Goal: Task Accomplishment & Management: Manage account settings

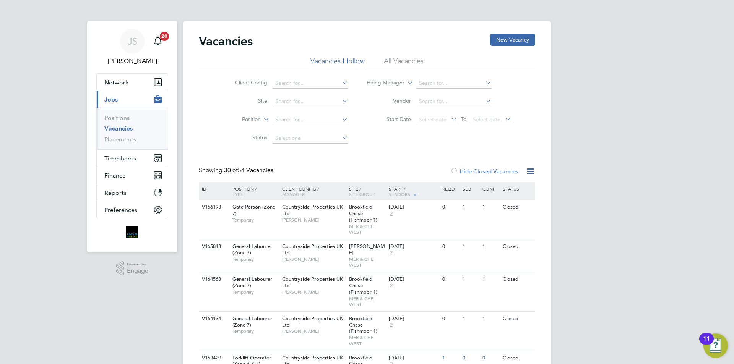
click at [113, 126] on link "Vacancies" at bounding box center [118, 128] width 28 height 7
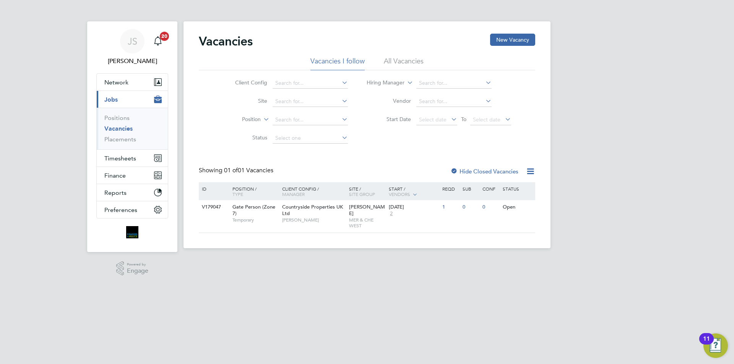
click at [393, 189] on div "Start / Vendors" at bounding box center [414, 191] width 54 height 19
click at [391, 192] on div "Start / Vendors" at bounding box center [414, 191] width 54 height 19
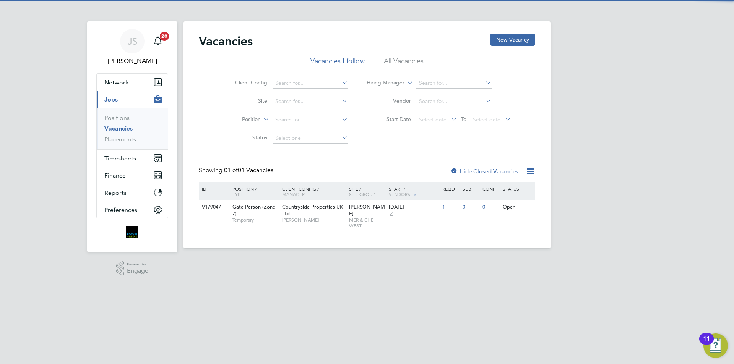
click at [449, 169] on div "Hide Closed Vacancies" at bounding box center [482, 172] width 75 height 10
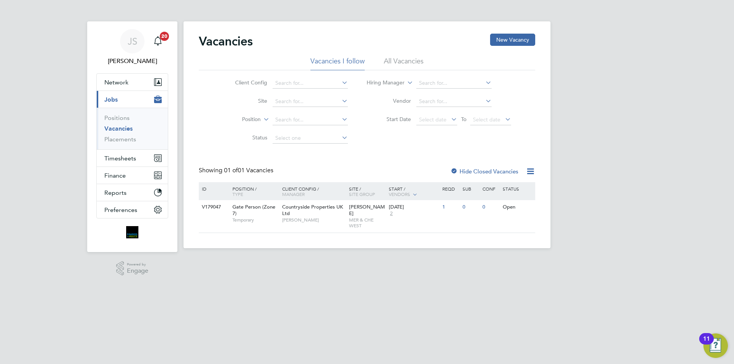
click at [455, 171] on div at bounding box center [454, 172] width 8 height 8
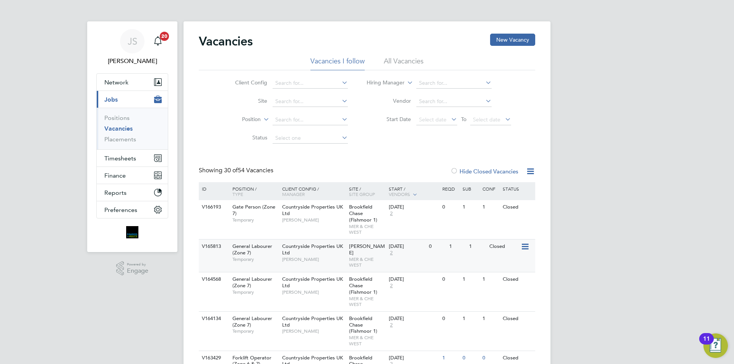
scroll to position [38, 0]
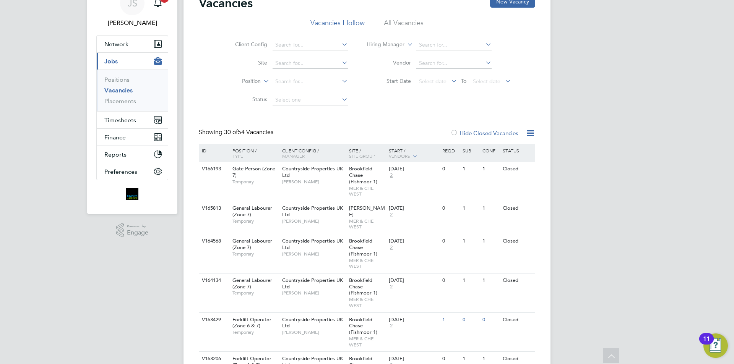
click at [396, 150] on div "Start / Vendors" at bounding box center [414, 153] width 54 height 19
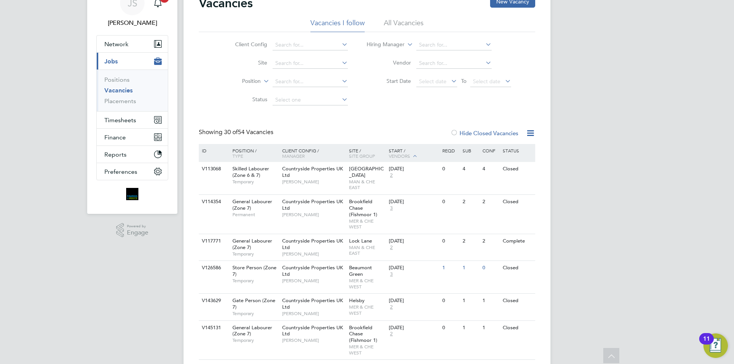
click at [398, 148] on div "Start / Vendors" at bounding box center [414, 153] width 54 height 19
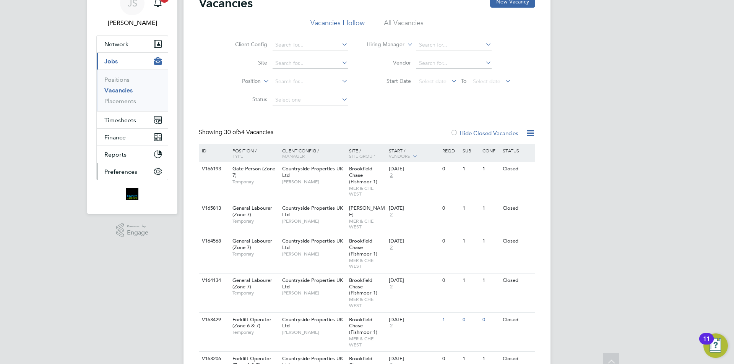
scroll to position [0, 0]
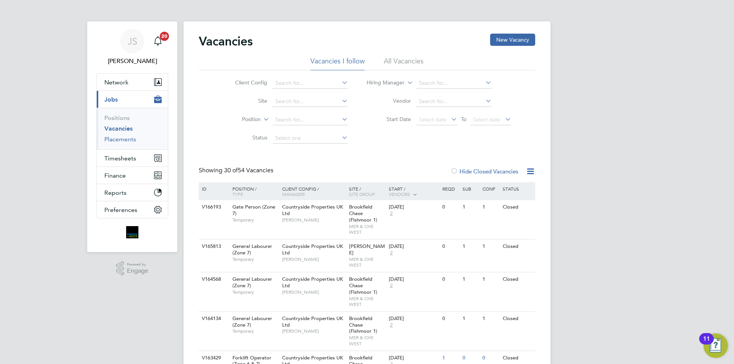
click at [114, 141] on link "Placements" at bounding box center [120, 139] width 32 height 7
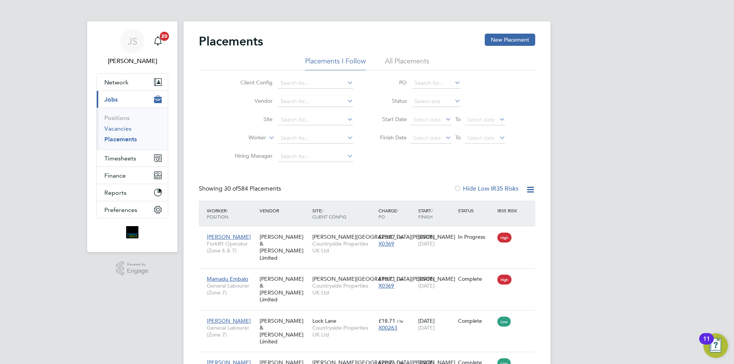
click at [115, 129] on link "Vacancies" at bounding box center [117, 128] width 27 height 7
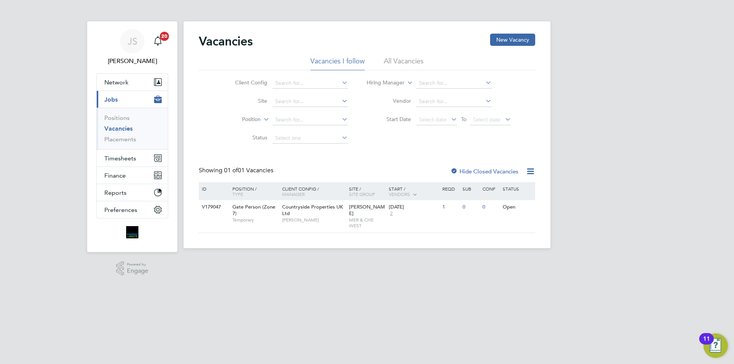
click at [485, 172] on label "Hide Closed Vacancies" at bounding box center [484, 171] width 68 height 7
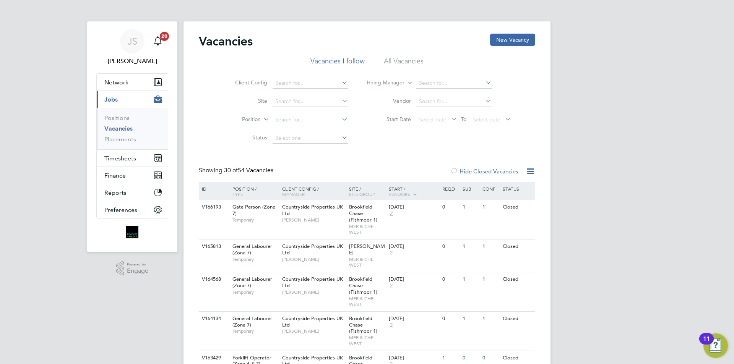
click at [406, 190] on div "Start / Vendors" at bounding box center [414, 191] width 54 height 19
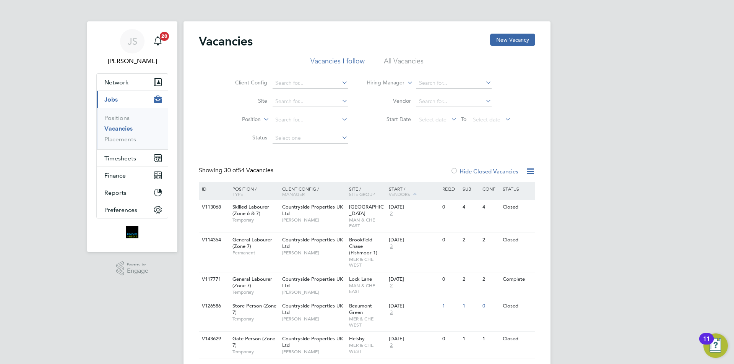
click at [406, 190] on div "Start / Vendors" at bounding box center [414, 191] width 54 height 19
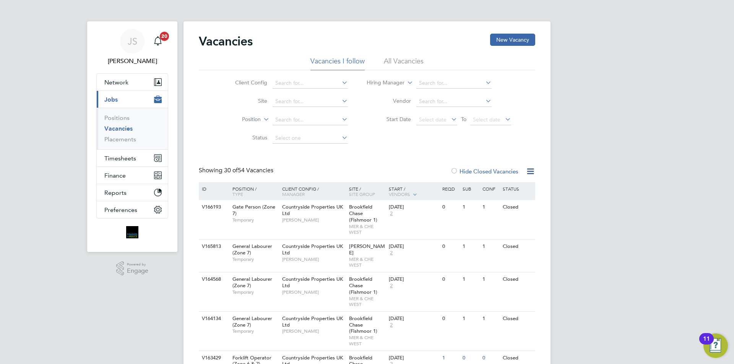
click at [106, 130] on li "Vacancies" at bounding box center [132, 130] width 57 height 11
click at [114, 84] on span "Network" at bounding box center [116, 82] width 24 height 7
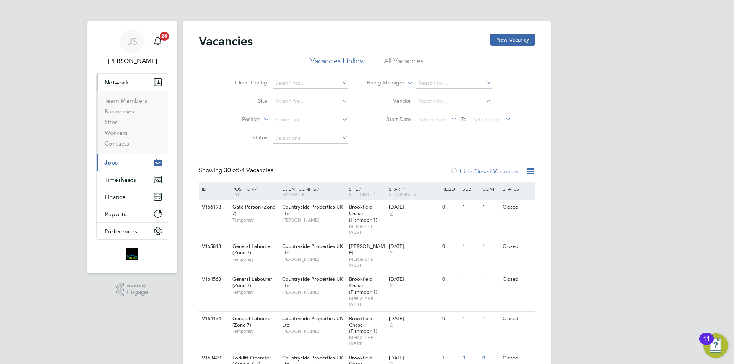
drag, startPoint x: 113, startPoint y: 85, endPoint x: 114, endPoint y: 90, distance: 5.0
click at [114, 86] on span "Network" at bounding box center [116, 82] width 24 height 7
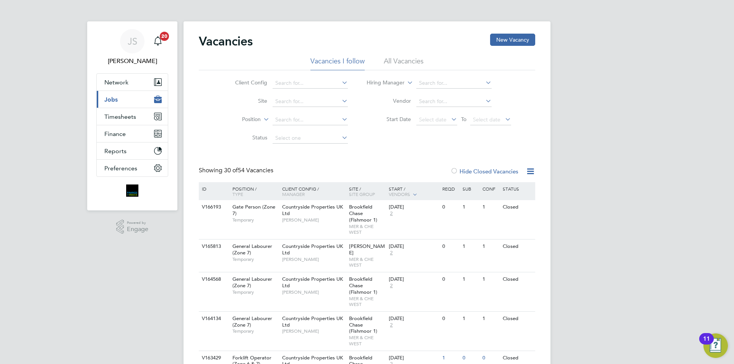
click at [110, 103] on span "Jobs" at bounding box center [110, 99] width 13 height 7
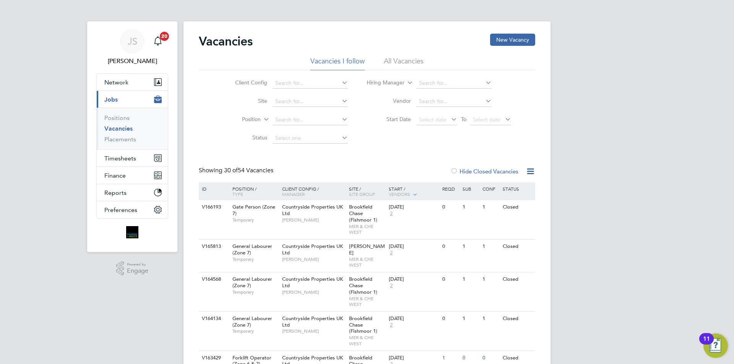
click at [115, 126] on link "Vacancies" at bounding box center [118, 128] width 28 height 7
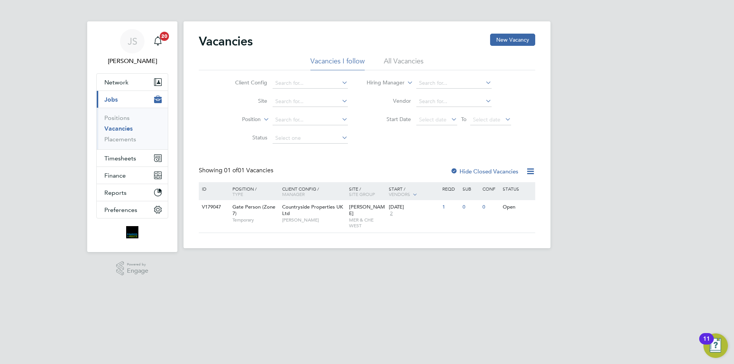
click at [498, 170] on label "Hide Closed Vacancies" at bounding box center [484, 171] width 68 height 7
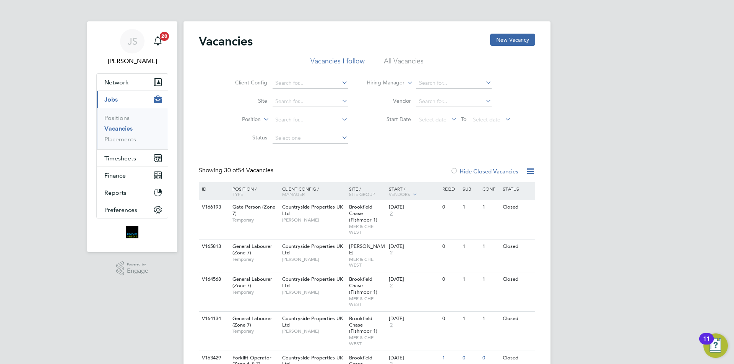
drag, startPoint x: 408, startPoint y: 60, endPoint x: 212, endPoint y: 100, distance: 199.9
click at [208, 97] on div "Vacancies I follow All Vacancies Client Config Site Position Status Hiring Mana…" at bounding box center [367, 102] width 336 height 91
drag, startPoint x: 195, startPoint y: 236, endPoint x: 190, endPoint y: 93, distance: 143.5
click at [132, 140] on link "Placements" at bounding box center [120, 139] width 32 height 7
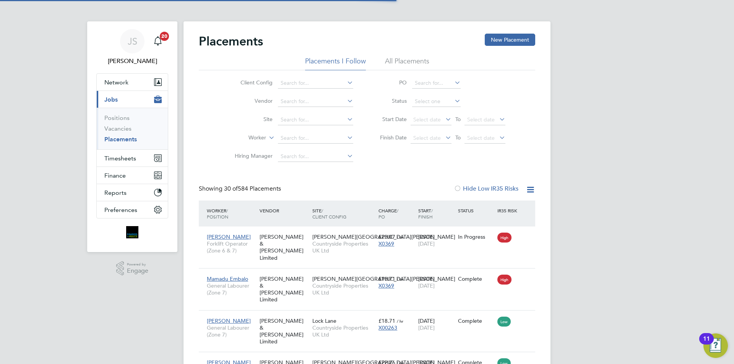
scroll to position [29, 67]
click at [115, 115] on link "Positions" at bounding box center [116, 117] width 25 height 7
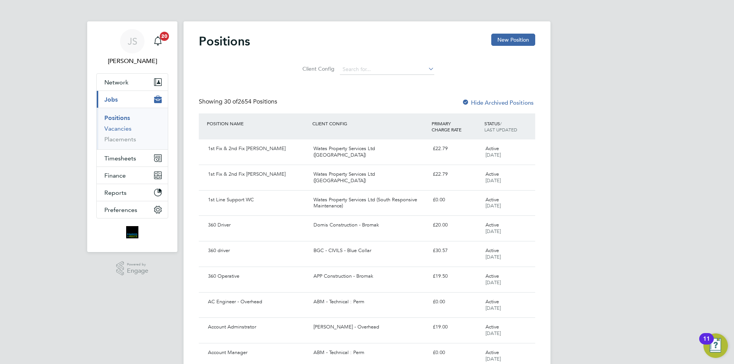
click at [115, 131] on link "Vacancies" at bounding box center [117, 128] width 27 height 7
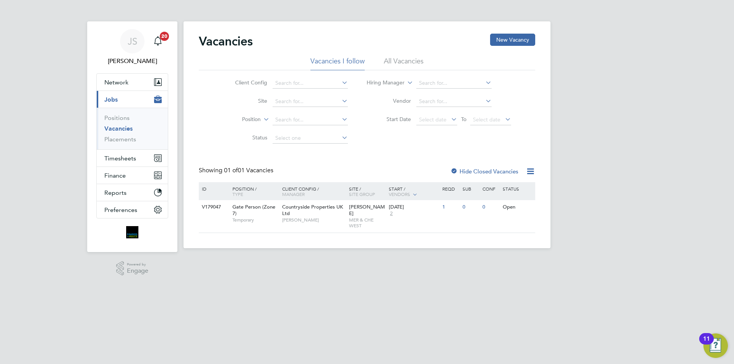
click at [420, 56] on div "Vacancies New Vacancy" at bounding box center [367, 45] width 336 height 23
click at [420, 59] on li "All Vacancies" at bounding box center [404, 64] width 40 height 14
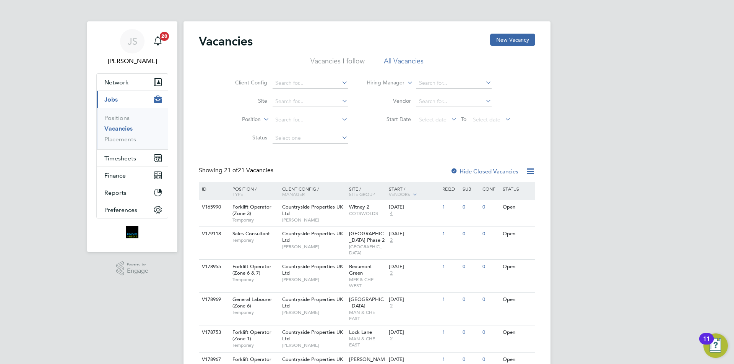
click at [407, 191] on div "Start / Vendors" at bounding box center [414, 191] width 54 height 19
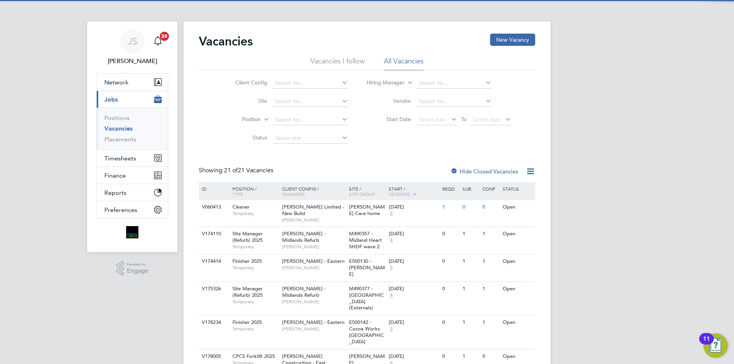
click at [407, 191] on div "Start / Vendors" at bounding box center [414, 191] width 54 height 19
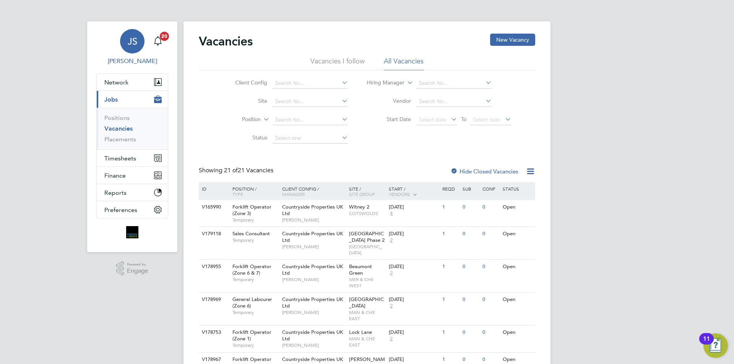
click at [128, 52] on div "JS" at bounding box center [132, 41] width 24 height 24
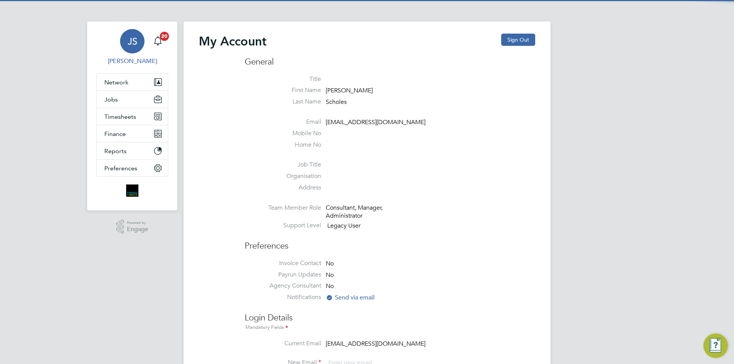
type input "[EMAIL_ADDRESS][DOMAIN_NAME]"
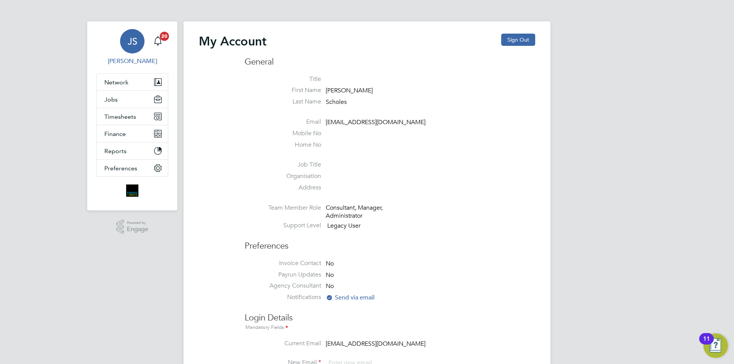
click at [128, 52] on div "JS" at bounding box center [132, 41] width 24 height 24
click at [128, 83] on span "Network" at bounding box center [116, 82] width 24 height 7
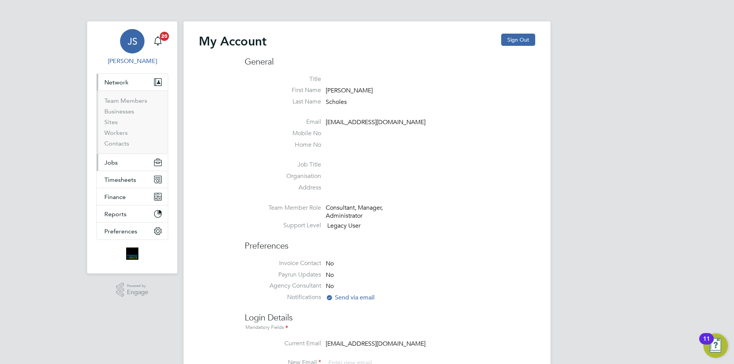
click at [123, 163] on button "Jobs" at bounding box center [132, 162] width 71 height 17
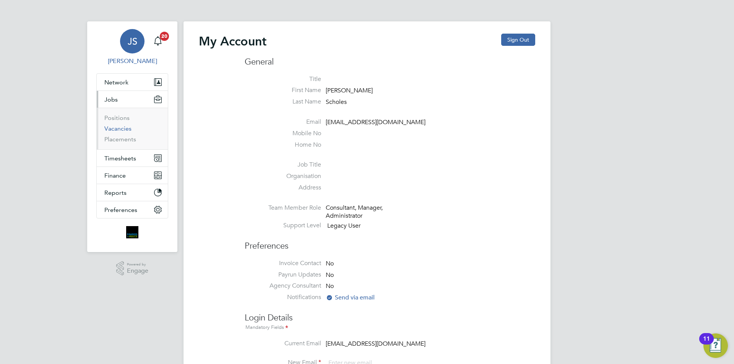
click at [113, 127] on link "Vacancies" at bounding box center [117, 128] width 27 height 7
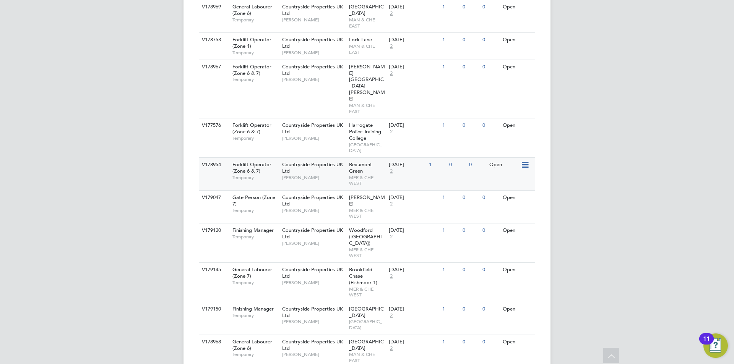
drag, startPoint x: 274, startPoint y: 136, endPoint x: 281, endPoint y: 149, distance: 14.5
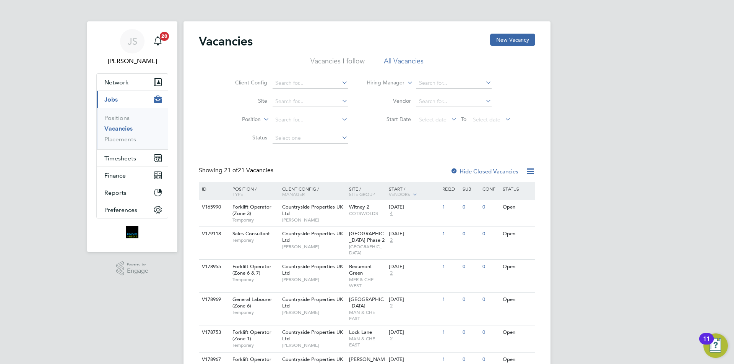
click at [403, 187] on div "Start / Vendors" at bounding box center [414, 191] width 54 height 19
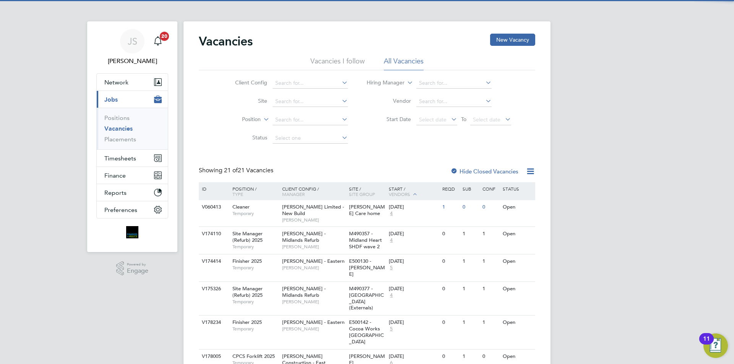
click at [403, 185] on div "Start / Vendors" at bounding box center [414, 191] width 54 height 19
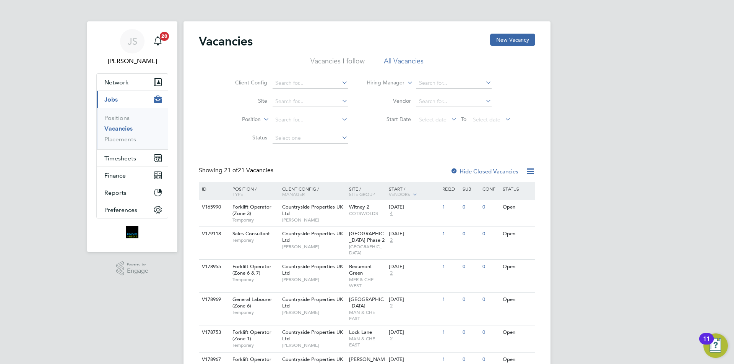
drag, startPoint x: 640, startPoint y: 216, endPoint x: 637, endPoint y: 73, distance: 142.6
drag, startPoint x: 625, startPoint y: 93, endPoint x: 550, endPoint y: 26, distance: 99.9
drag, startPoint x: 549, startPoint y: 23, endPoint x: 548, endPoint y: 15, distance: 8.4
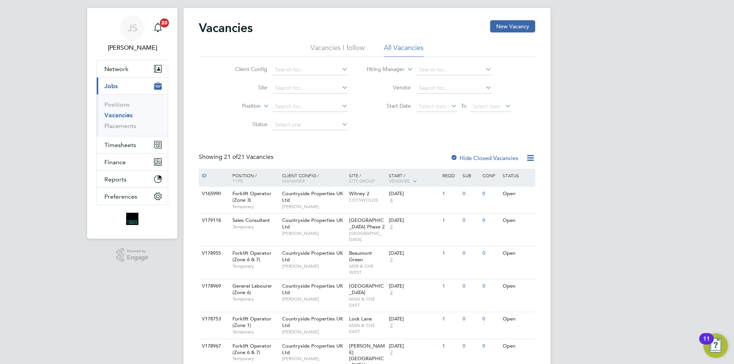
drag, startPoint x: 550, startPoint y: 31, endPoint x: 550, endPoint y: 49, distance: 18.3
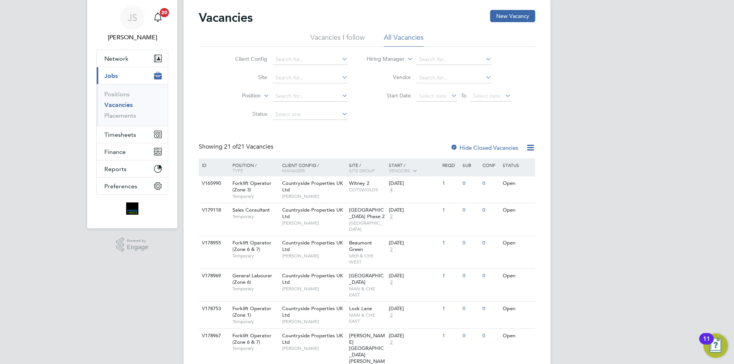
drag, startPoint x: 153, startPoint y: 253, endPoint x: 154, endPoint y: 248, distance: 4.7
click at [154, 248] on div ".st0{fill:#C0C1C2;} Powered by Engage" at bounding box center [132, 245] width 90 height 33
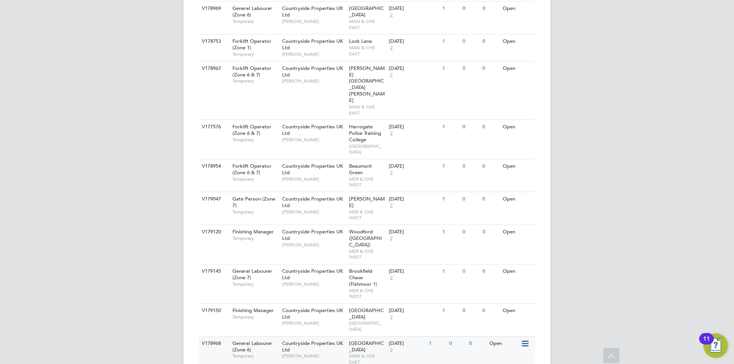
scroll to position [329, 0]
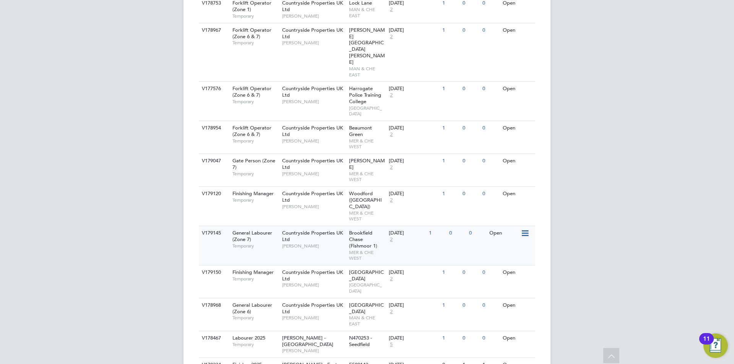
click at [316, 243] on span "Phill Grace" at bounding box center [313, 246] width 63 height 6
click at [324, 226] on div "Countryside Properties UK Ltd Phill Grace" at bounding box center [313, 239] width 67 height 26
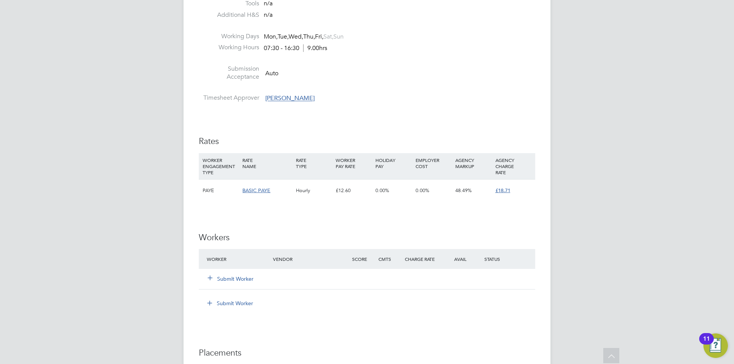
scroll to position [459, 0]
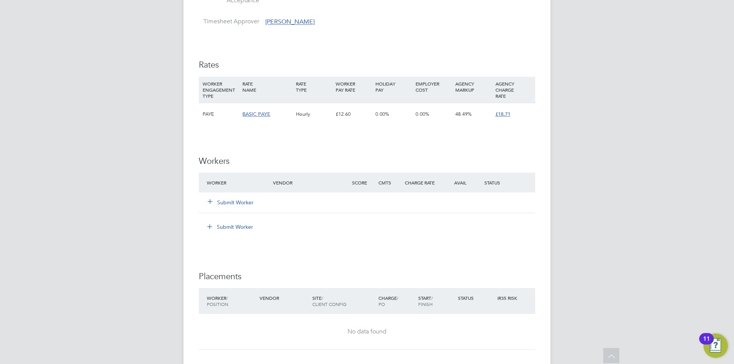
click at [217, 202] on button "Submit Worker" at bounding box center [231, 203] width 46 height 8
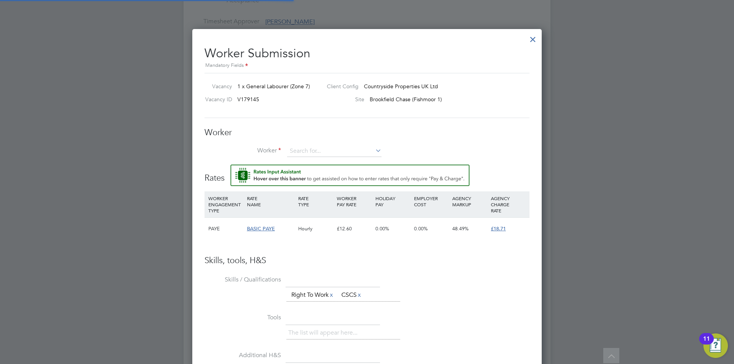
scroll to position [23, 52]
click at [294, 149] on input at bounding box center [334, 151] width 94 height 11
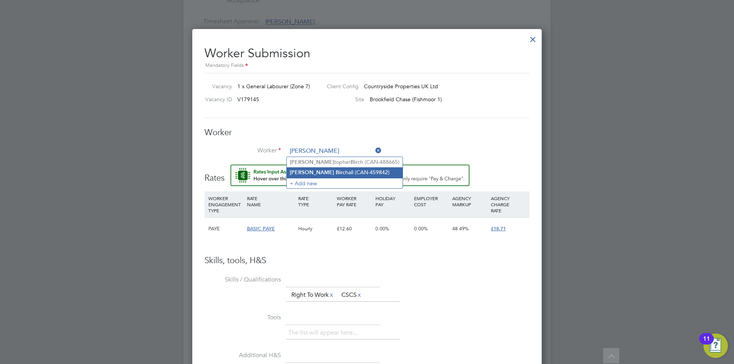
click at [313, 169] on li "Chris Bir chall (CAN-459842)" at bounding box center [345, 172] width 116 height 10
type input "Chris Birchall (CAN-459842)"
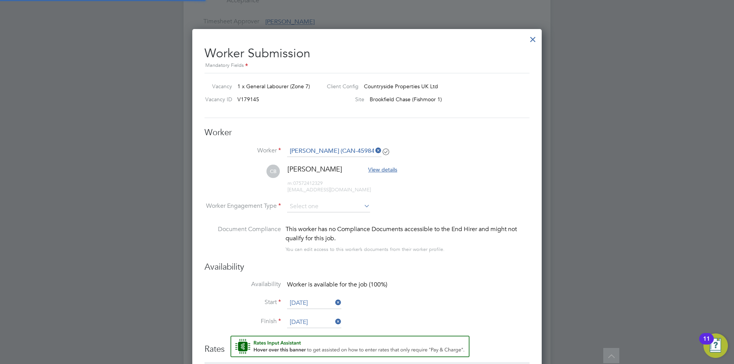
scroll to position [643, 350]
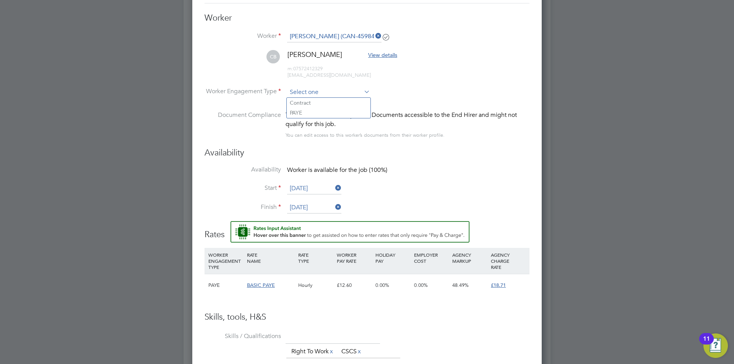
click at [296, 112] on li "PAYE" at bounding box center [329, 113] width 84 height 10
type input "PAYE"
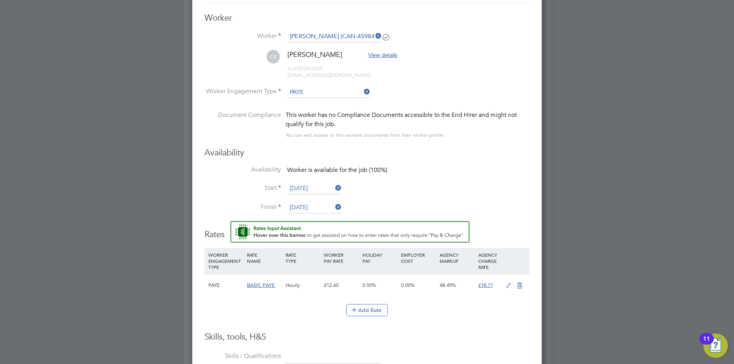
click at [510, 285] on icon at bounding box center [509, 286] width 10 height 6
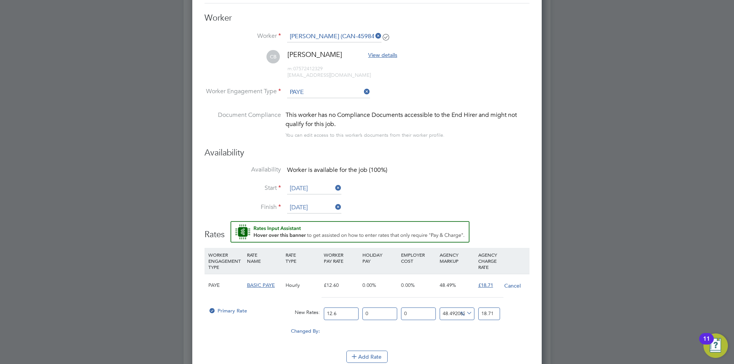
drag, startPoint x: 343, startPoint y: 310, endPoint x: 300, endPoint y: 305, distance: 43.1
click at [300, 305] on div "Primary Rate New Rates: 12.6 0 n/a 0 n/a 48.492063492063494 0 % 18.71" at bounding box center [367, 314] width 325 height 20
type input "1"
type input "1.484920634920635"
type input "16"
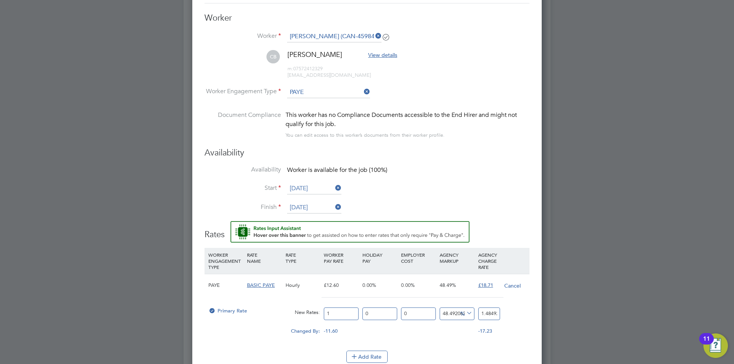
type input "23.75873015873016"
type input "16.4"
type input "24.352698412698413"
type input "16.45"
type input "24.426944444444445"
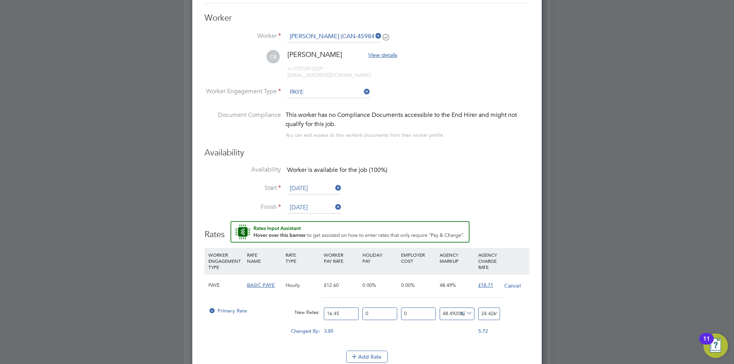
type input "16.45"
drag, startPoint x: 481, startPoint y: 311, endPoint x: 548, endPoint y: 312, distance: 67.3
type input "-93.9209726443769"
type input "1"
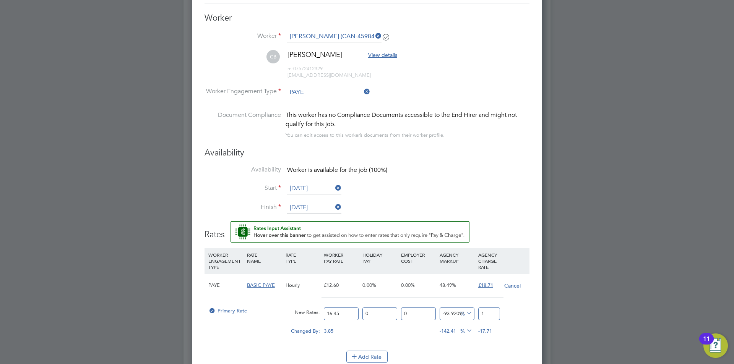
type input "9.422492401215806"
type input "18"
type input "13.677811550151976"
type input "18.7"
type input "13.738601823708207"
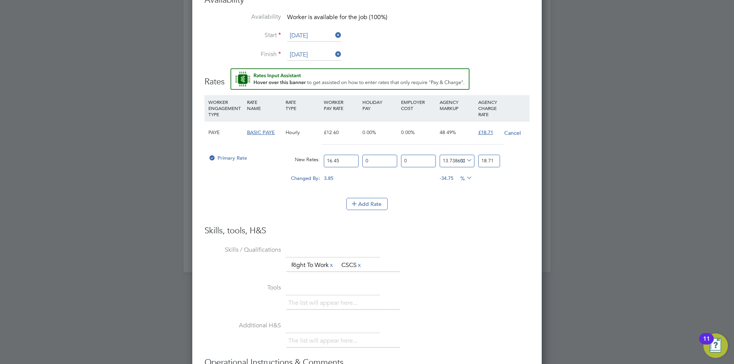
type input "18.71"
click at [295, 216] on li "Add Rate" at bounding box center [367, 208] width 325 height 20
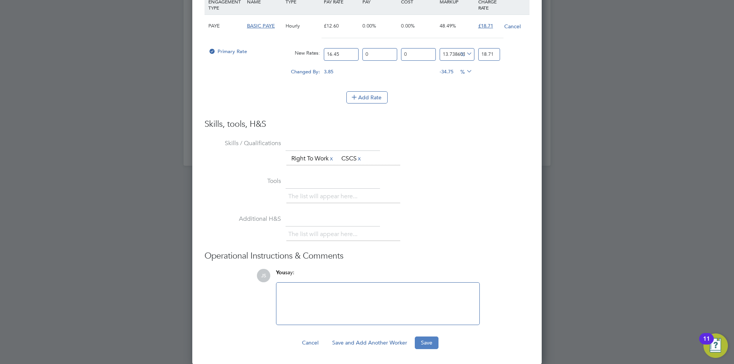
click at [429, 341] on button "Save" at bounding box center [427, 343] width 24 height 12
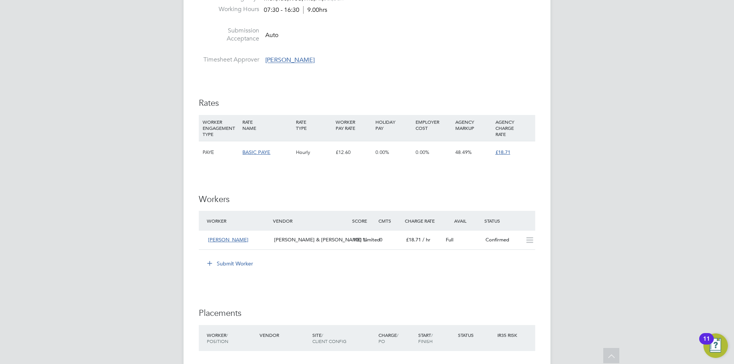
click at [279, 149] on div "BASIC PAYE" at bounding box center [266, 152] width 53 height 22
click at [504, 154] on span "£18.71" at bounding box center [502, 152] width 15 height 6
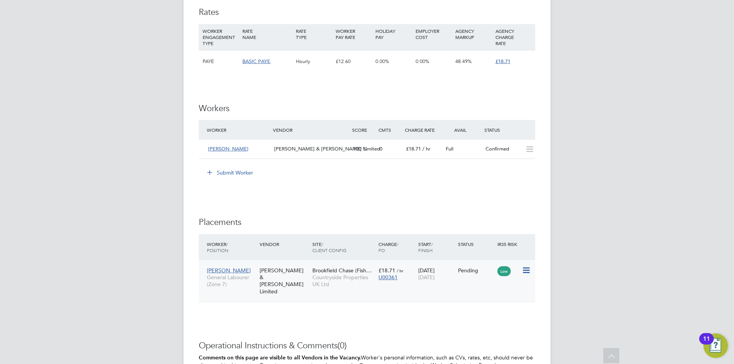
click at [324, 268] on span "Brookfield Chase (Fish…" at bounding box center [341, 270] width 59 height 7
click at [531, 150] on icon at bounding box center [530, 149] width 10 height 6
click at [528, 153] on icon at bounding box center [530, 149] width 10 height 6
click at [525, 153] on icon at bounding box center [530, 149] width 10 height 6
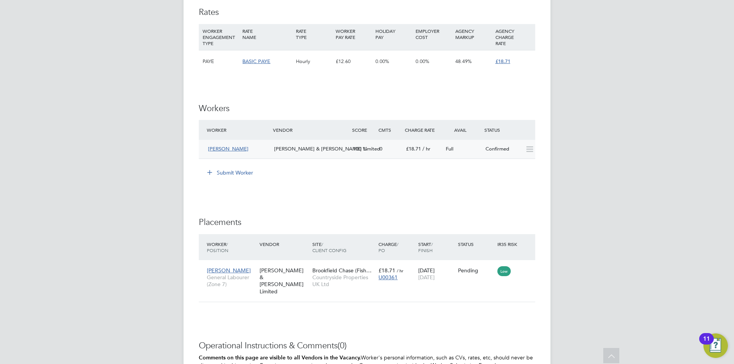
click at [241, 56] on div "BASIC PAYE" at bounding box center [266, 61] width 53 height 22
click at [246, 36] on div "RATE NAME" at bounding box center [266, 34] width 53 height 20
click at [242, 41] on div "RATE NAME" at bounding box center [266, 34] width 53 height 20
drag, startPoint x: 233, startPoint y: 42, endPoint x: 258, endPoint y: 49, distance: 26.1
click at [236, 49] on div "WORKER ENGAGEMENT TYPE" at bounding box center [221, 37] width 40 height 26
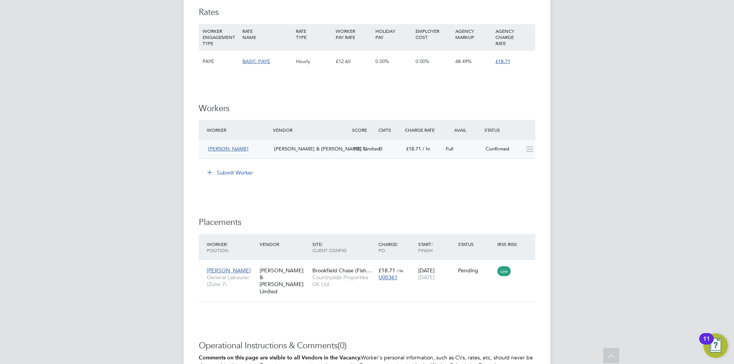
scroll to position [626, 0]
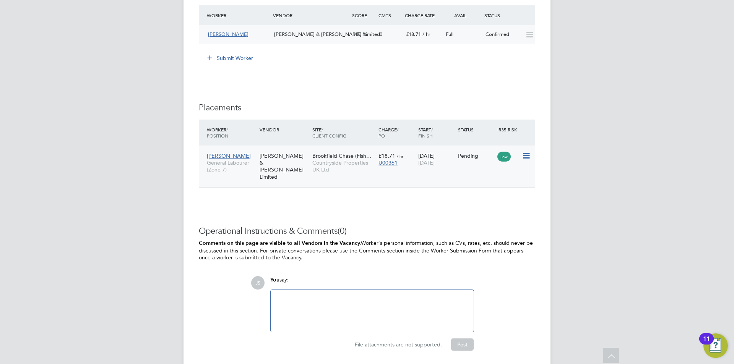
click at [229, 154] on span "[PERSON_NAME]" at bounding box center [229, 156] width 44 height 7
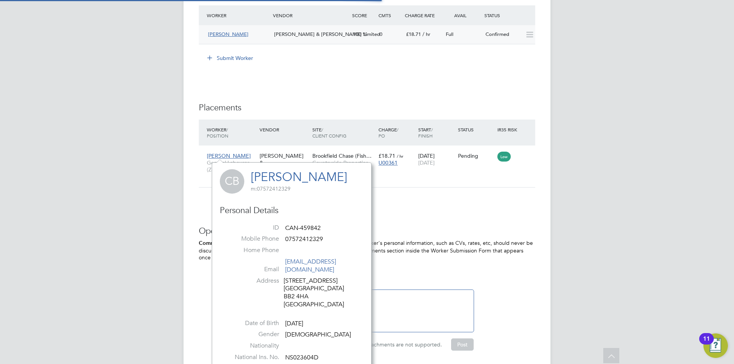
scroll to position [201, 160]
click at [525, 156] on icon at bounding box center [526, 155] width 8 height 9
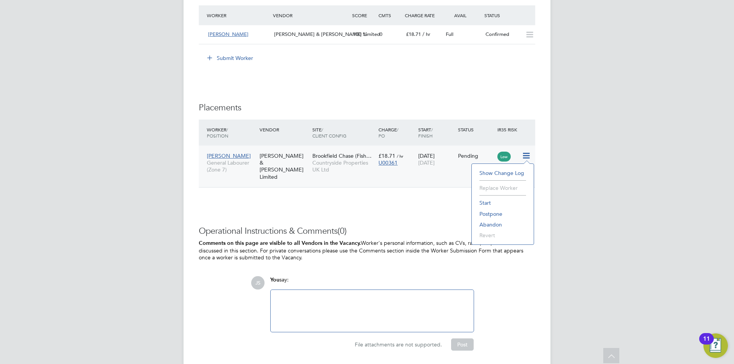
click at [490, 224] on li "Abandon" at bounding box center [503, 224] width 54 height 11
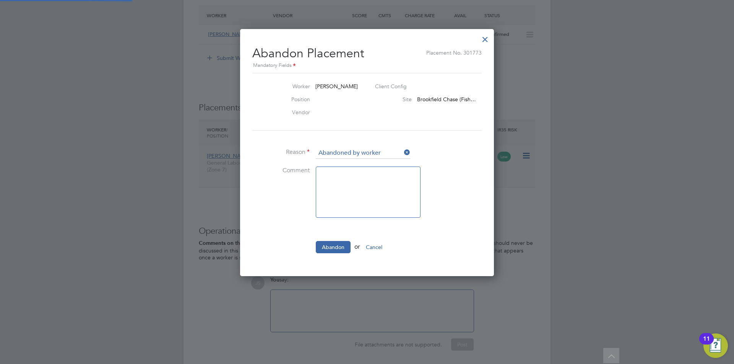
scroll to position [8, 101]
click at [484, 38] on div at bounding box center [485, 38] width 14 height 14
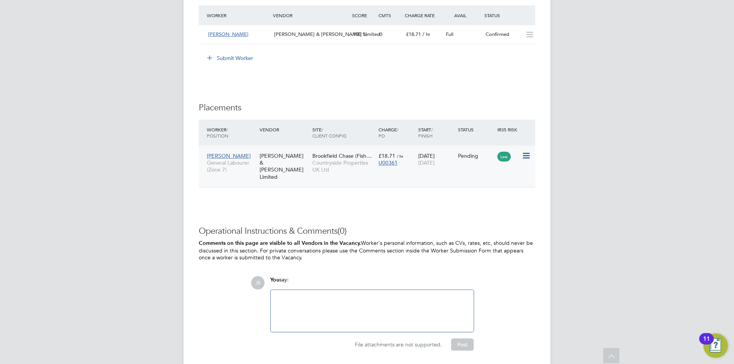
click at [523, 156] on icon at bounding box center [526, 155] width 8 height 9
click at [491, 173] on li "Show change log" at bounding box center [503, 173] width 54 height 11
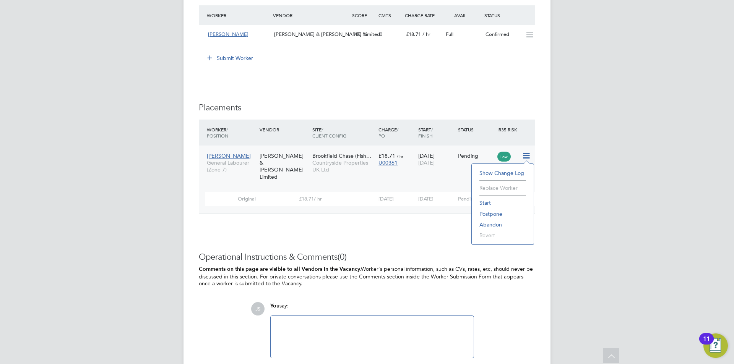
click at [506, 209] on div "Worker / Position Vendor Site / Client Config Charge / PO Start / Finish Status…" at bounding box center [367, 171] width 336 height 102
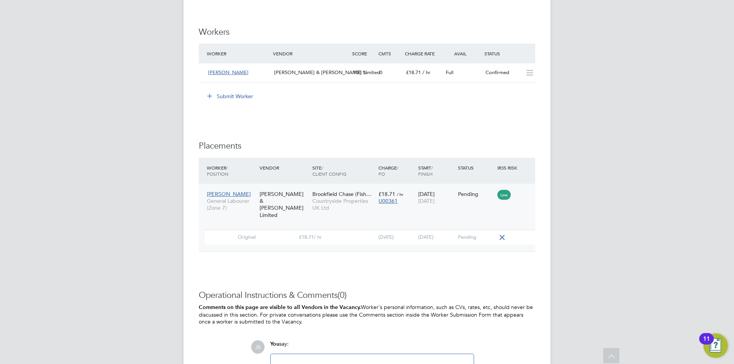
click at [362, 38] on ng-form "Workers Worker Vendor Score Cmts Charge Rate Avail Status Chris Birchall Fawkes…" at bounding box center [367, 69] width 336 height 84
click at [375, 71] on div "100" at bounding box center [363, 73] width 26 height 13
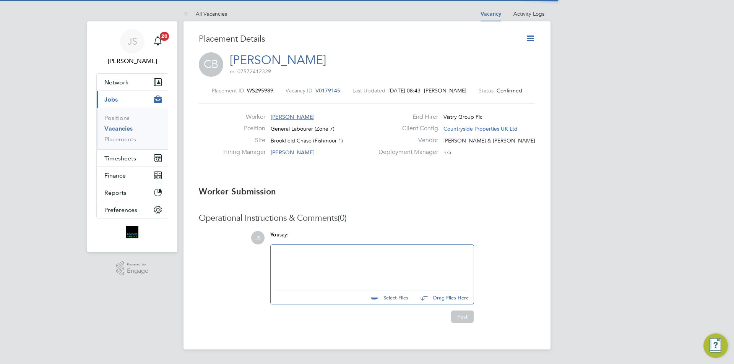
scroll to position [4, 4]
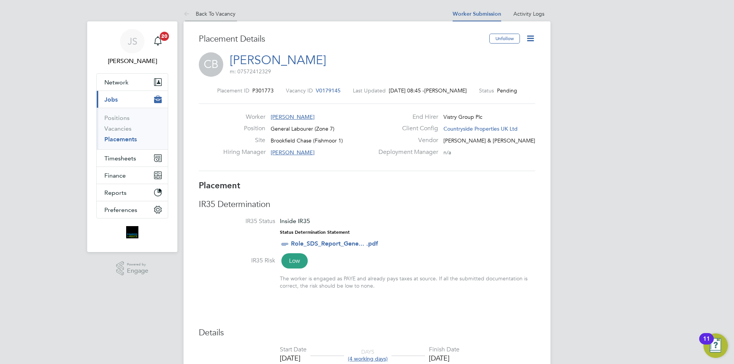
click at [183, 13] on icon at bounding box center [188, 15] width 10 height 10
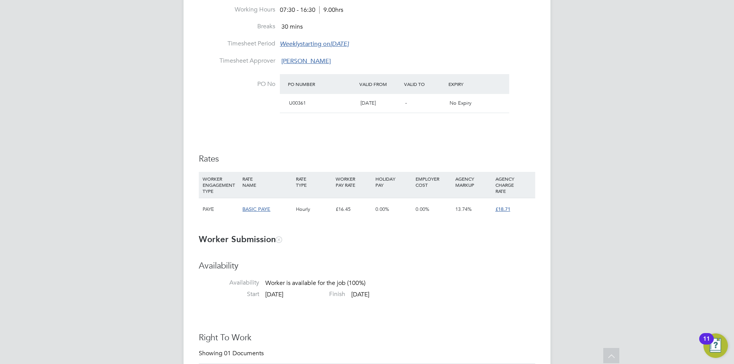
click at [258, 208] on span "BASIC PAYE" at bounding box center [256, 209] width 28 height 6
click at [256, 210] on span "BASIC PAYE" at bounding box center [256, 209] width 28 height 6
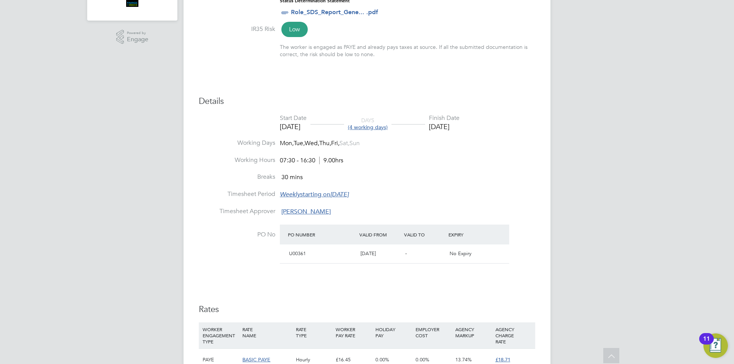
scroll to position [41, 0]
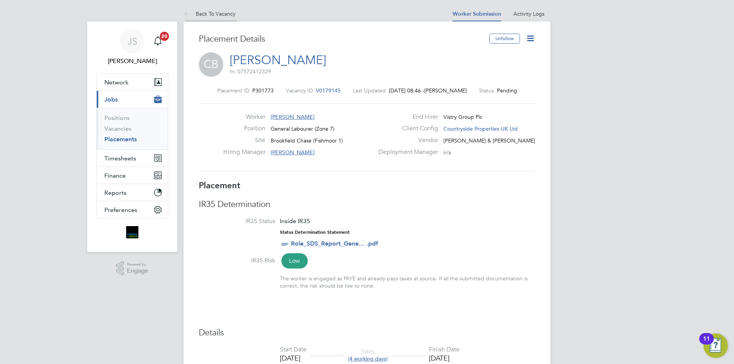
click at [185, 13] on icon at bounding box center [188, 15] width 10 height 10
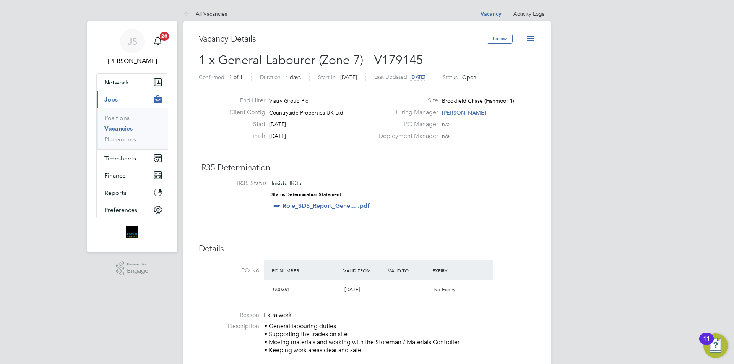
click at [185, 14] on icon at bounding box center [188, 15] width 10 height 10
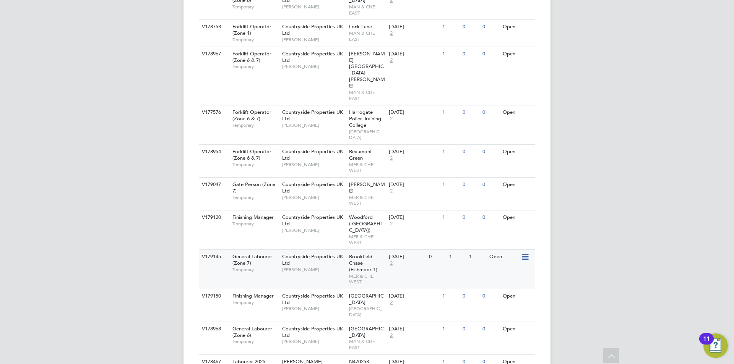
click at [309, 267] on span "[PERSON_NAME]" at bounding box center [313, 270] width 63 height 6
click at [320, 178] on div "Countryside Properties UK Ltd Simon Nangle" at bounding box center [313, 191] width 67 height 26
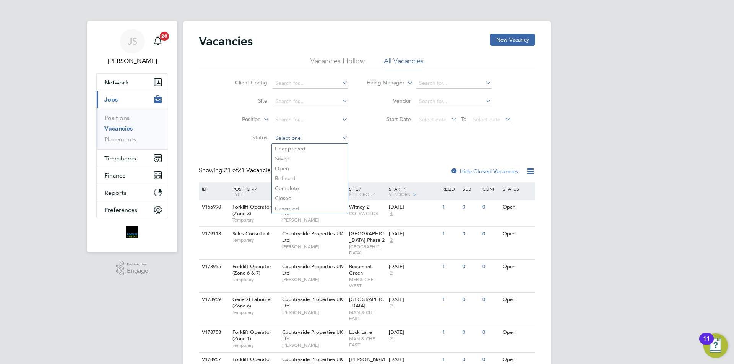
click at [295, 136] on input at bounding box center [310, 138] width 75 height 11
click at [450, 118] on icon at bounding box center [450, 119] width 0 height 11
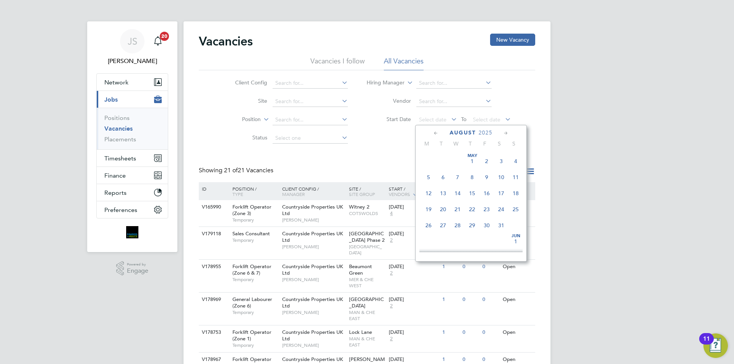
scroll to position [298, 0]
click at [500, 175] on span "23" at bounding box center [501, 169] width 15 height 15
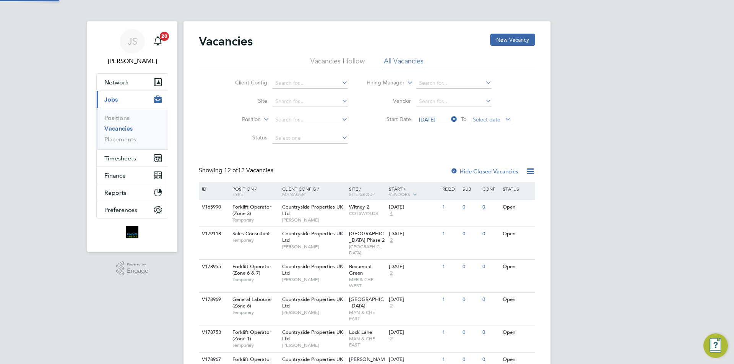
click at [477, 116] on span "Select date" at bounding box center [487, 119] width 28 height 7
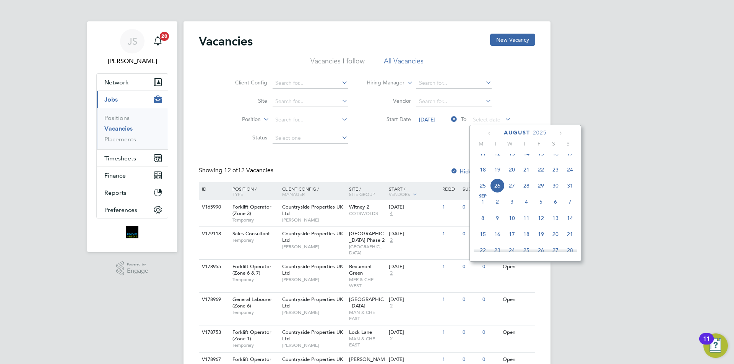
click at [497, 191] on span "26" at bounding box center [497, 186] width 15 height 15
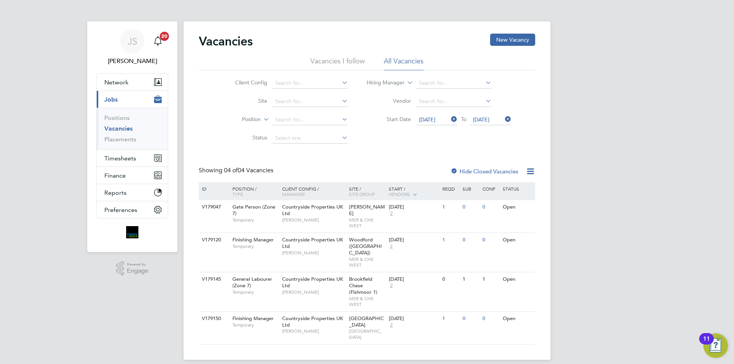
drag, startPoint x: 310, startPoint y: 193, endPoint x: 185, endPoint y: 317, distance: 176.5
click at [428, 119] on span "[DATE]" at bounding box center [427, 119] width 16 height 7
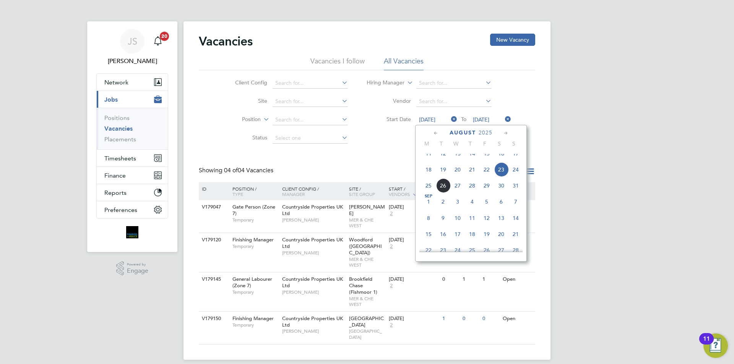
scroll to position [281, 0]
click at [481, 193] on span "22" at bounding box center [486, 186] width 15 height 15
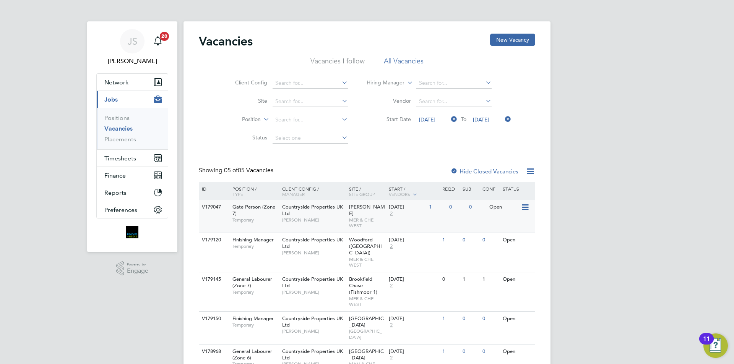
scroll to position [16, 0]
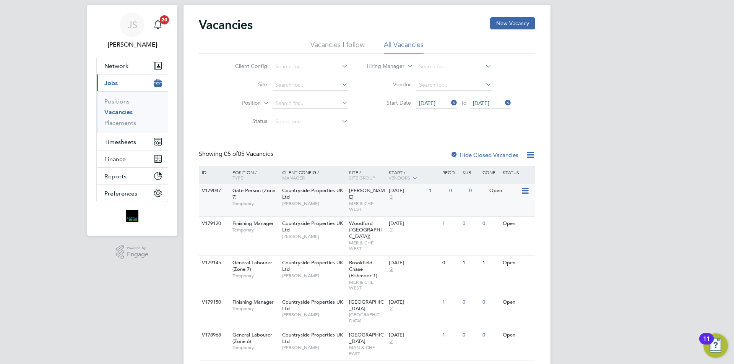
click at [324, 194] on div "Countryside Properties UK Ltd Simon Nangle" at bounding box center [313, 197] width 67 height 26
click at [298, 260] on span "Countryside Properties UK Ltd" at bounding box center [312, 266] width 61 height 13
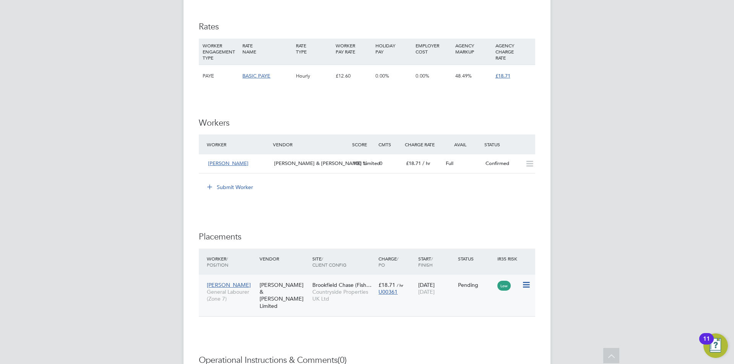
scroll to position [535, 0]
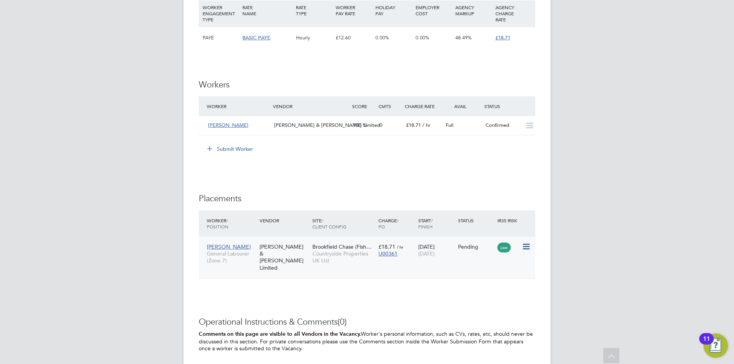
click at [528, 249] on icon at bounding box center [526, 246] width 8 height 9
click at [487, 317] on li "Abandon" at bounding box center [503, 315] width 54 height 11
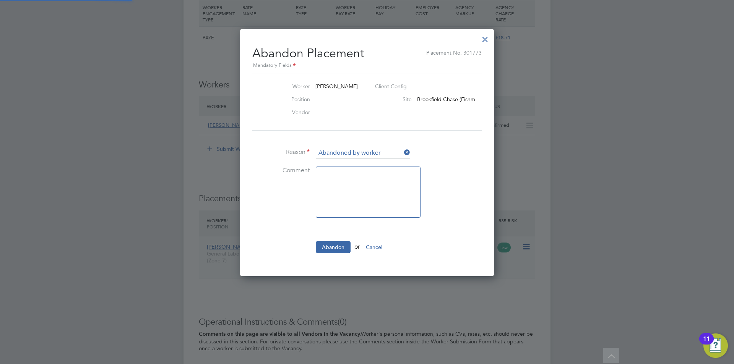
scroll to position [4, 4]
click at [357, 205] on textarea at bounding box center [368, 192] width 105 height 51
click at [350, 154] on input at bounding box center [363, 153] width 94 height 11
click at [367, 200] on textarea at bounding box center [368, 192] width 105 height 51
click at [325, 150] on input at bounding box center [363, 153] width 94 height 11
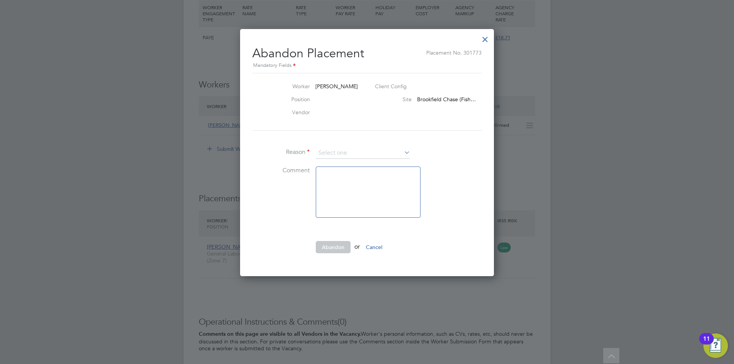
click at [488, 34] on div at bounding box center [485, 38] width 14 height 14
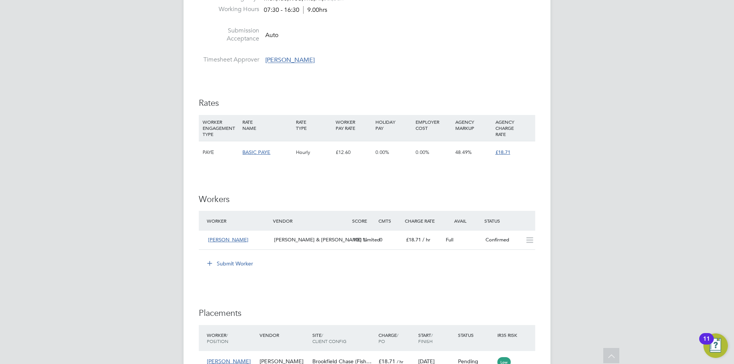
click at [230, 128] on div "WORKER ENGAGEMENT TYPE" at bounding box center [221, 128] width 40 height 26
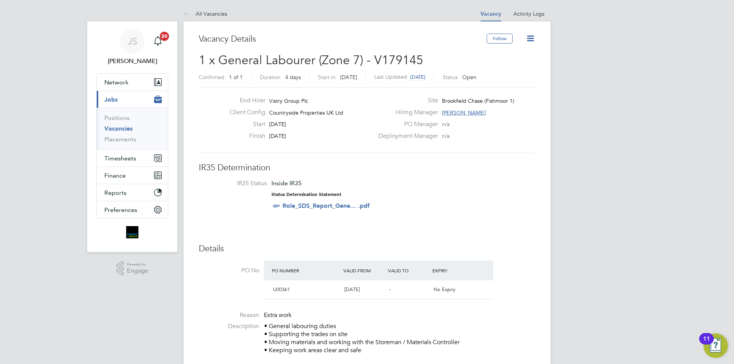
click at [535, 34] on icon at bounding box center [531, 39] width 10 height 10
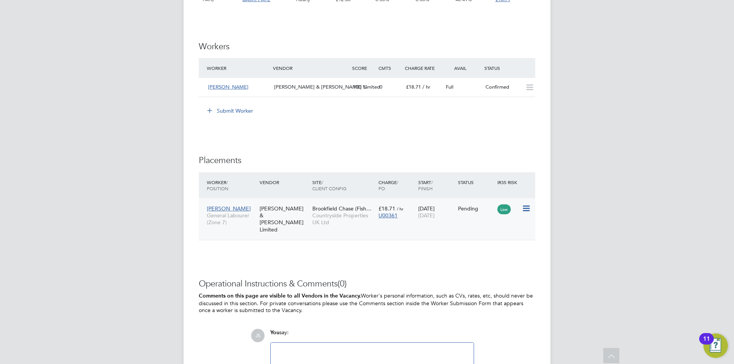
click at [512, 207] on div "Low" at bounding box center [508, 208] width 23 height 7
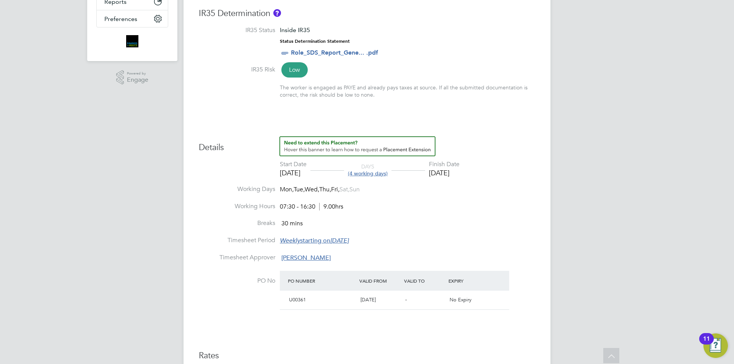
scroll to position [344, 0]
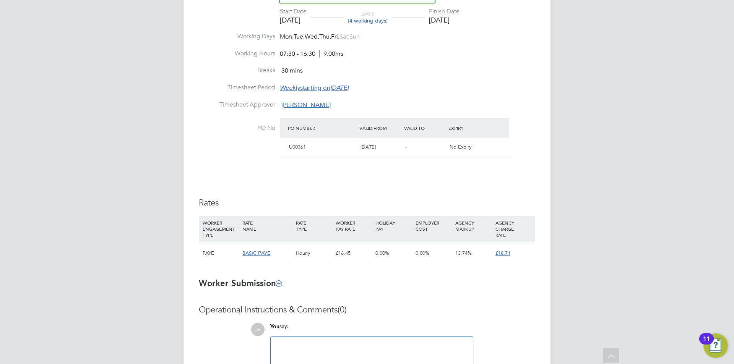
click at [251, 252] on span "BASIC PAYE" at bounding box center [256, 253] width 28 height 6
click at [262, 271] on div "n/a" at bounding box center [302, 270] width 99 height 7
click at [232, 234] on div "WORKER ENGAGEMENT TYPE" at bounding box center [221, 229] width 40 height 26
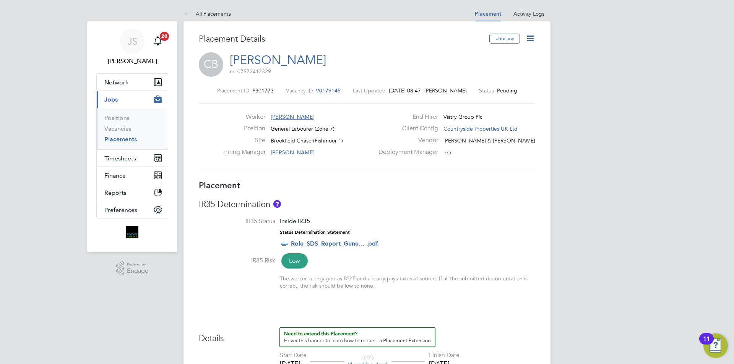
click at [532, 36] on icon at bounding box center [531, 39] width 10 height 10
click at [489, 55] on li "Edit Placement e" at bounding box center [505, 56] width 56 height 11
type input "[PERSON_NAME]"
type input "[DATE]"
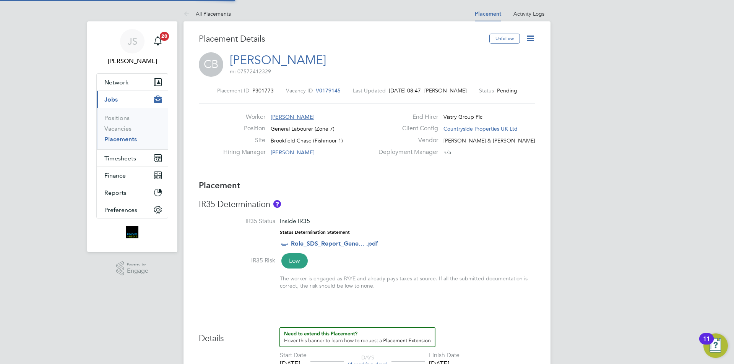
type input "[DATE]"
type input "07:30"
type input "16:30"
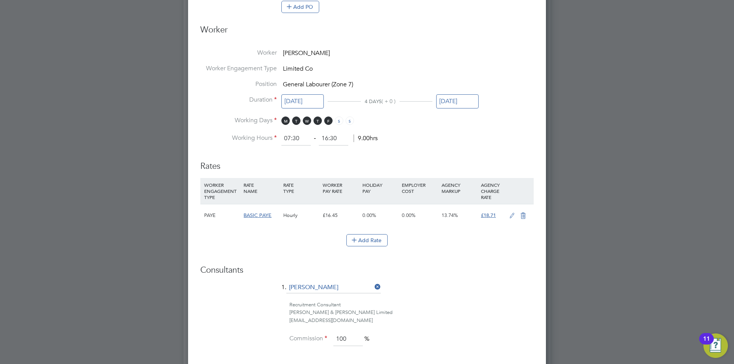
click at [510, 215] on icon at bounding box center [512, 216] width 10 height 6
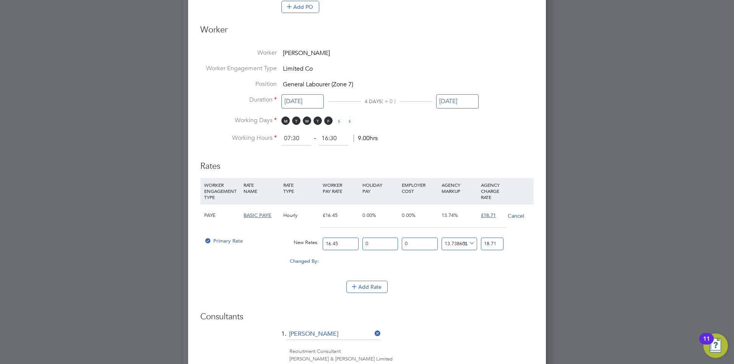
click at [252, 214] on span "BASIC PAYE" at bounding box center [257, 215] width 28 height 6
click at [512, 215] on button "Cancel" at bounding box center [515, 216] width 17 height 8
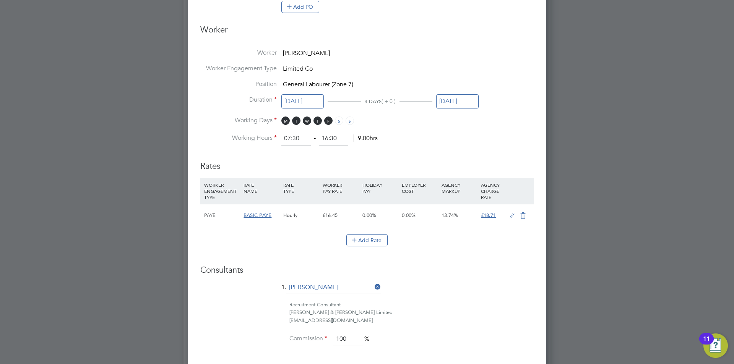
click at [523, 213] on icon at bounding box center [523, 216] width 10 height 6
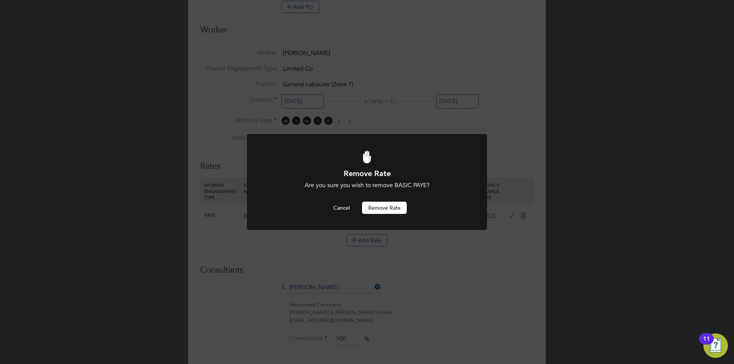
click at [381, 206] on button "Remove rate" at bounding box center [384, 208] width 45 height 12
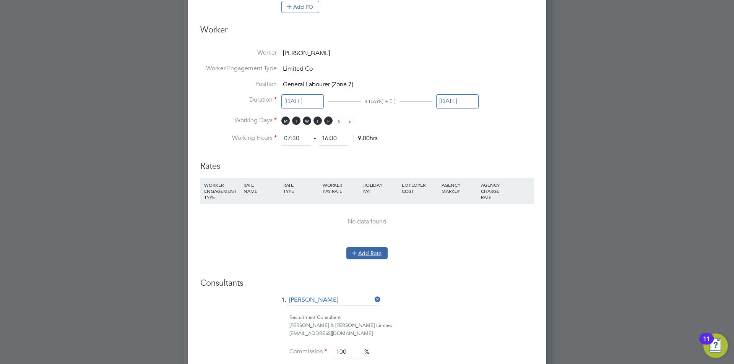
click at [357, 252] on icon at bounding box center [354, 253] width 6 height 6
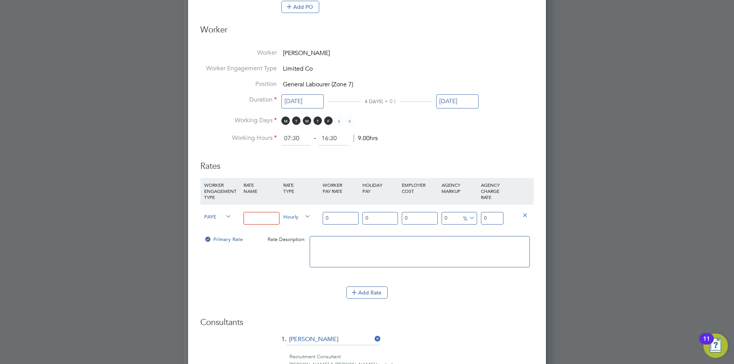
click at [248, 218] on input at bounding box center [261, 218] width 36 height 13
click at [224, 220] on div "PAYE" at bounding box center [221, 218] width 39 height 26
click at [224, 213] on icon at bounding box center [224, 216] width 0 height 11
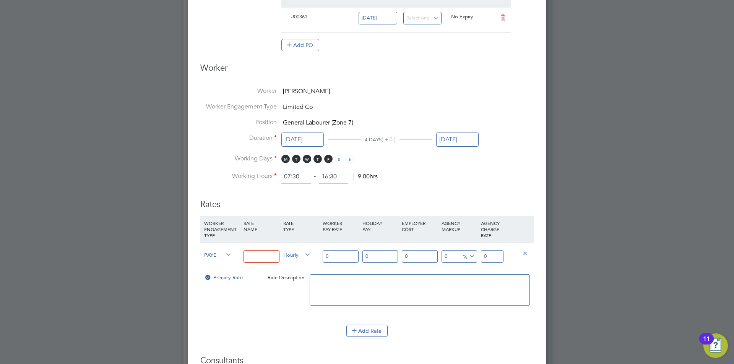
click at [224, 255] on icon at bounding box center [224, 255] width 0 height 11
click at [224, 254] on icon at bounding box center [224, 255] width 0 height 11
click at [224, 253] on icon at bounding box center [224, 255] width 0 height 11
click at [257, 261] on input at bounding box center [261, 256] width 36 height 13
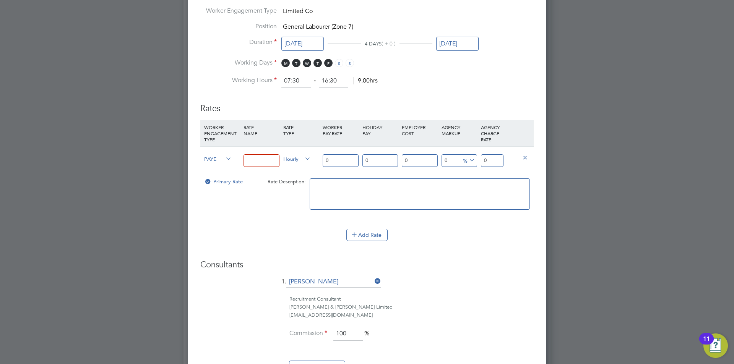
click at [522, 159] on icon at bounding box center [525, 157] width 6 height 6
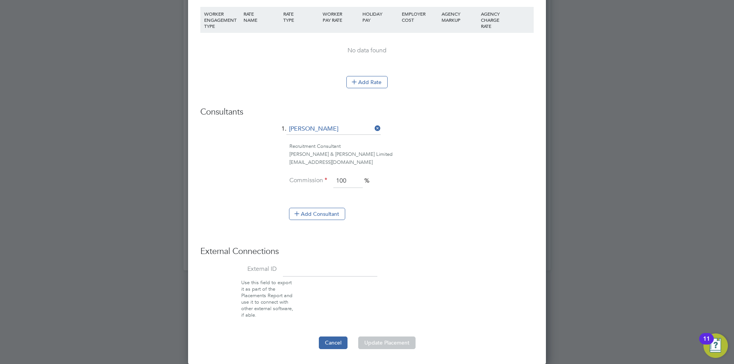
click at [339, 342] on button "Cancel" at bounding box center [333, 343] width 29 height 12
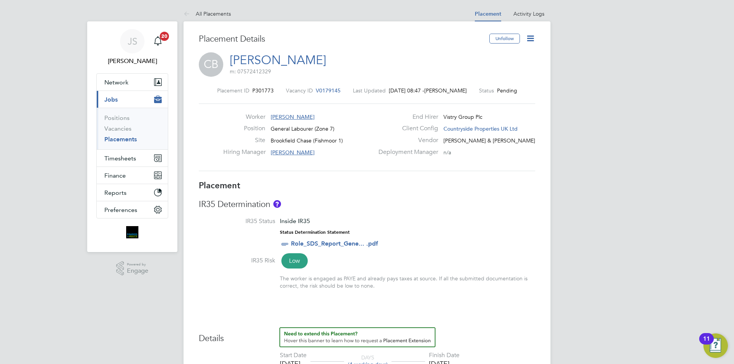
click at [529, 40] on icon at bounding box center [531, 39] width 10 height 10
click at [494, 54] on li "Edit Placement e" at bounding box center [505, 56] width 56 height 11
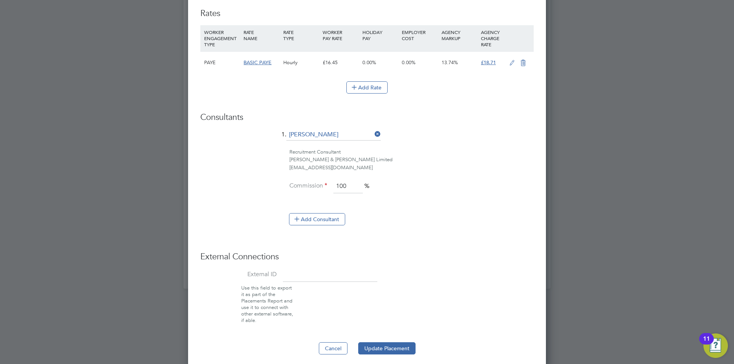
click at [509, 63] on icon at bounding box center [512, 63] width 10 height 6
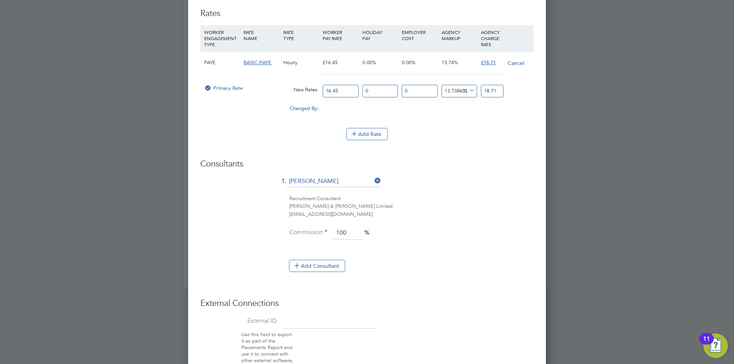
click at [270, 62] on span "BASIC PAYE" at bounding box center [257, 62] width 28 height 6
click at [256, 63] on span "BASIC PAYE" at bounding box center [257, 62] width 28 height 6
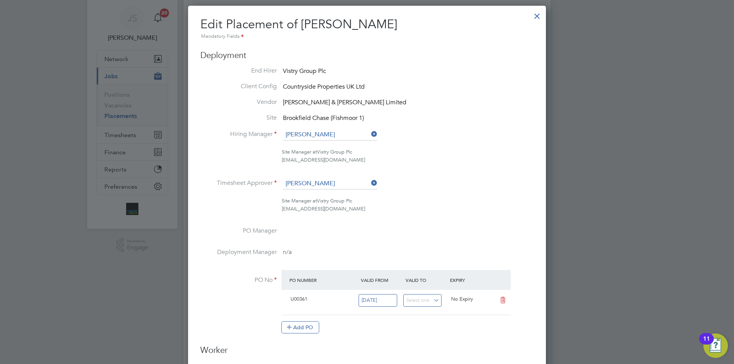
drag, startPoint x: 266, startPoint y: 163, endPoint x: 262, endPoint y: 147, distance: 16.1
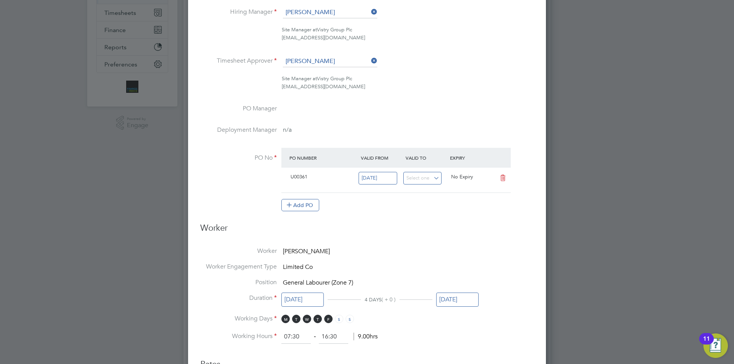
drag, startPoint x: 260, startPoint y: 164, endPoint x: 259, endPoint y: 182, distance: 18.8
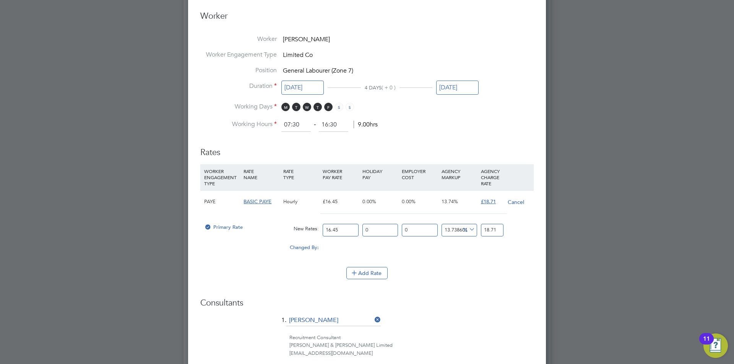
click at [269, 203] on span "BASIC PAYE" at bounding box center [257, 201] width 28 height 6
click at [264, 220] on div "n/a" at bounding box center [304, 218] width 115 height 21
click at [264, 220] on div "n/a" at bounding box center [304, 218] width 99 height 7
click at [255, 218] on span "n/a" at bounding box center [259, 218] width 8 height 7
click at [247, 205] on div "BASIC PAYE" at bounding box center [261, 202] width 39 height 22
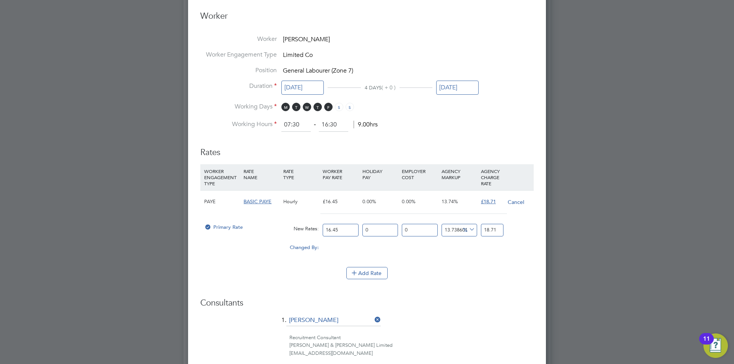
click at [206, 227] on div at bounding box center [208, 230] width 8 height 6
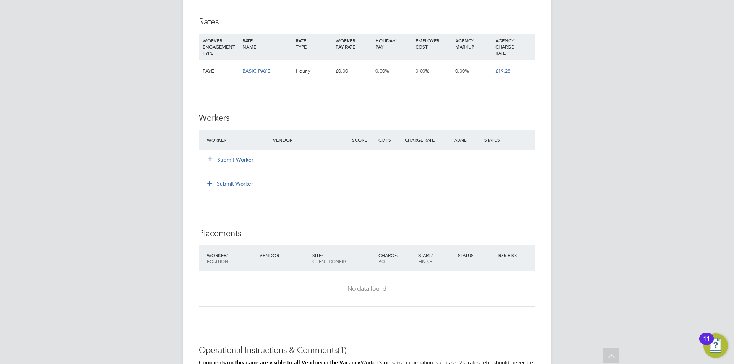
click at [224, 158] on button "Submit Worker" at bounding box center [231, 160] width 46 height 8
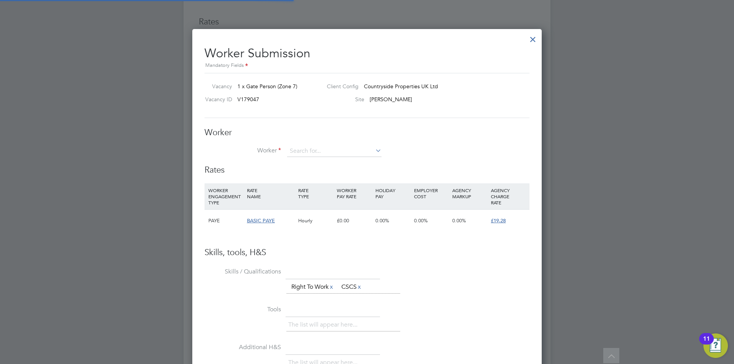
scroll to position [464, 350]
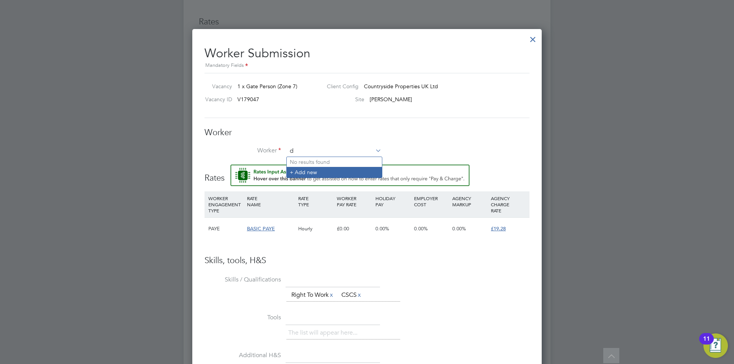
type input "d"
click at [297, 147] on input at bounding box center [334, 151] width 94 height 11
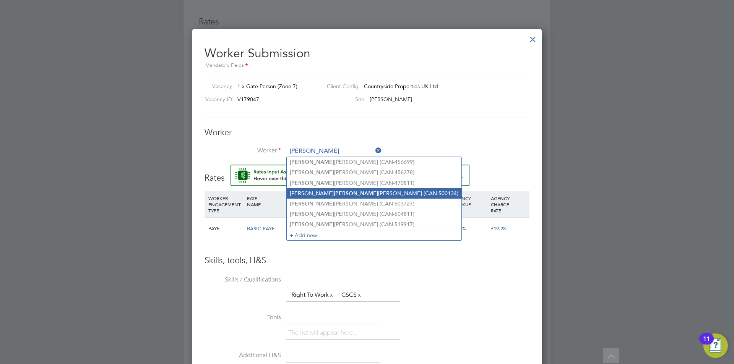
type input "damien"
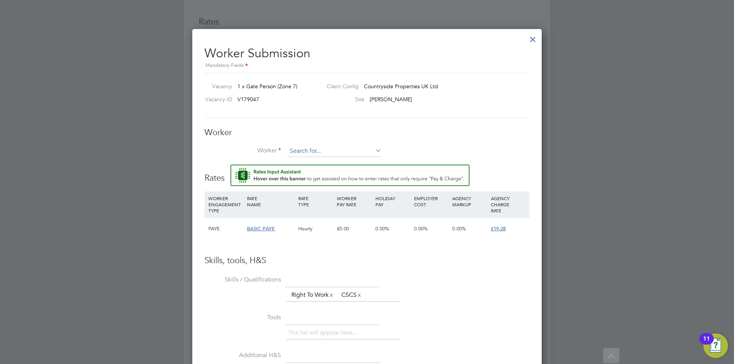
click at [305, 151] on input at bounding box center [334, 151] width 94 height 11
click at [299, 161] on b "Damien" at bounding box center [312, 162] width 44 height 6
type input "Damien Gadsby (CAN-503727)"
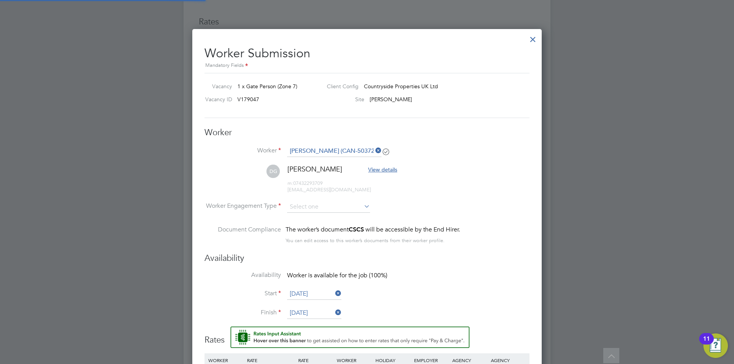
scroll to position [4, 4]
click at [300, 205] on input at bounding box center [328, 206] width 83 height 11
click at [299, 217] on li "Contract" at bounding box center [329, 218] width 84 height 10
type input "Contract"
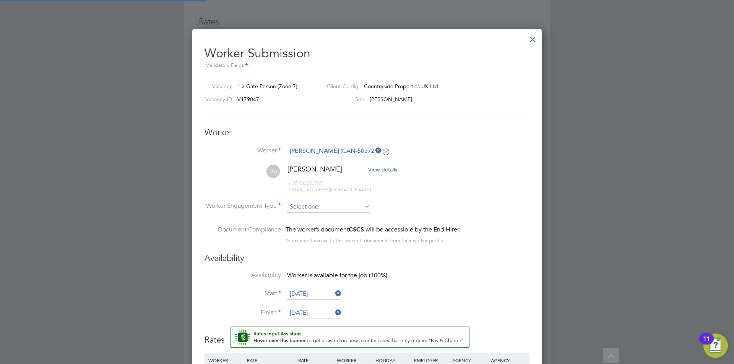
click at [306, 204] on input at bounding box center [328, 206] width 83 height 11
click at [531, 34] on div at bounding box center [533, 38] width 14 height 14
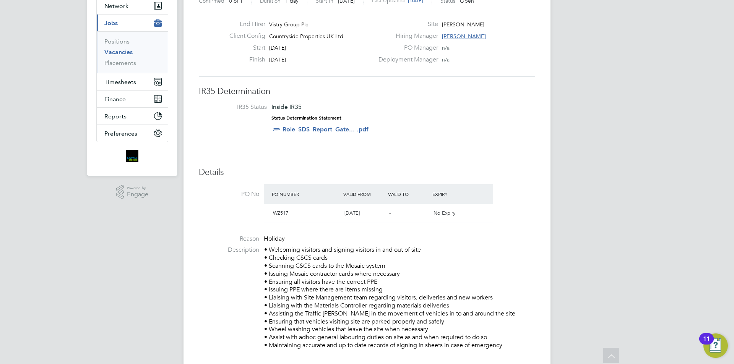
scroll to position [0, 0]
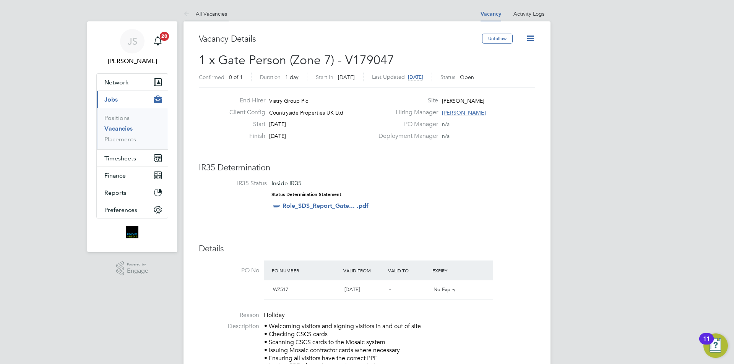
click at [191, 12] on icon at bounding box center [188, 15] width 10 height 10
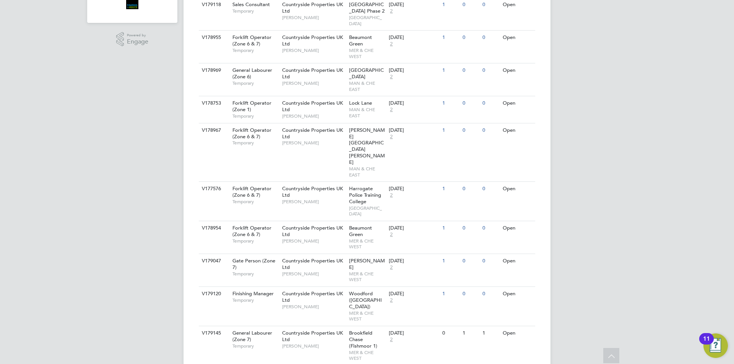
scroll to position [344, 0]
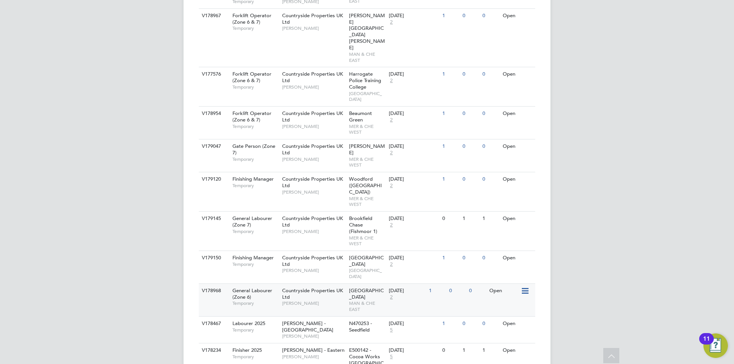
drag, startPoint x: 338, startPoint y: 232, endPoint x: 334, endPoint y: 231, distance: 4.0
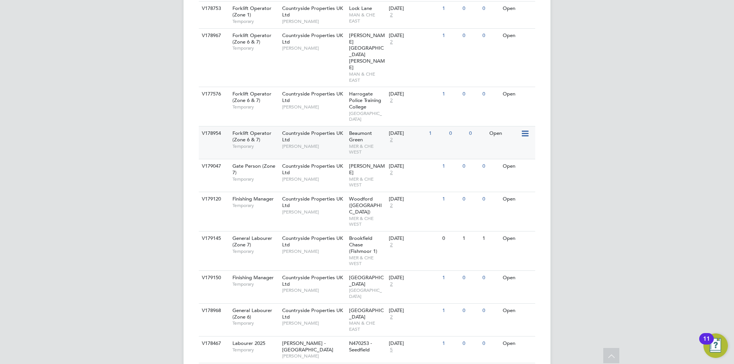
scroll to position [244, 0]
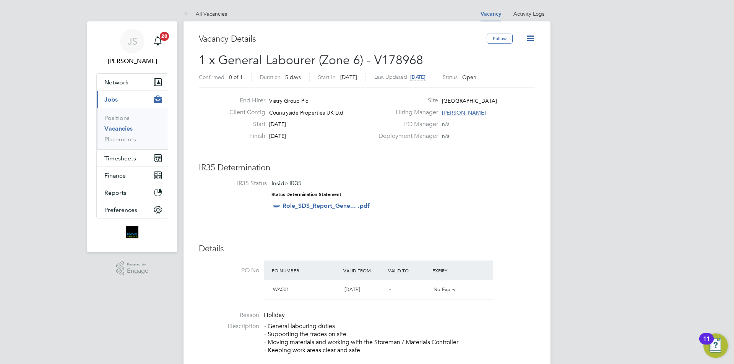
click at [531, 35] on icon at bounding box center [531, 39] width 10 height 10
click at [116, 141] on link "Placements" at bounding box center [120, 139] width 32 height 7
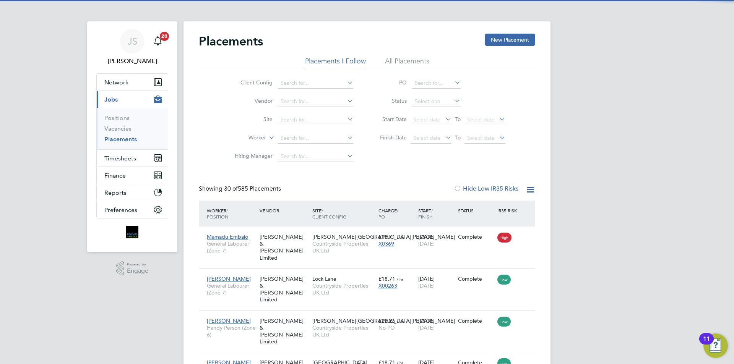
scroll to position [29, 67]
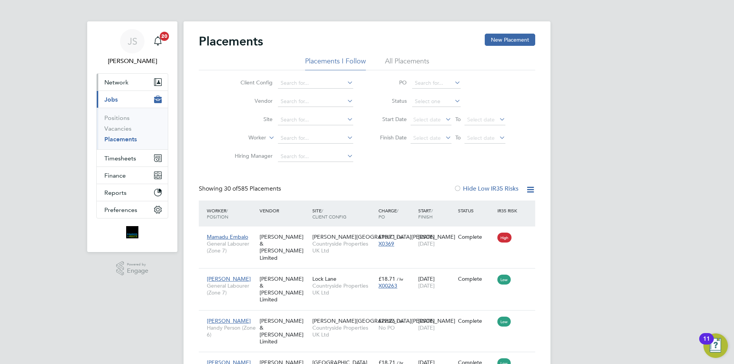
click at [130, 81] on button "Network" at bounding box center [132, 82] width 71 height 17
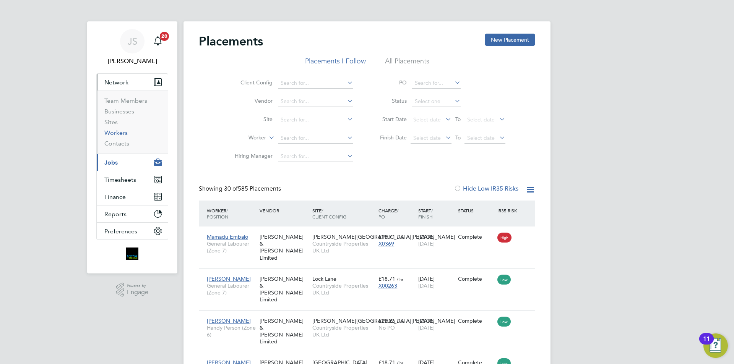
click at [115, 131] on link "Workers" at bounding box center [115, 132] width 23 height 7
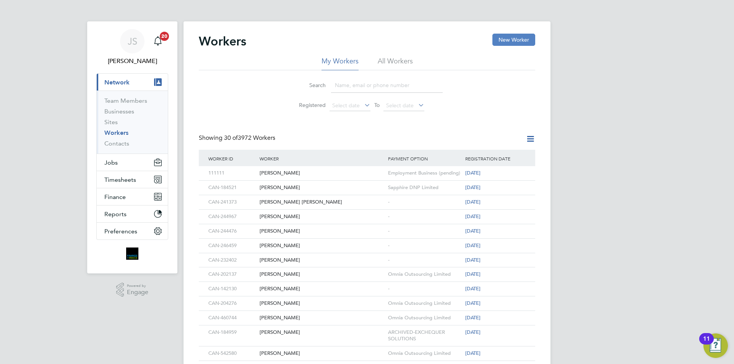
click at [499, 44] on button "New Worker" at bounding box center [513, 40] width 43 height 12
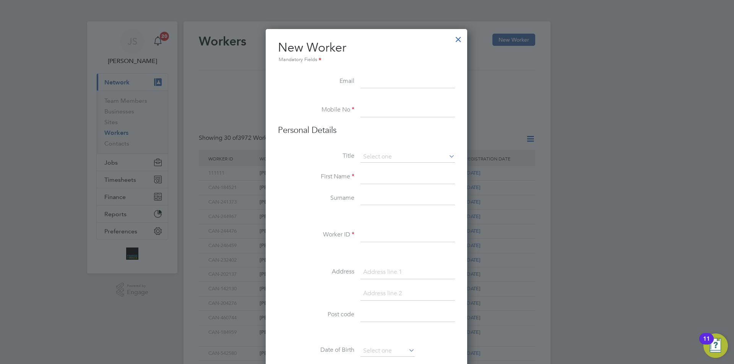
click at [371, 232] on input at bounding box center [407, 236] width 94 height 14
paste input "CAN-533655"
type input "CAN-533655"
click at [359, 84] on li "Email" at bounding box center [366, 85] width 177 height 21
click at [373, 76] on input at bounding box center [407, 82] width 94 height 14
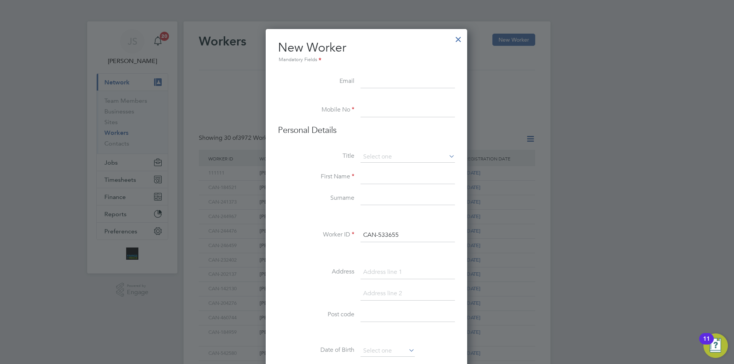
click at [374, 76] on input at bounding box center [407, 82] width 94 height 14
paste input "baldeu61@gmail.com"
type input "baldeu61@gmail.com"
click at [375, 108] on input at bounding box center [407, 111] width 94 height 14
click at [375, 103] on li at bounding box center [366, 100] width 177 height 8
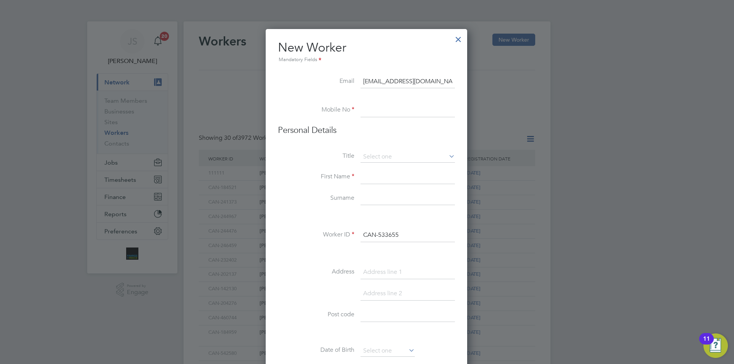
click at [378, 106] on input at bounding box center [407, 111] width 94 height 14
paste input "07919805889"
type input "07919805889"
drag, startPoint x: 389, startPoint y: 148, endPoint x: 390, endPoint y: 153, distance: 4.6
click at [390, 151] on li "Personal Details" at bounding box center [366, 138] width 177 height 26
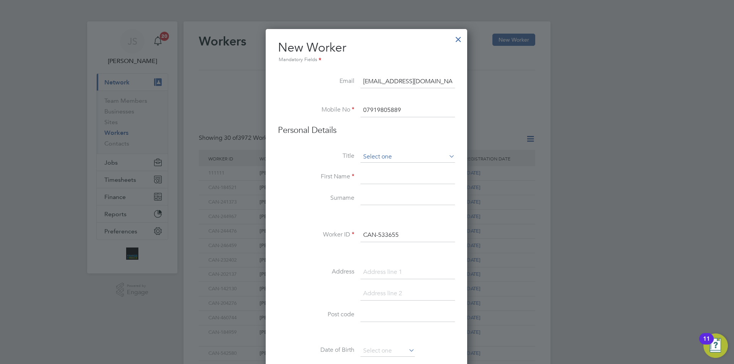
click at [390, 154] on input at bounding box center [407, 156] width 94 height 11
click at [383, 169] on li "Mr" at bounding box center [407, 168] width 95 height 10
type input "Mr"
click at [381, 177] on input at bounding box center [407, 177] width 94 height 14
type input "Ussumane"
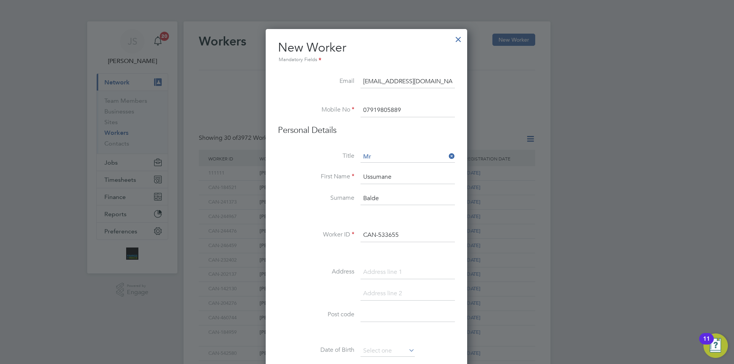
scroll to position [115, 0]
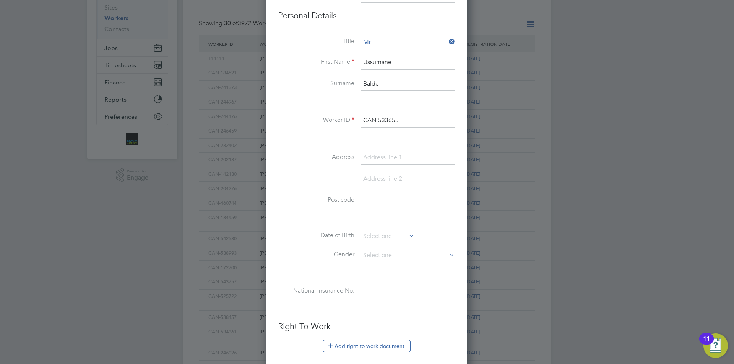
type input "Balde"
click at [375, 158] on input at bounding box center [407, 158] width 94 height 14
paste input "143 Sedgemoor Way"
type input "143 Sedgemoor Way"
drag, startPoint x: 370, startPoint y: 200, endPoint x: 291, endPoint y: 168, distance: 85.2
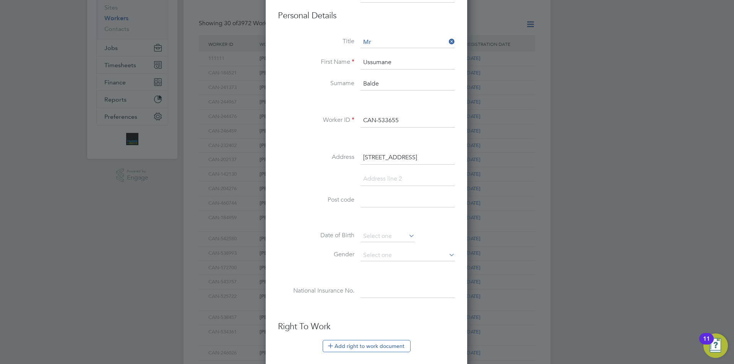
click at [369, 200] on input at bounding box center [407, 201] width 94 height 14
drag, startPoint x: 379, startPoint y: 193, endPoint x: 383, endPoint y: 197, distance: 5.7
click at [383, 197] on input at bounding box center [407, 201] width 94 height 14
paste input "OL1 2DU"
type input "OL1 2DU"
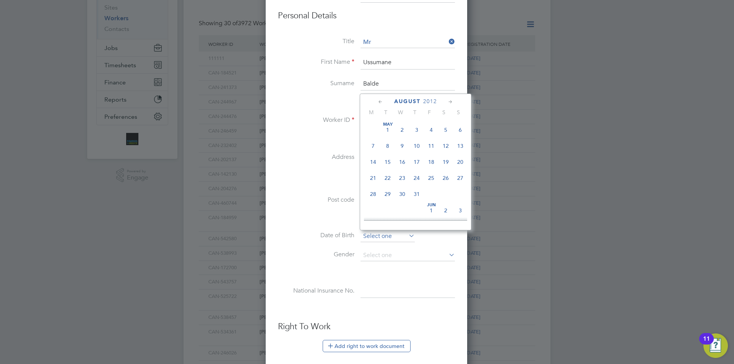
click at [379, 232] on input at bounding box center [387, 236] width 54 height 11
click at [430, 99] on span "2012" at bounding box center [430, 101] width 14 height 6
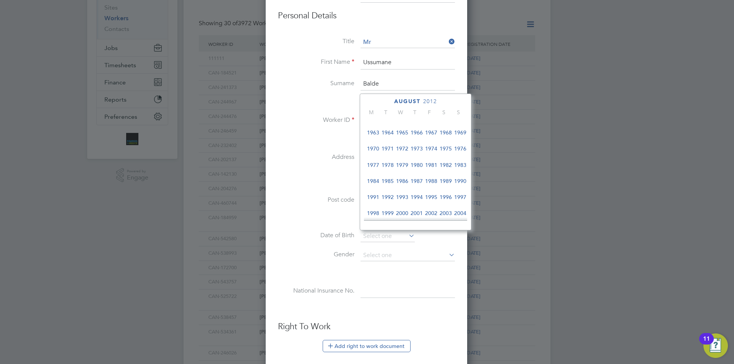
click at [431, 167] on span "1981" at bounding box center [431, 165] width 15 height 15
click at [450, 102] on icon at bounding box center [450, 102] width 7 height 8
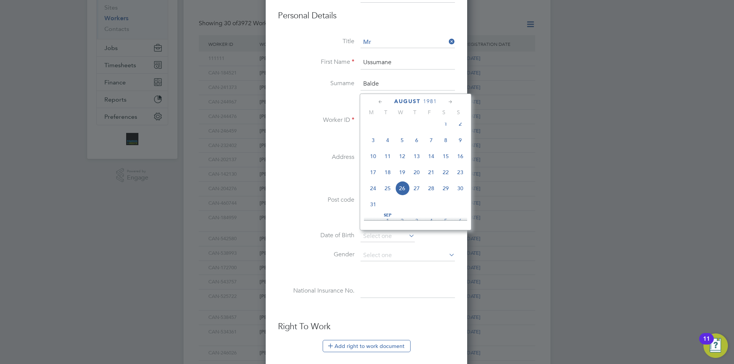
click at [450, 102] on icon at bounding box center [450, 102] width 7 height 8
click at [444, 159] on span "17" at bounding box center [445, 152] width 15 height 15
type input "17 Oct 1981"
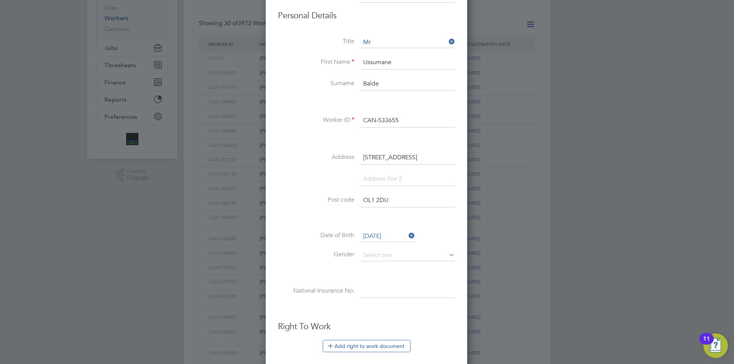
drag, startPoint x: 372, startPoint y: 253, endPoint x: 374, endPoint y: 247, distance: 7.0
click at [374, 251] on input at bounding box center [407, 255] width 94 height 11
click at [367, 263] on li "Male" at bounding box center [407, 266] width 95 height 10
type input "Male"
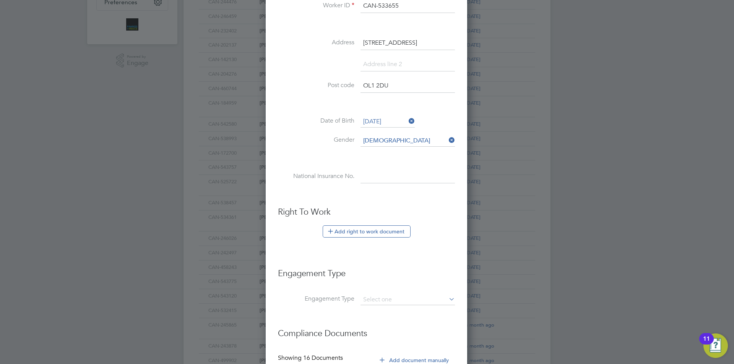
scroll to position [319, 0]
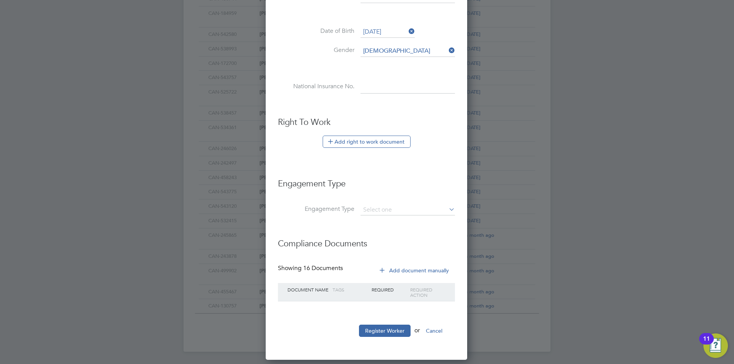
click at [363, 136] on button "Add right to work document" at bounding box center [367, 142] width 88 height 12
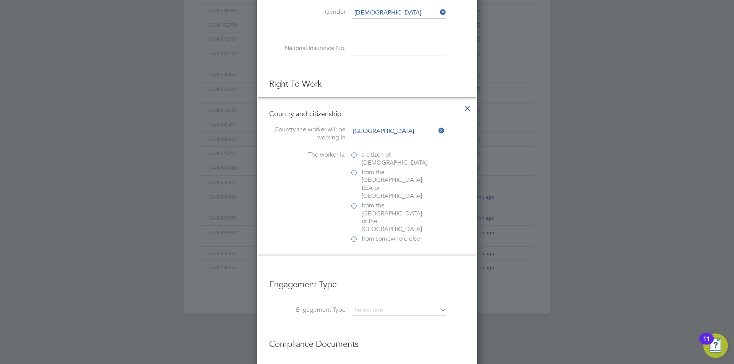
scroll to position [396, 0]
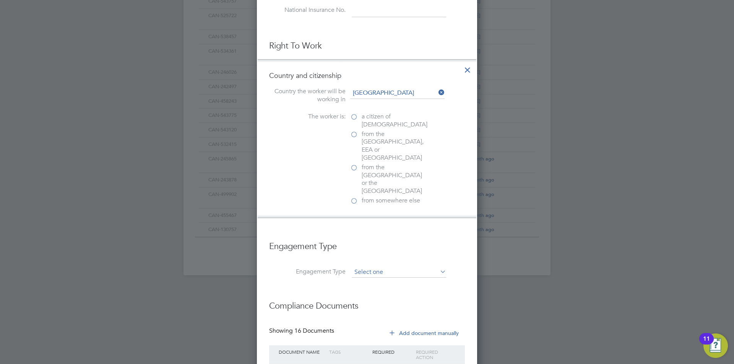
click at [380, 267] on input at bounding box center [399, 272] width 94 height 11
click at [376, 267] on input at bounding box center [399, 272] width 94 height 11
click at [243, 151] on div at bounding box center [367, 182] width 734 height 364
click at [359, 135] on label "from the EU, EEA or Switzerland" at bounding box center [388, 146] width 76 height 32
click at [0, 0] on input "from the EU, EEA or Switzerland" at bounding box center [0, 0] width 0 height 0
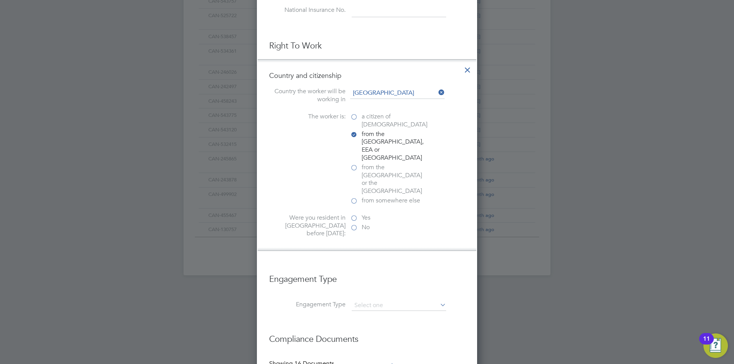
scroll to position [792, 221]
click at [360, 197] on label "from somewhere else" at bounding box center [388, 201] width 76 height 8
click at [0, 0] on input "from somewhere else" at bounding box center [0, 0] width 0 height 0
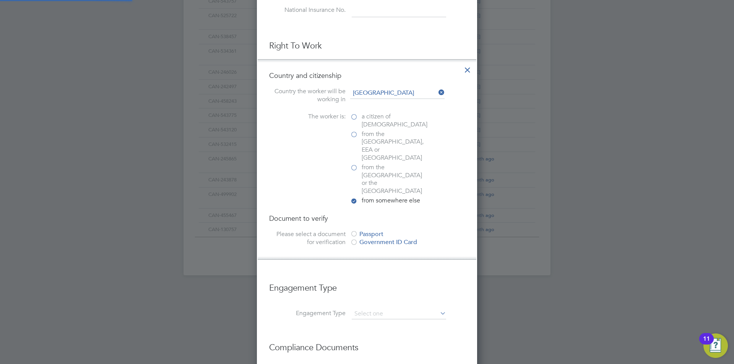
scroll to position [807, 221]
click at [359, 239] on div "Government ID Card" at bounding box center [407, 243] width 115 height 8
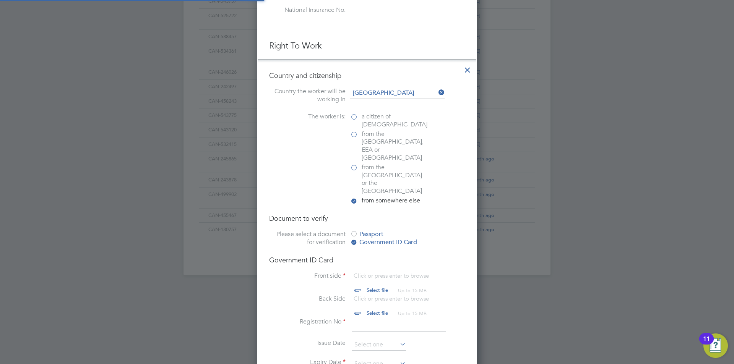
scroll to position [976, 221]
click at [373, 230] on div "Passport" at bounding box center [407, 234] width 115 height 8
click at [366, 272] on input "file" at bounding box center [385, 283] width 120 height 23
type input "C:\fakepath\ussuamne balde.jpg"
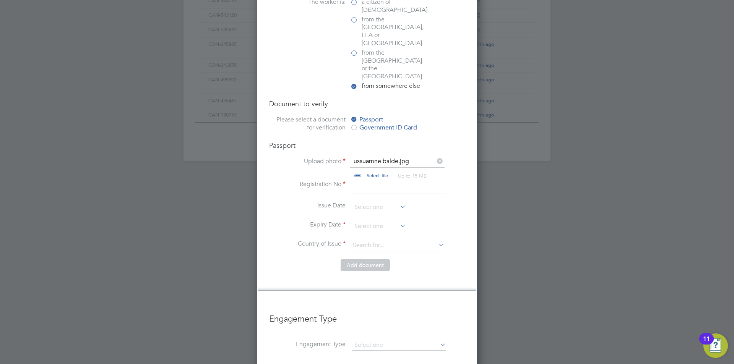
scroll to position [549, 0]
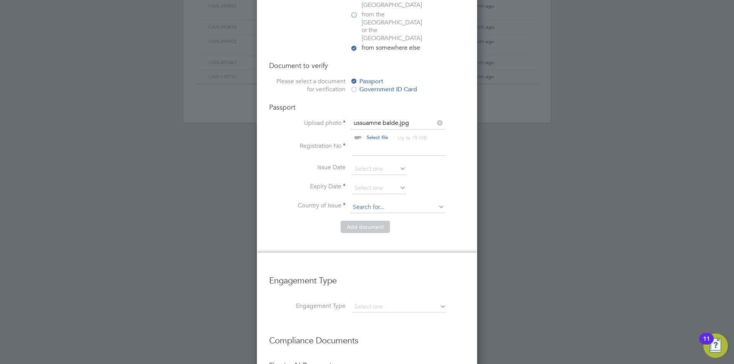
click at [360, 202] on input at bounding box center [397, 207] width 94 height 11
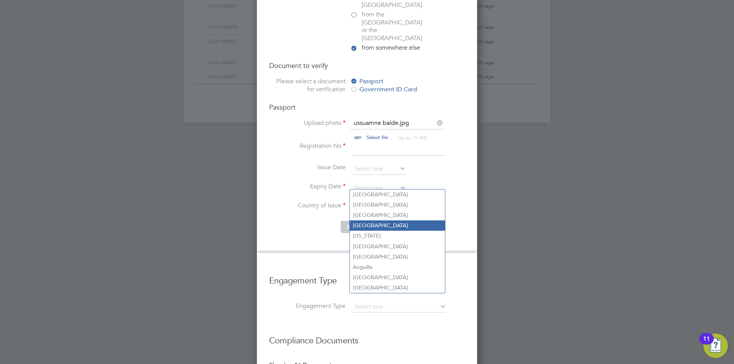
scroll to position [587, 0]
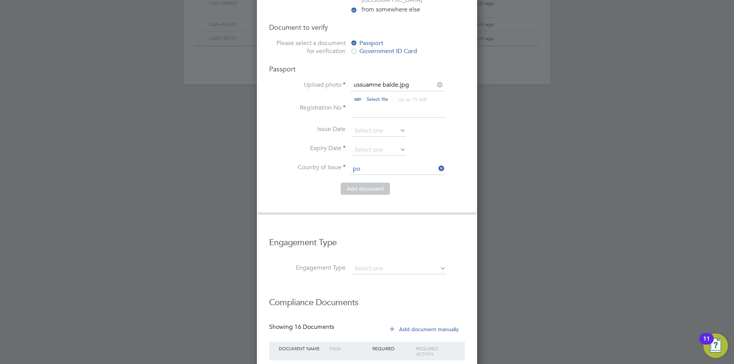
click at [367, 177] on li "Po rtugal" at bounding box center [397, 177] width 95 height 10
type input "Portugal"
click at [360, 144] on input at bounding box center [379, 149] width 54 height 11
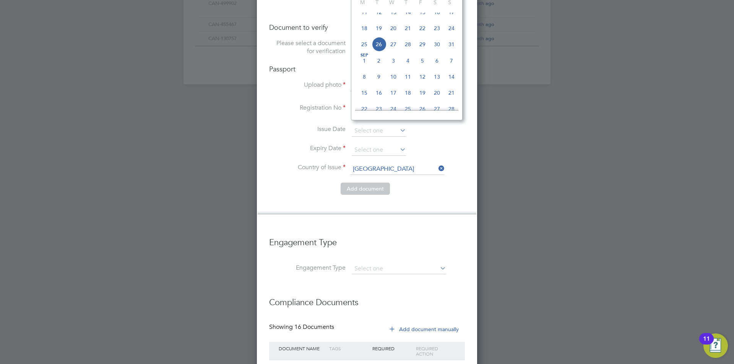
scroll to position [510, 0]
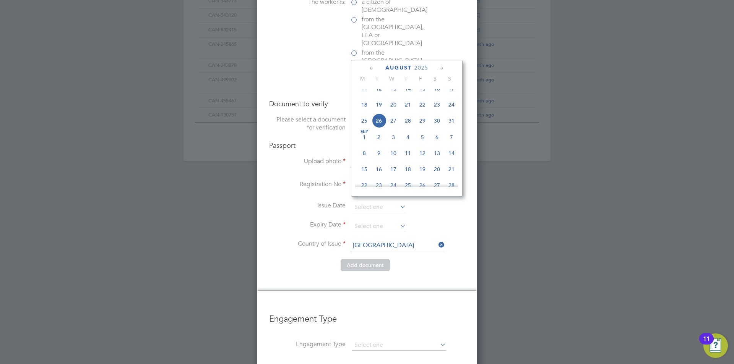
click at [271, 240] on li "Country of Issue Portugal" at bounding box center [367, 249] width 196 height 19
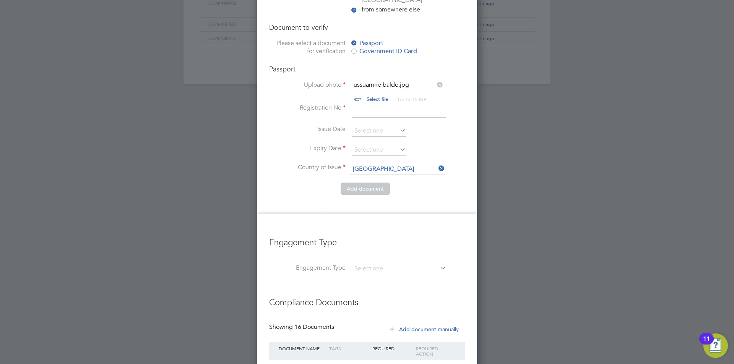
scroll to position [617, 0]
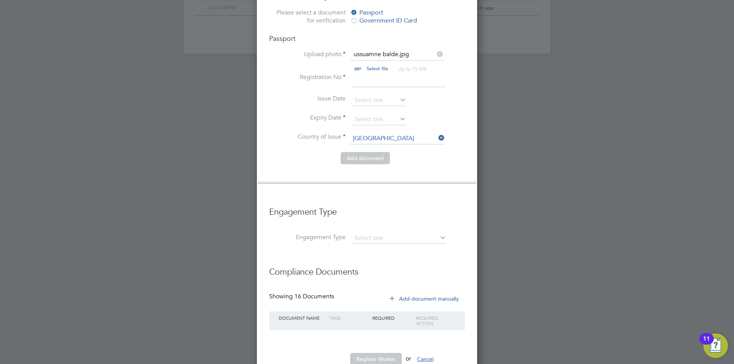
click at [429, 353] on button "Cancel" at bounding box center [425, 359] width 29 height 12
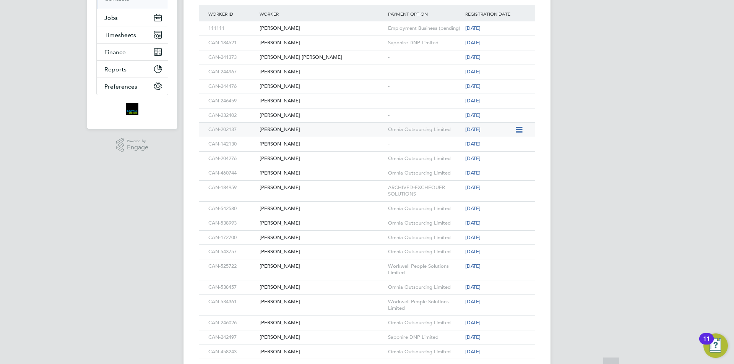
scroll to position [0, 0]
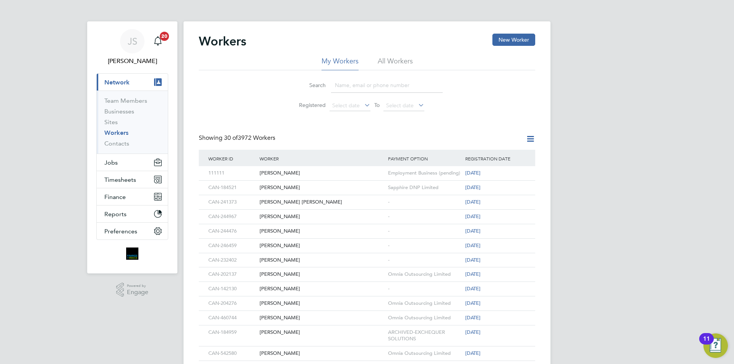
click at [115, 133] on link "Workers" at bounding box center [116, 132] width 24 height 7
click at [116, 176] on span "Timesheets" at bounding box center [120, 179] width 32 height 7
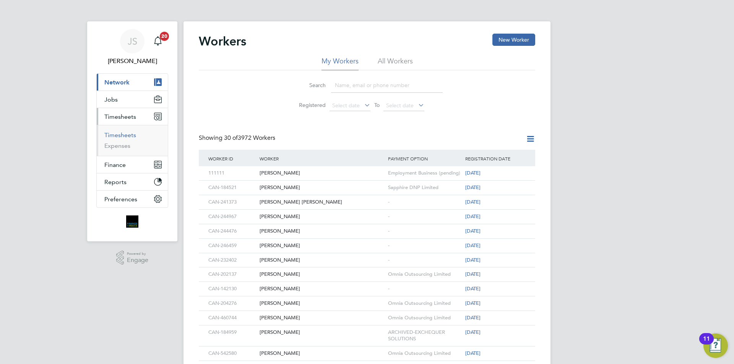
click at [130, 133] on link "Timesheets" at bounding box center [120, 134] width 32 height 7
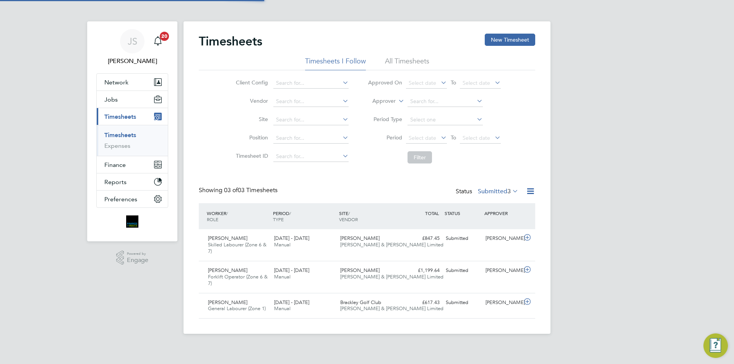
scroll to position [19, 67]
click at [115, 104] on button "Jobs" at bounding box center [132, 99] width 71 height 17
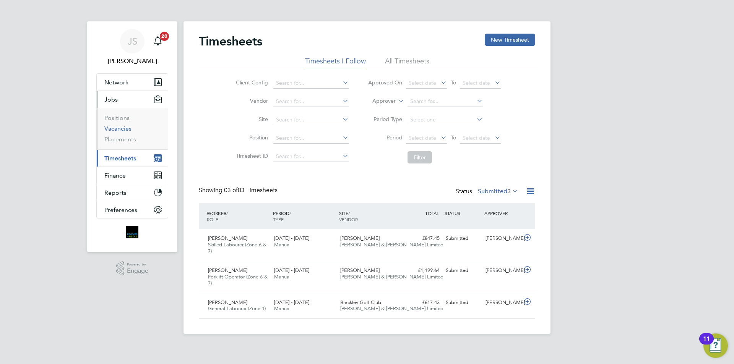
click at [111, 128] on link "Vacancies" at bounding box center [117, 128] width 27 height 7
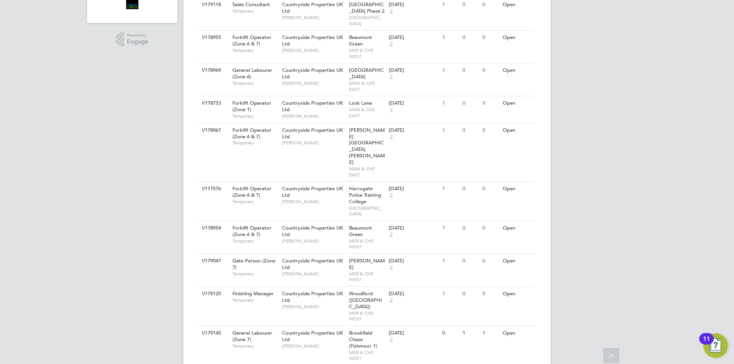
scroll to position [268, 0]
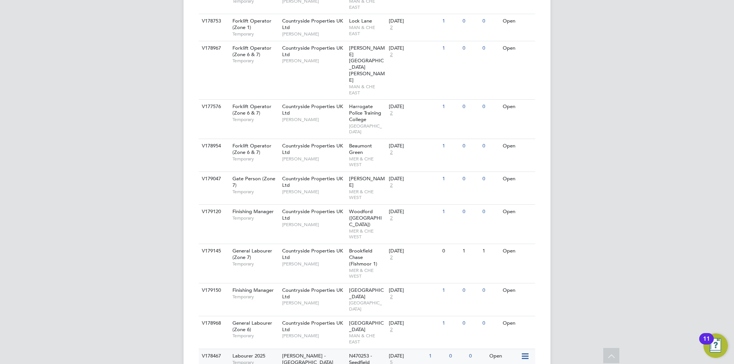
drag, startPoint x: 281, startPoint y: 272, endPoint x: 282, endPoint y: 284, distance: 12.3
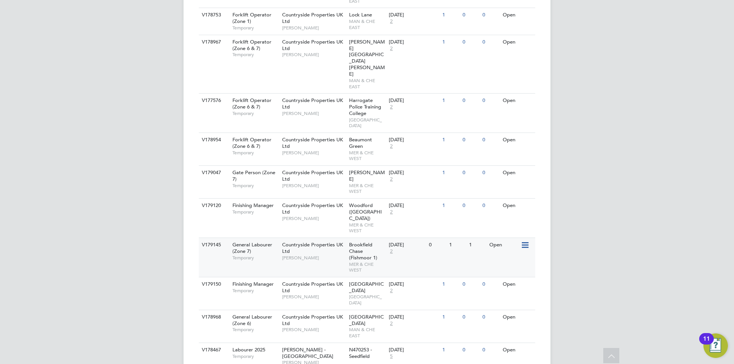
click at [319, 238] on div "Countryside Properties UK Ltd Phill Grace" at bounding box center [313, 251] width 67 height 26
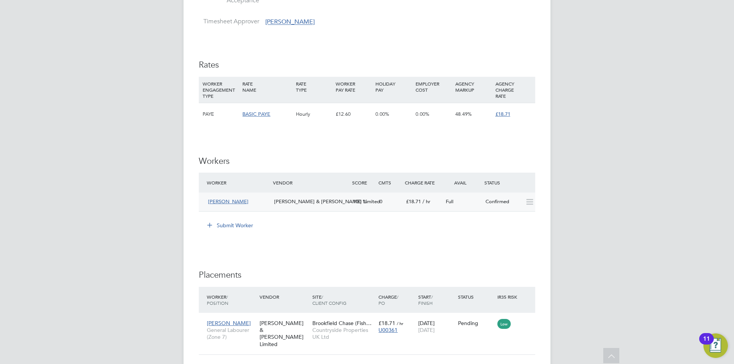
click at [531, 203] on icon at bounding box center [530, 202] width 10 height 6
click at [515, 203] on div "Confirmed" at bounding box center [502, 202] width 40 height 13
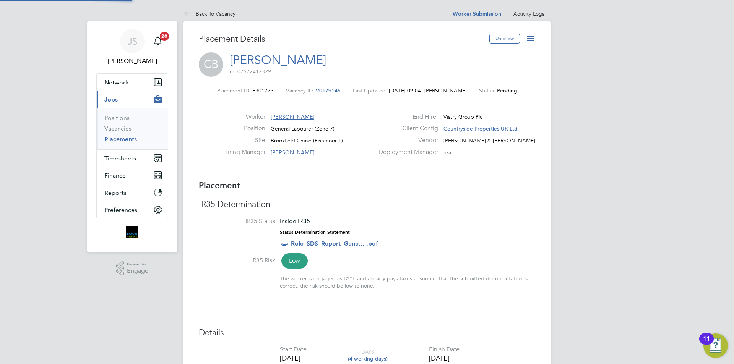
scroll to position [4, 4]
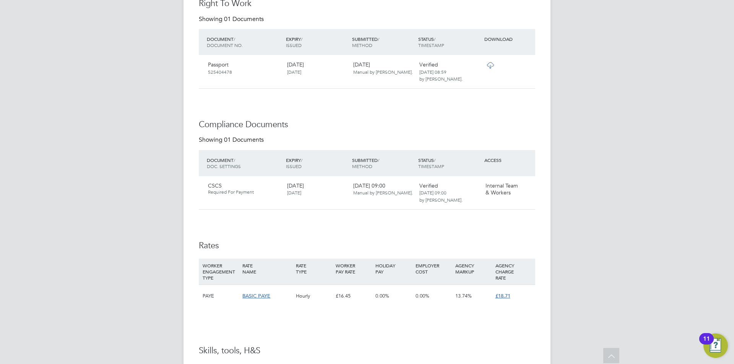
drag, startPoint x: 320, startPoint y: 222, endPoint x: 325, endPoint y: 244, distance: 22.9
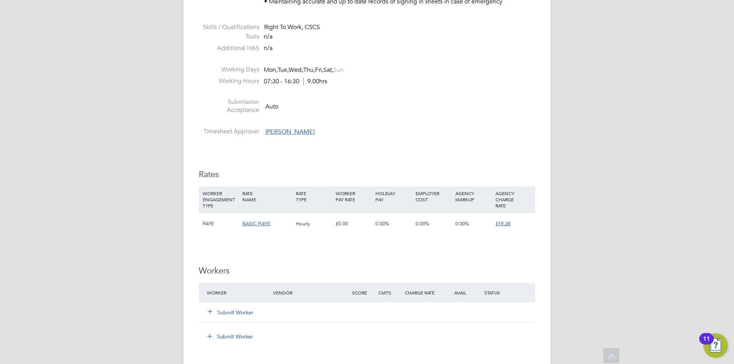
click at [227, 313] on button "Submit Worker" at bounding box center [231, 313] width 46 height 8
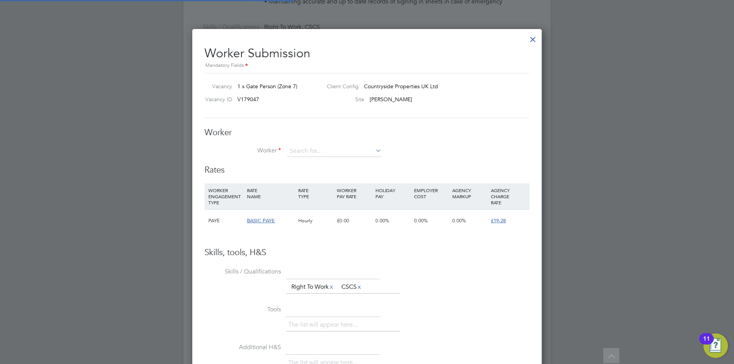
scroll to position [23, 52]
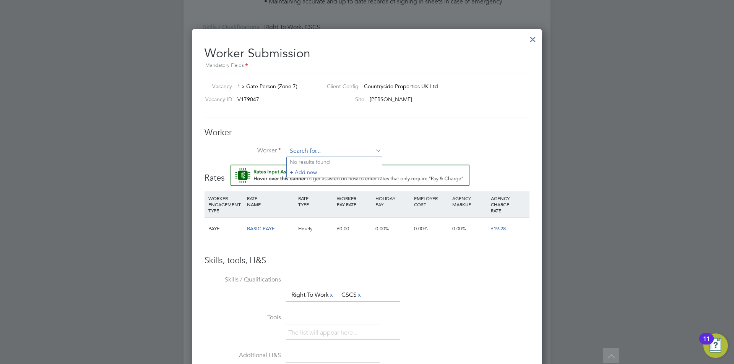
click at [336, 149] on input at bounding box center [334, 151] width 94 height 11
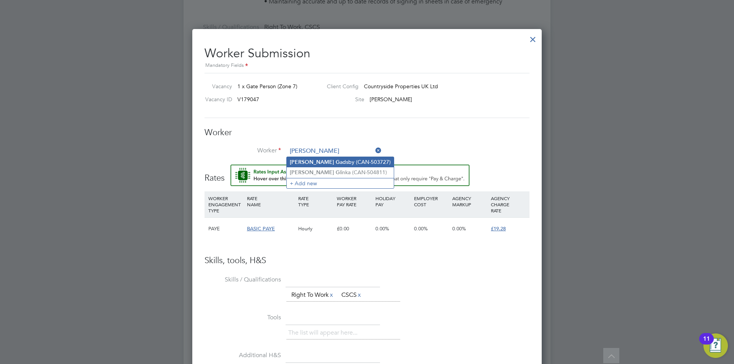
click at [320, 157] on li "[PERSON_NAME] (CAN-503727)" at bounding box center [340, 162] width 107 height 10
type input "[PERSON_NAME] (CAN-503727)"
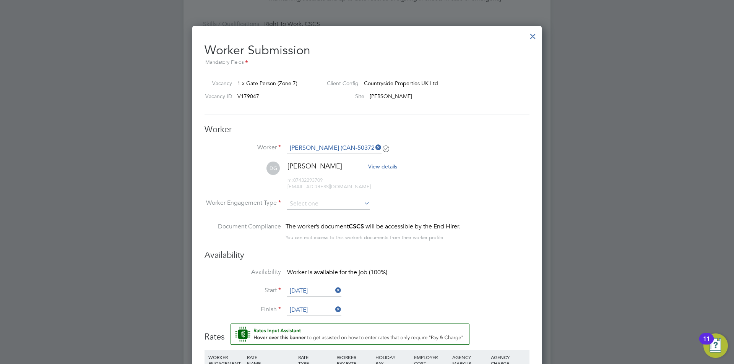
scroll to position [576, 0]
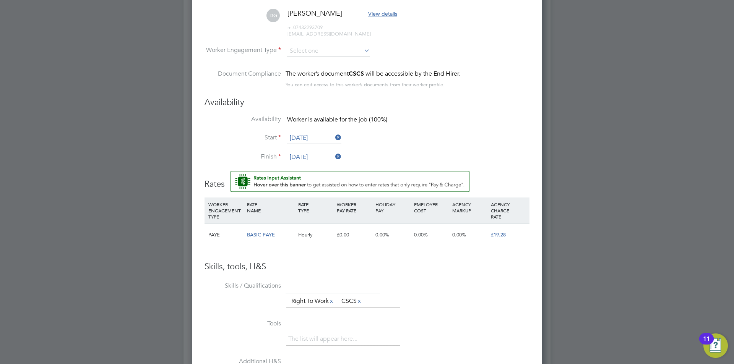
click at [365, 273] on div "Skills, tools, H&S Skills / Qualifications The list will appear here... Right T…" at bounding box center [367, 364] width 325 height 207
click at [343, 212] on div "WORKER PAY RATE" at bounding box center [354, 208] width 39 height 20
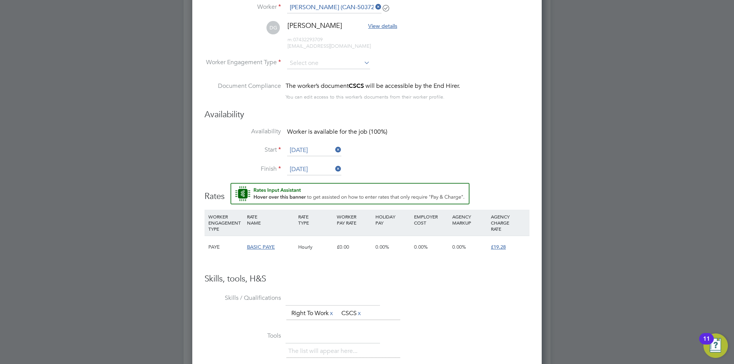
click at [400, 144] on li "Availability Worker is available for the job (100%)" at bounding box center [367, 136] width 325 height 17
click at [315, 60] on input at bounding box center [328, 63] width 83 height 11
click at [317, 79] on li "PAYE" at bounding box center [329, 84] width 84 height 10
type input "PAYE"
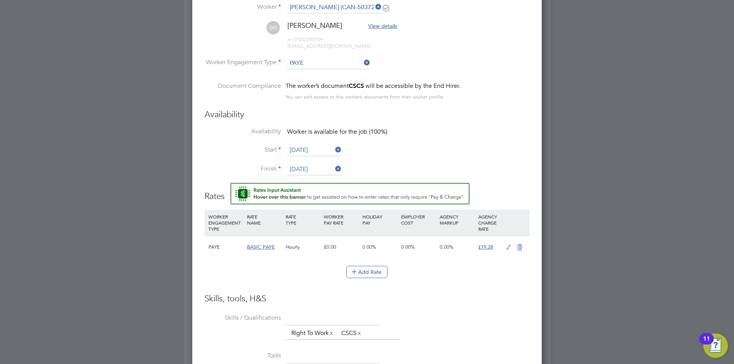
click at [510, 247] on icon at bounding box center [509, 248] width 10 height 6
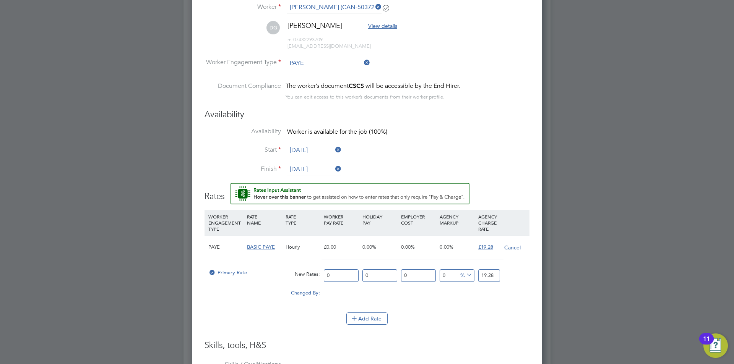
drag, startPoint x: 351, startPoint y: 276, endPoint x: 345, endPoint y: 276, distance: 6.2
click at [345, 276] on input "0" at bounding box center [341, 275] width 35 height 13
drag, startPoint x: 345, startPoint y: 276, endPoint x: 300, endPoint y: 281, distance: 45.3
click at [300, 281] on div "Primary Rate New Rates: 0 0 n/a 0 n/a 0 0 % 19.28" at bounding box center [367, 276] width 325 height 20
type input "1"
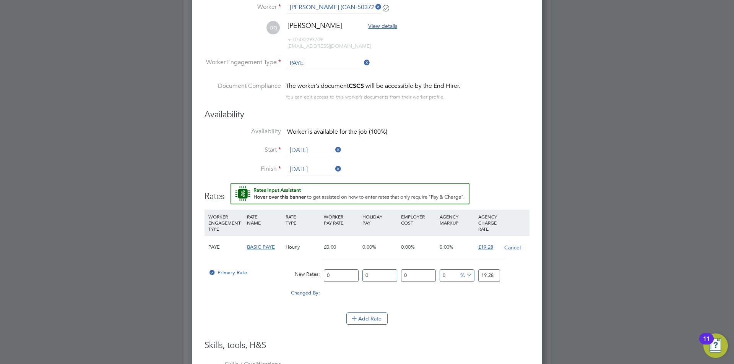
type input "1"
type input "16"
type input "16.4"
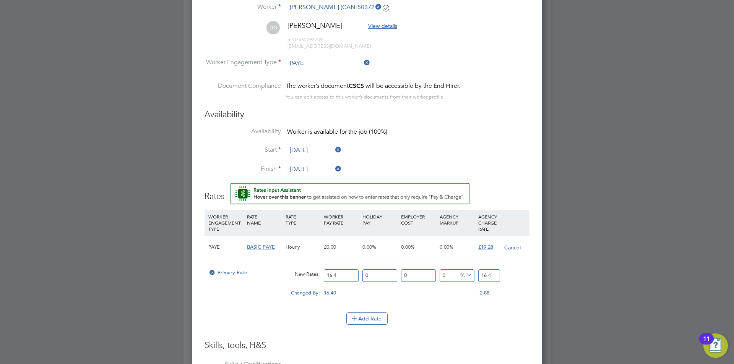
type input "16.45"
drag, startPoint x: 494, startPoint y: 274, endPoint x: 479, endPoint y: 274, distance: 15.7
click at [479, 274] on input "16.45" at bounding box center [489, 275] width 22 height 13
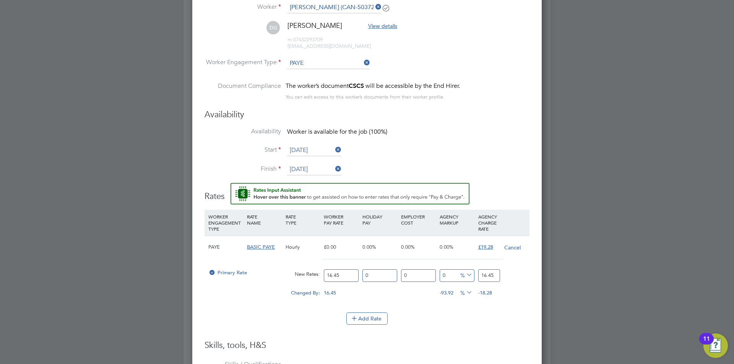
type input "-93.9209726443769"
type input "1"
type input "15.501519756838906"
type input "19"
type input "16.717325227963524"
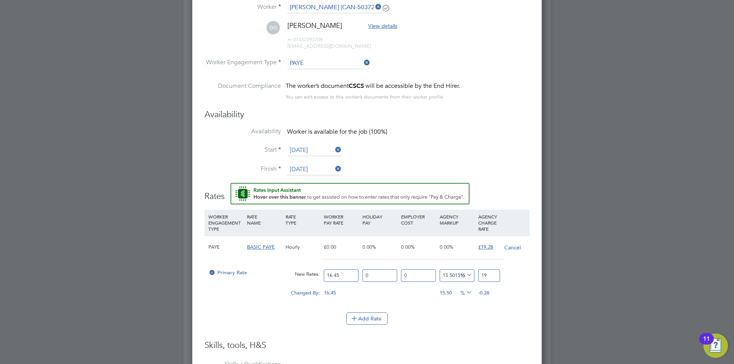
type input "19.2"
type input "17.203647416413375"
type input "19.28"
click at [503, 309] on li "WORKER ENGAGEMENT TYPE RATE NAME RATE TYPE WORKER PAY RATE HOLIDAY PAY EMPLOYER…" at bounding box center [367, 261] width 325 height 103
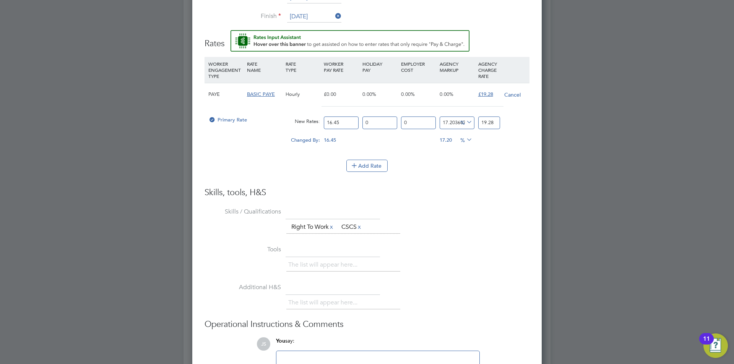
scroll to position [786, 0]
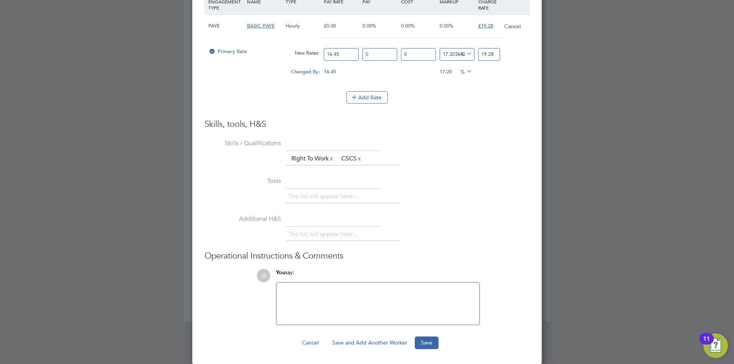
click at [414, 225] on li "Additional H&S The list will appear here..." at bounding box center [367, 232] width 325 height 38
click at [351, 194] on li "The list will appear here..." at bounding box center [324, 197] width 72 height 10
click at [351, 195] on li "The list will appear here..." at bounding box center [324, 197] width 72 height 10
drag, startPoint x: 351, startPoint y: 195, endPoint x: 357, endPoint y: 170, distance: 25.7
click at [351, 189] on li "Tools The list will appear here..." at bounding box center [367, 194] width 325 height 38
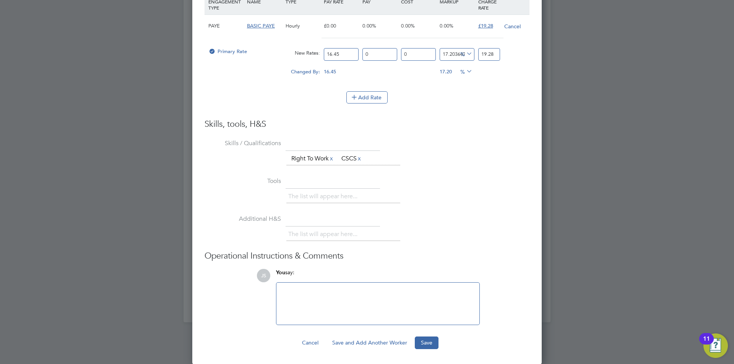
click at [370, 157] on ul "The list will appear here... Right To Work x CSCS x" at bounding box center [343, 159] width 114 height 14
click at [353, 161] on li "CSCS x" at bounding box center [351, 159] width 27 height 10
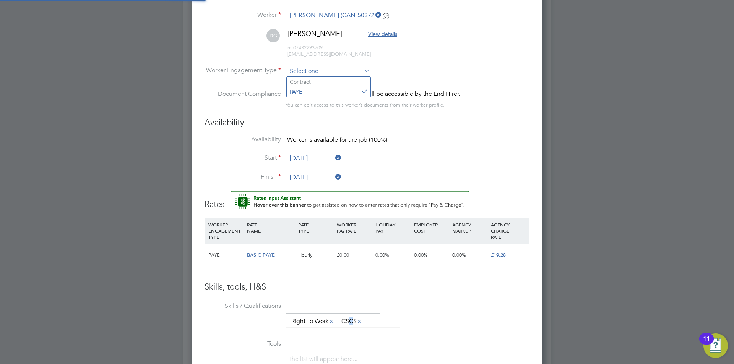
scroll to position [634, 350]
click at [315, 69] on input at bounding box center [328, 71] width 83 height 11
click at [318, 93] on li "PAYE" at bounding box center [329, 92] width 84 height 10
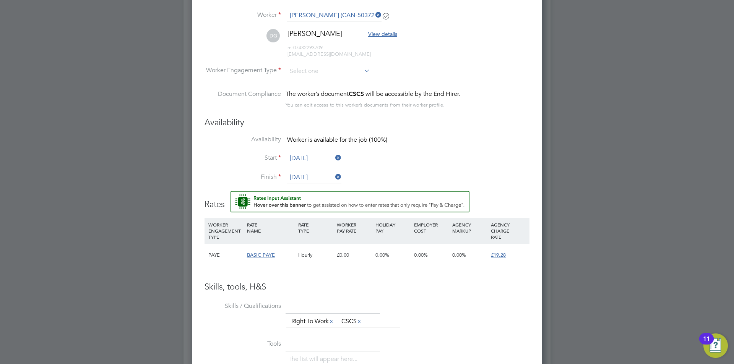
type input "PAYE"
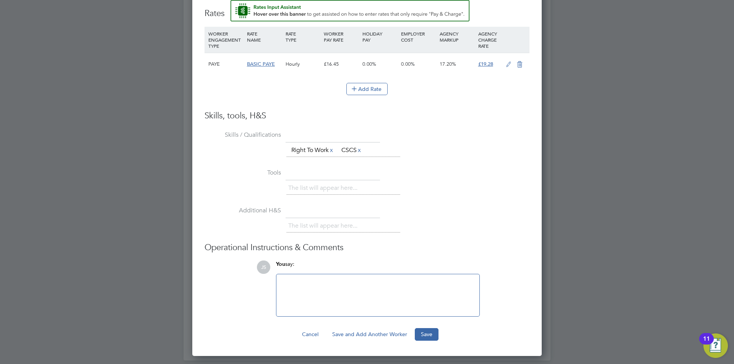
scroll to position [755, 0]
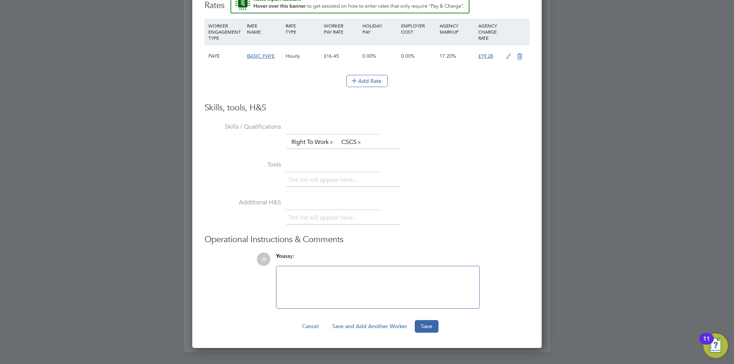
drag, startPoint x: 466, startPoint y: 279, endPoint x: 461, endPoint y: 312, distance: 33.0
click at [420, 326] on button "Save" at bounding box center [427, 326] width 24 height 12
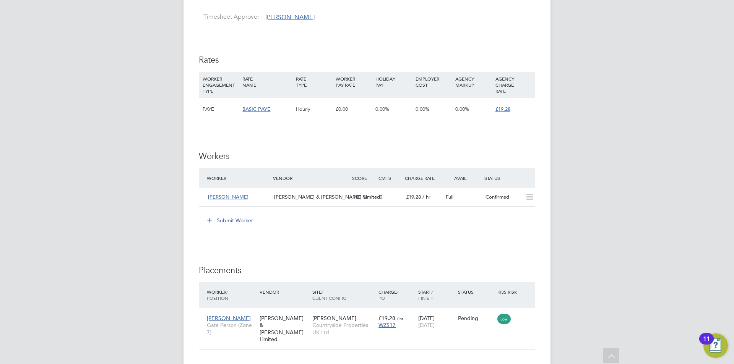
scroll to position [306, 0]
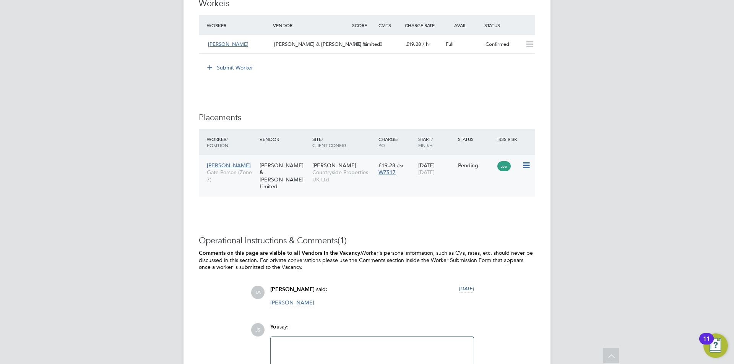
click at [399, 174] on div "WZ517" at bounding box center [396, 172] width 36 height 7
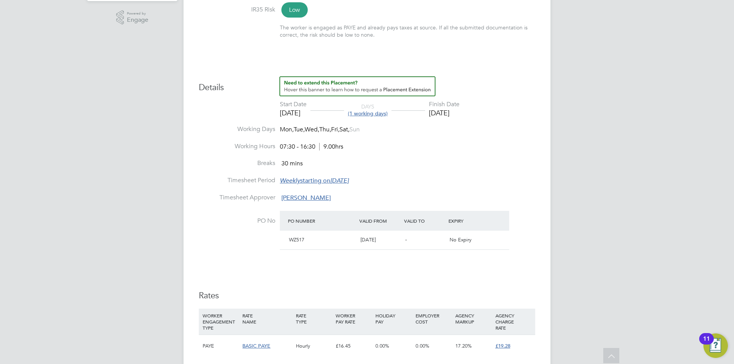
drag, startPoint x: 249, startPoint y: 214, endPoint x: 249, endPoint y: 263, distance: 48.9
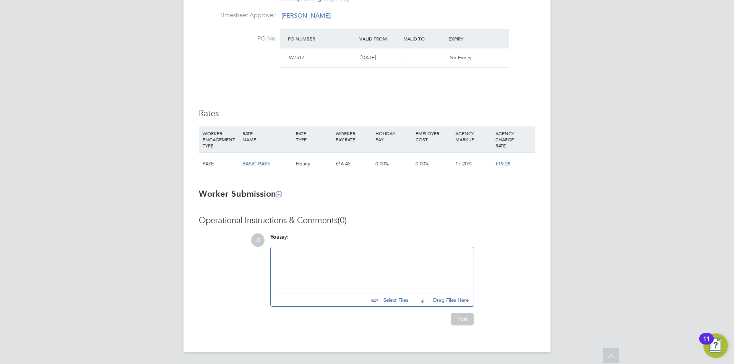
drag, startPoint x: 244, startPoint y: 234, endPoint x: 243, endPoint y: 250, distance: 15.7
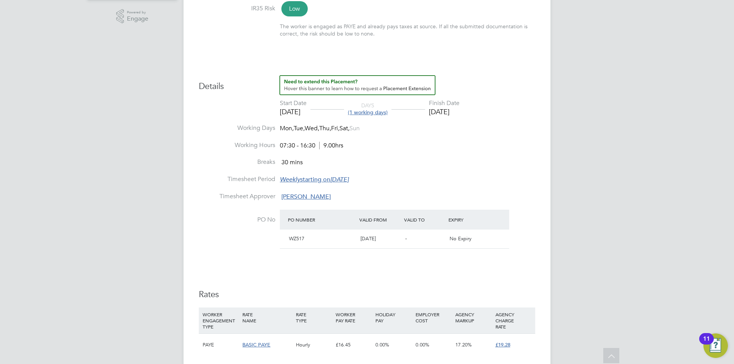
scroll to position [250, 0]
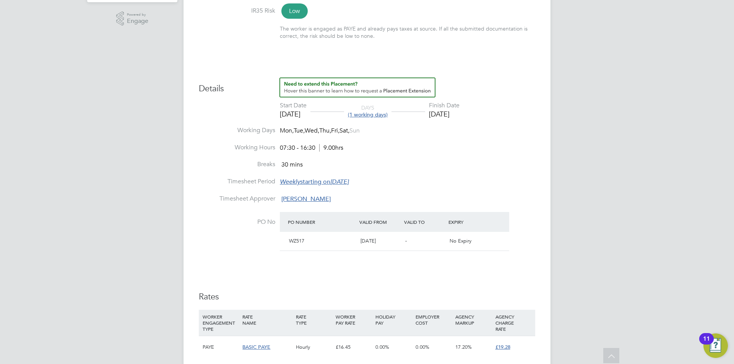
drag, startPoint x: 243, startPoint y: 248, endPoint x: 239, endPoint y: 250, distance: 4.5
drag, startPoint x: 183, startPoint y: 231, endPoint x: 199, endPoint y: 228, distance: 16.8
click at [201, 230] on div "Placement Details Unfollow DG [PERSON_NAME] m: 07432293709 Placement ID P301789…" at bounding box center [366, 153] width 367 height 765
click at [182, 219] on div "JS [PERSON_NAME] Notifications 20 Applications: Network Team Members Businesses…" at bounding box center [367, 149] width 734 height 798
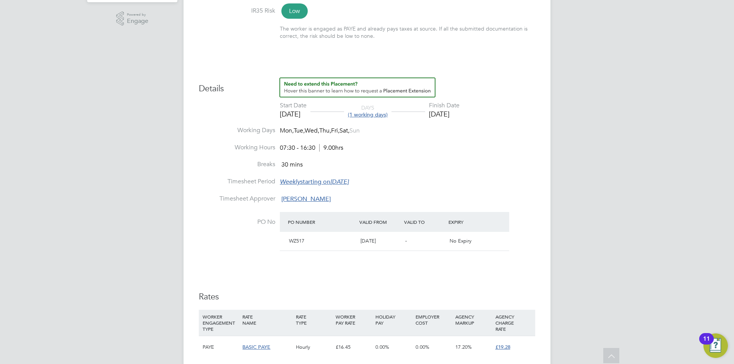
click at [183, 235] on div "JS [PERSON_NAME] Notifications 20 Applications: Network Team Members Businesses…" at bounding box center [367, 149] width 734 height 798
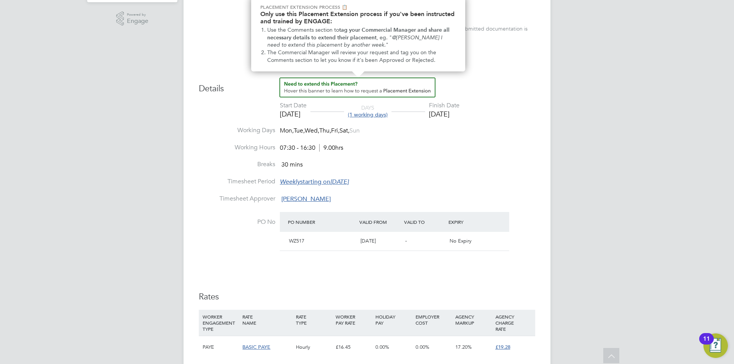
scroll to position [0, 0]
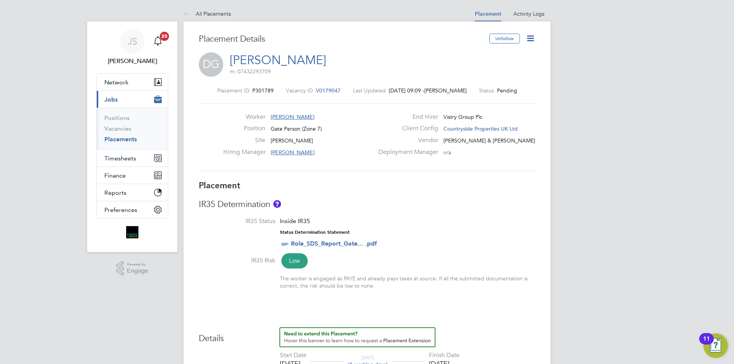
drag, startPoint x: 354, startPoint y: 301, endPoint x: 324, endPoint y: 305, distance: 30.1
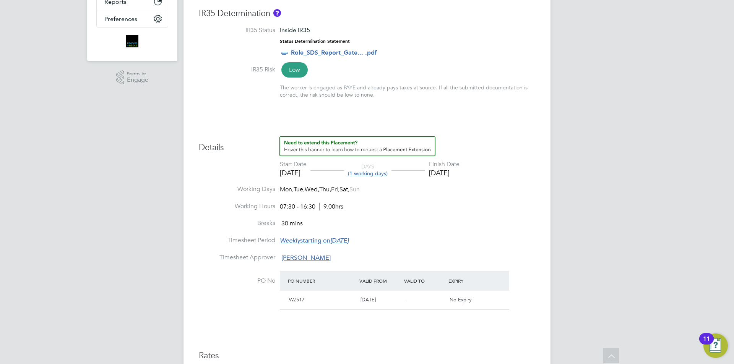
scroll to position [344, 0]
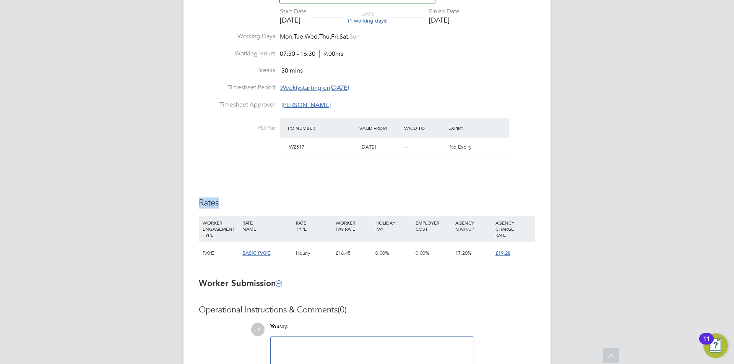
drag, startPoint x: 198, startPoint y: 201, endPoint x: 224, endPoint y: 201, distance: 25.2
click at [224, 201] on div "Placement Details Unfollow DG [PERSON_NAME] m: 07432293709 Placement ID P301789…" at bounding box center [366, 59] width 367 height 765
click at [219, 201] on h3 "Rates" at bounding box center [367, 203] width 336 height 11
drag, startPoint x: 218, startPoint y: 201, endPoint x: 213, endPoint y: 206, distance: 7.3
click at [213, 206] on h3 "Rates" at bounding box center [367, 203] width 336 height 11
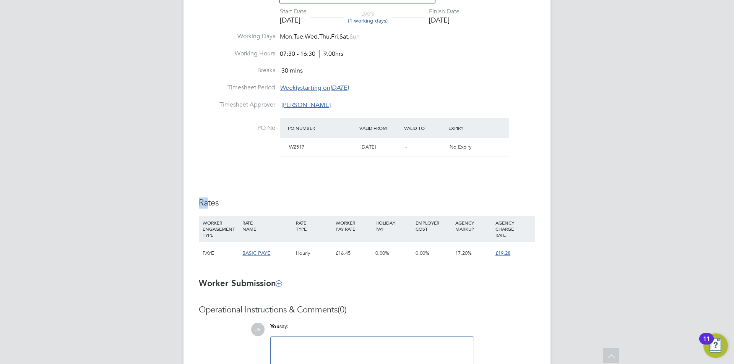
drag, startPoint x: 207, startPoint y: 204, endPoint x: 199, endPoint y: 202, distance: 8.3
click at [199, 202] on h3 "Rates" at bounding box center [367, 203] width 336 height 11
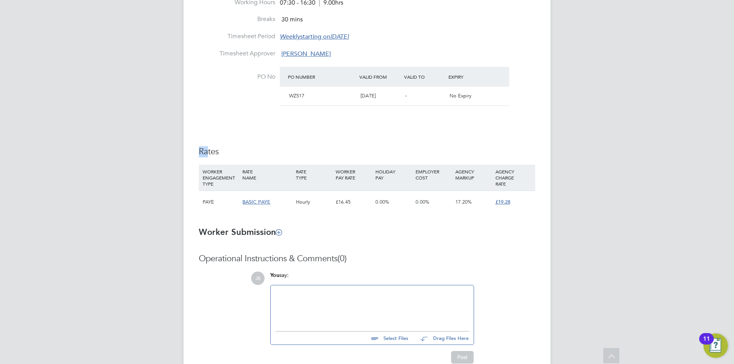
scroll to position [433, 0]
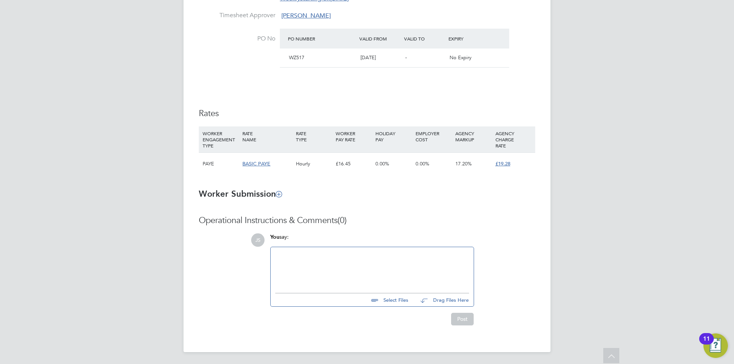
click at [230, 302] on div "Operational Instructions & Comments (0) JS You say: Select Files Drag Files Her…" at bounding box center [367, 270] width 336 height 110
drag, startPoint x: 237, startPoint y: 245, endPoint x: 196, endPoint y: 292, distance: 62.6
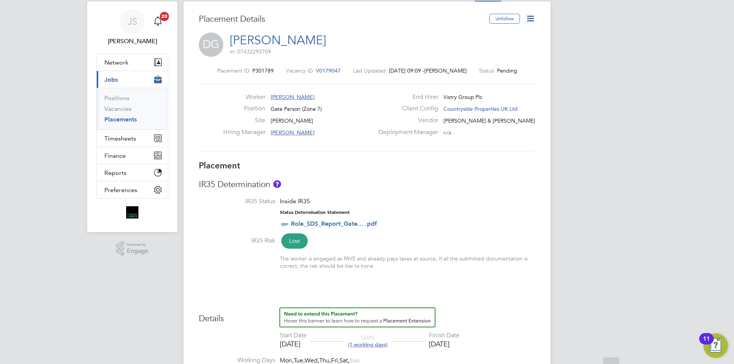
scroll to position [0, 0]
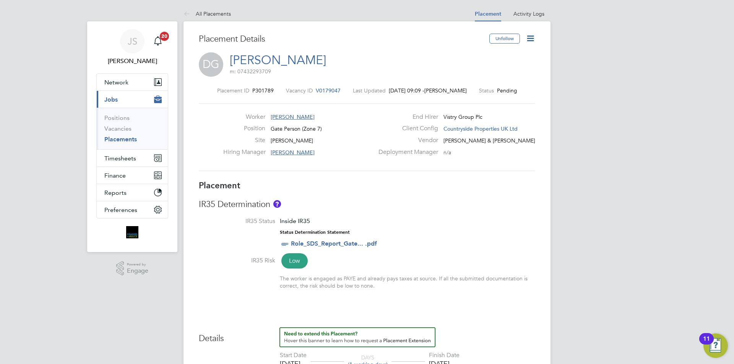
drag, startPoint x: 183, startPoint y: 233, endPoint x: 185, endPoint y: 29, distance: 204.1
drag, startPoint x: 183, startPoint y: 24, endPoint x: 227, endPoint y: 34, distance: 45.1
click at [267, 40] on h3 "Placement Details" at bounding box center [341, 39] width 285 height 11
click at [266, 37] on h3 "Placement Details" at bounding box center [341, 39] width 285 height 11
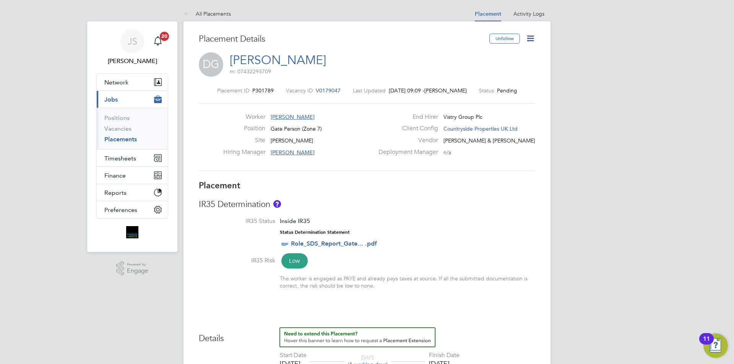
click at [265, 37] on h3 "Placement Details" at bounding box center [341, 39] width 285 height 11
drag, startPoint x: 265, startPoint y: 37, endPoint x: 267, endPoint y: 34, distance: 4.3
click at [267, 34] on h3 "Placement Details" at bounding box center [341, 39] width 285 height 11
click at [396, 59] on div "DG [PERSON_NAME] m: 07432293709" at bounding box center [367, 65] width 336 height 26
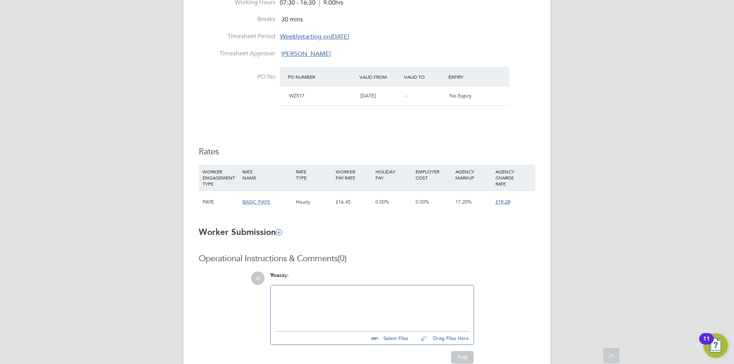
scroll to position [433, 0]
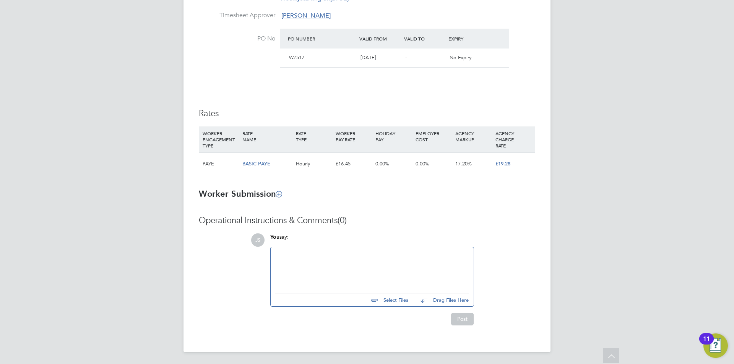
drag, startPoint x: 340, startPoint y: 215, endPoint x: 337, endPoint y: 225, distance: 10.5
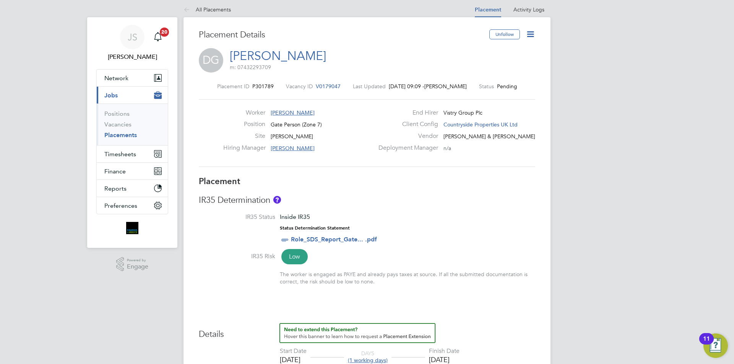
scroll to position [0, 0]
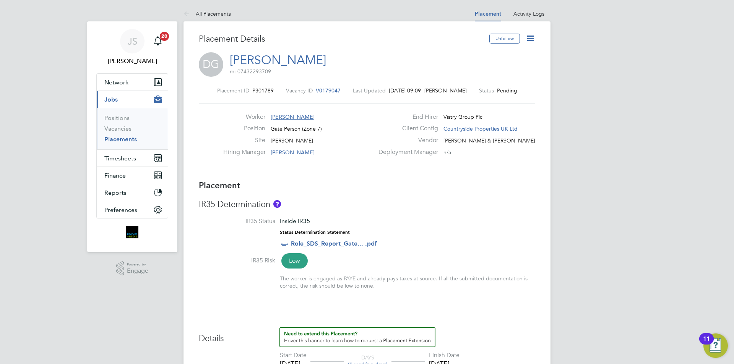
drag, startPoint x: 284, startPoint y: 184, endPoint x: 266, endPoint y: 160, distance: 30.3
click at [227, 149] on label "Hiring Manager" at bounding box center [244, 152] width 42 height 8
click at [227, 152] on label "Hiring Manager" at bounding box center [244, 152] width 42 height 8
drag, startPoint x: 226, startPoint y: 152, endPoint x: 257, endPoint y: 154, distance: 31.0
click at [257, 154] on label "Hiring Manager" at bounding box center [244, 152] width 42 height 8
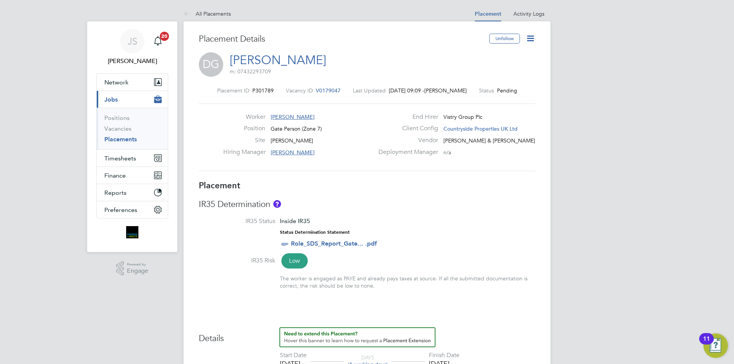
drag, startPoint x: 263, startPoint y: 154, endPoint x: 253, endPoint y: 152, distance: 9.4
click at [253, 152] on label "Hiring Manager" at bounding box center [244, 152] width 42 height 8
drag, startPoint x: 266, startPoint y: 152, endPoint x: 332, endPoint y: 136, distance: 67.2
click at [332, 136] on div "Worker Damien Gadsby Position Gate Person (Zone 7) Site Holden Ford Hiring Mana…" at bounding box center [298, 136] width 151 height 47
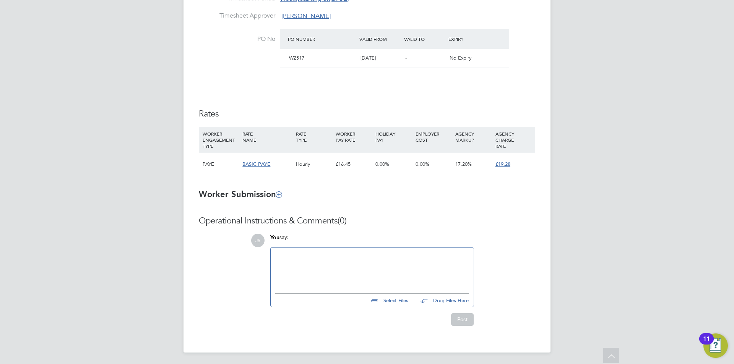
scroll to position [433, 0]
drag, startPoint x: 195, startPoint y: 215, endPoint x: 192, endPoint y: 232, distance: 17.0
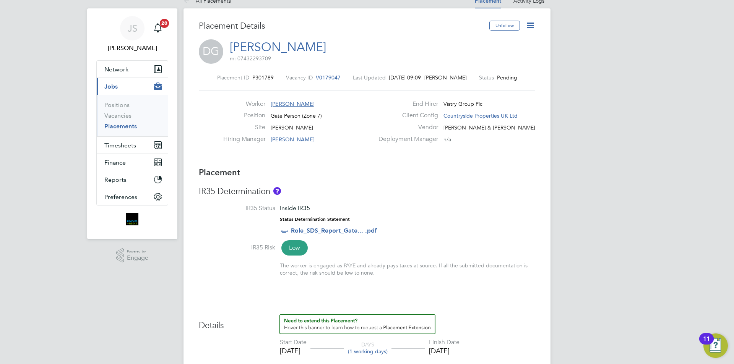
scroll to position [0, 0]
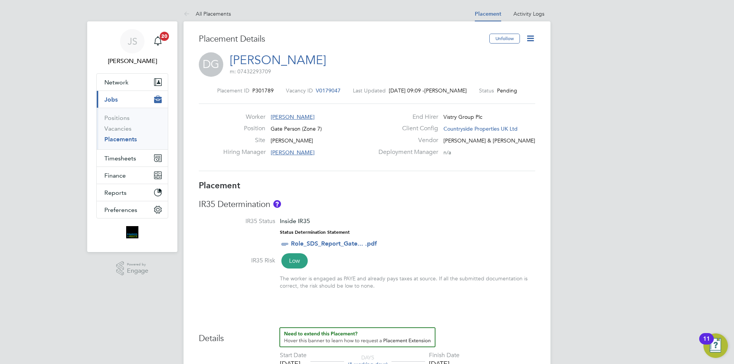
click at [532, 39] on icon at bounding box center [531, 39] width 10 height 10
click at [491, 81] on li "Start" at bounding box center [505, 82] width 56 height 11
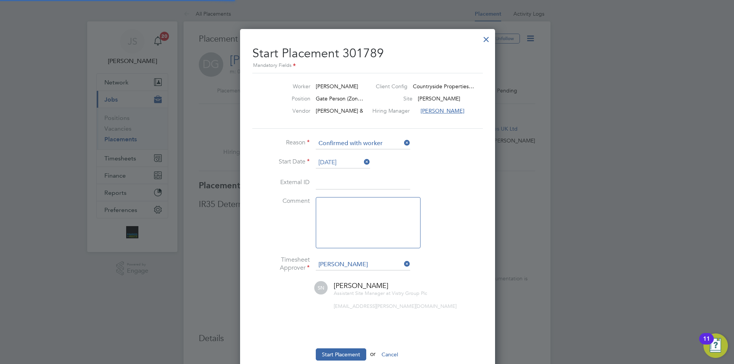
scroll to position [8, 95]
click at [350, 209] on textarea at bounding box center [368, 222] width 105 height 51
type textarea "checked onto site this morning"
click at [328, 141] on input at bounding box center [363, 143] width 94 height 11
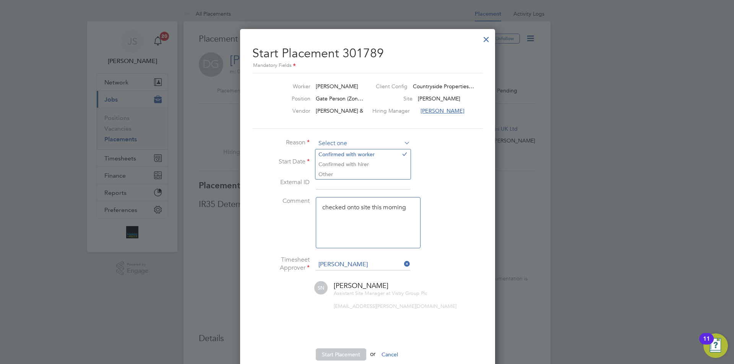
drag, startPoint x: 342, startPoint y: 144, endPoint x: 361, endPoint y: 145, distance: 18.7
click at [345, 144] on input at bounding box center [363, 143] width 94 height 11
click at [472, 160] on li "Start Date 26 Aug 2025" at bounding box center [366, 166] width 229 height 19
click at [367, 146] on input at bounding box center [363, 143] width 94 height 11
click at [363, 156] on li "Confirmed with worker" at bounding box center [362, 154] width 95 height 10
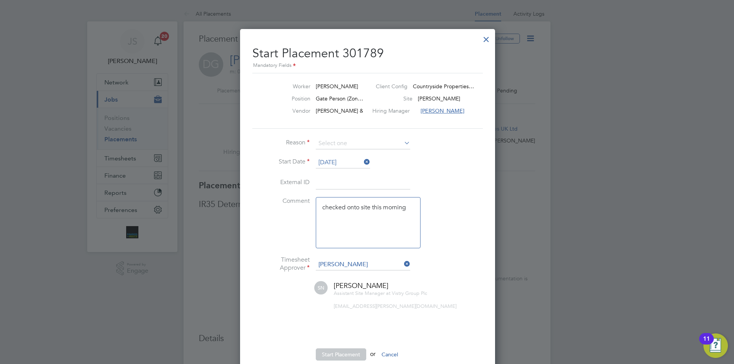
type input "Confirmed with worker"
click at [408, 209] on textarea "checked onto site this morning" at bounding box center [368, 222] width 105 height 51
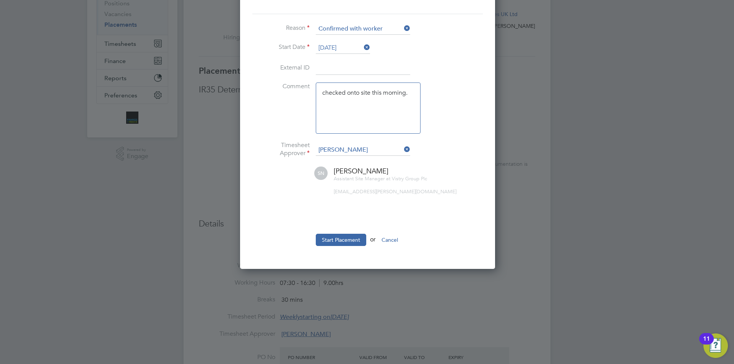
type textarea "checked onto site this morning."
click at [359, 174] on span "Simon Nangle" at bounding box center [361, 171] width 55 height 9
click at [399, 243] on button "Cancel" at bounding box center [389, 240] width 29 height 12
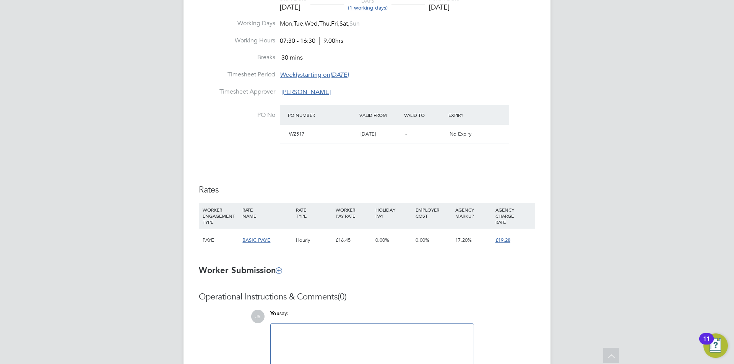
scroll to position [433, 0]
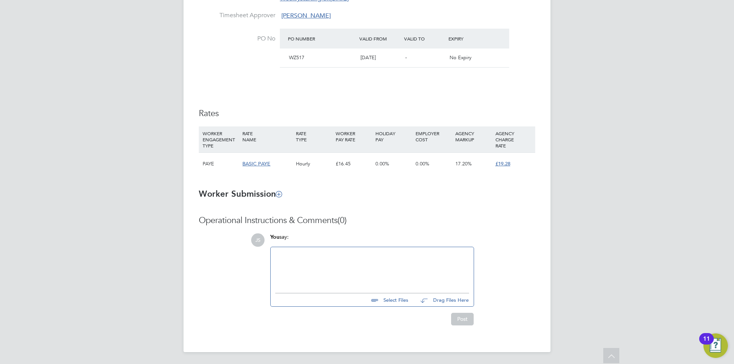
drag, startPoint x: 417, startPoint y: 192, endPoint x: 417, endPoint y: 197, distance: 4.7
click at [417, 193] on h3 "Worker Submission" at bounding box center [367, 194] width 336 height 11
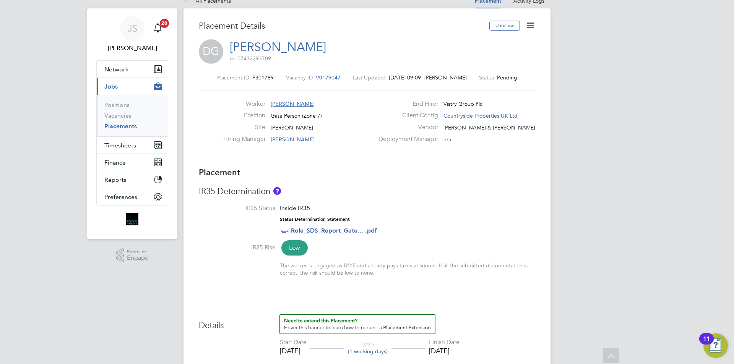
scroll to position [0, 0]
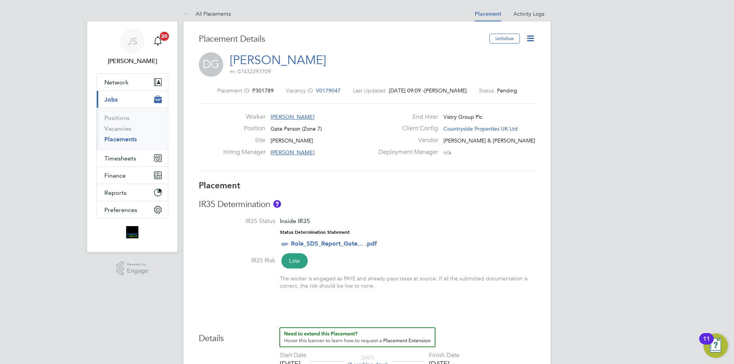
click at [527, 36] on icon at bounding box center [531, 39] width 10 height 10
click at [491, 79] on li "Start" at bounding box center [505, 82] width 56 height 11
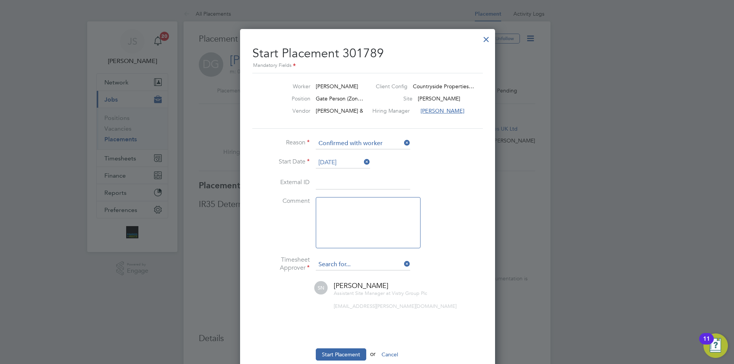
scroll to position [319, 254]
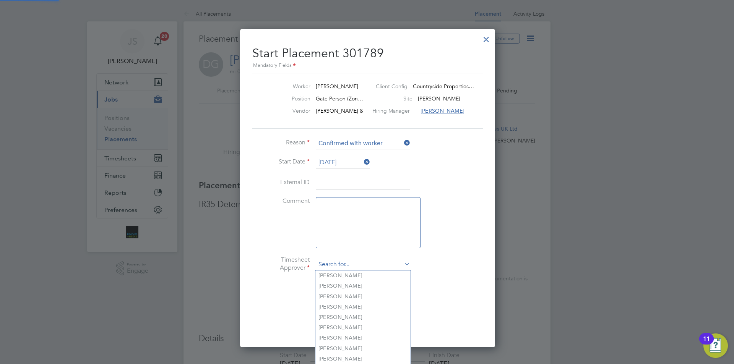
click at [367, 265] on input at bounding box center [363, 264] width 94 height 11
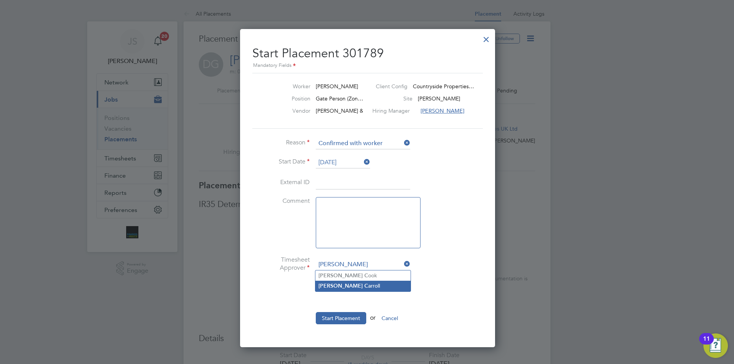
click at [356, 283] on li "Alex C arroll" at bounding box center [362, 286] width 95 height 10
type input "Alex Carroll"
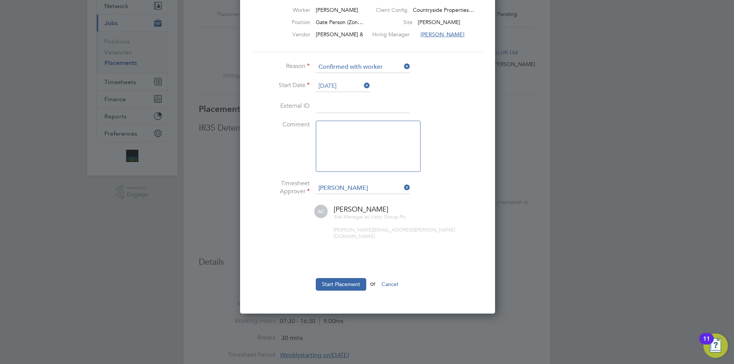
scroll to position [0, 0]
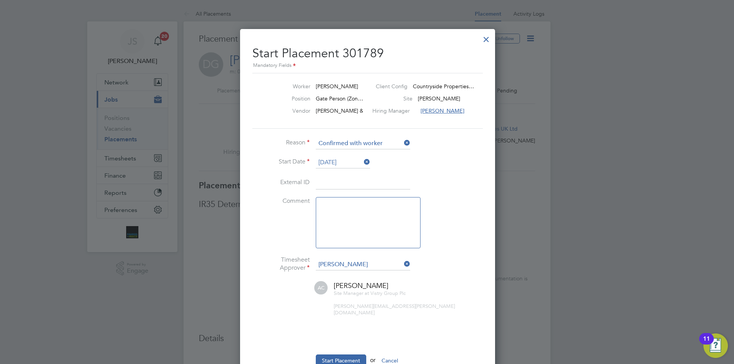
click at [344, 216] on textarea at bounding box center [368, 222] width 105 height 51
click at [372, 222] on textarea at bounding box center [368, 222] width 105 height 51
type textarea "E"
click at [391, 206] on textarea "Worker checked onto sitw this morning" at bounding box center [368, 222] width 105 height 51
click at [392, 206] on textarea "Worker checked onto sitw this morning" at bounding box center [368, 222] width 105 height 51
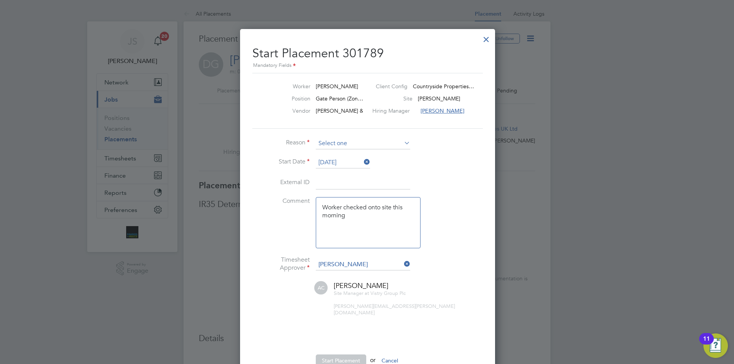
type textarea "Worker checked onto site this morning"
click at [344, 143] on input at bounding box center [363, 143] width 94 height 11
click at [336, 157] on li "Confirmed with worker" at bounding box center [362, 154] width 95 height 10
type input "Confirmed with worker"
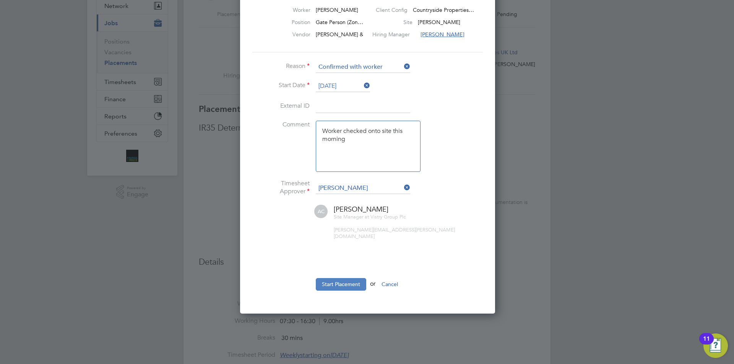
click at [325, 280] on button "Start Placement" at bounding box center [341, 284] width 50 height 12
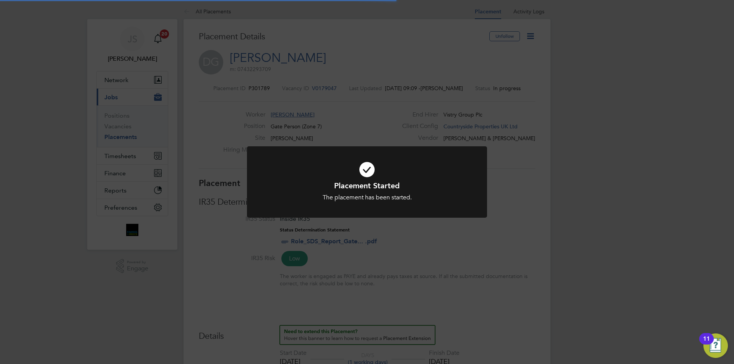
scroll to position [0, 0]
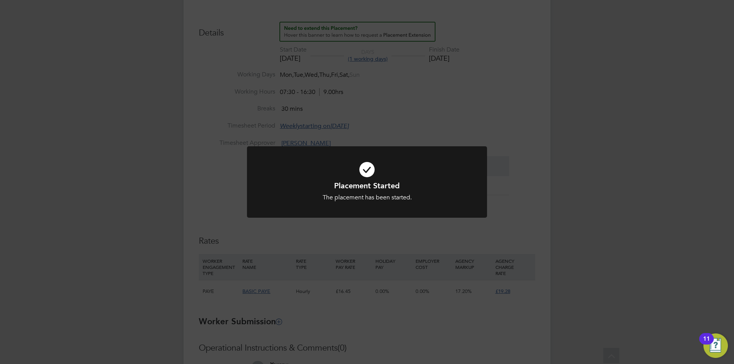
click at [393, 238] on div "Placement Started The placement has been started. Cancel Okay" at bounding box center [367, 182] width 734 height 364
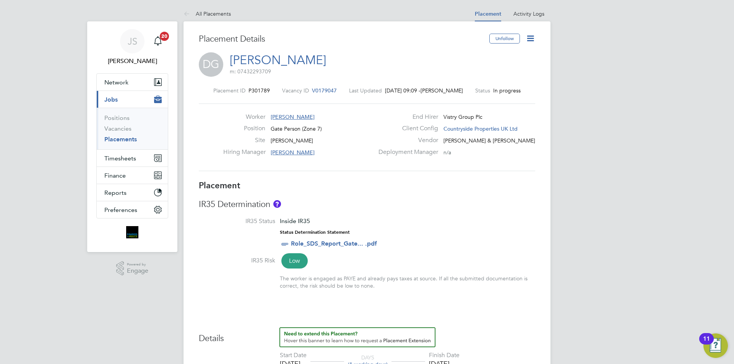
click at [529, 42] on icon at bounding box center [531, 39] width 10 height 10
click at [494, 104] on li "Abandon" at bounding box center [505, 104] width 56 height 11
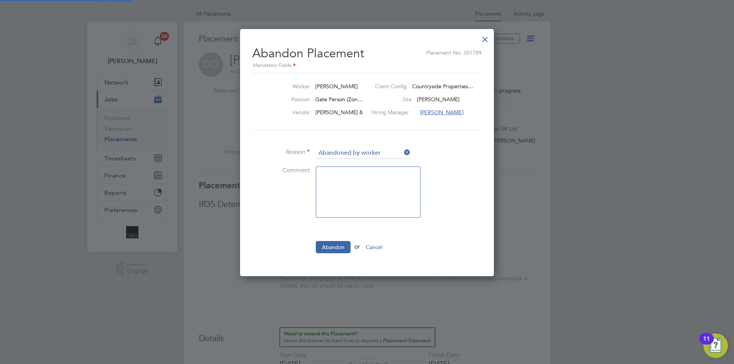
scroll to position [8, 95]
click at [490, 37] on div at bounding box center [485, 38] width 14 height 14
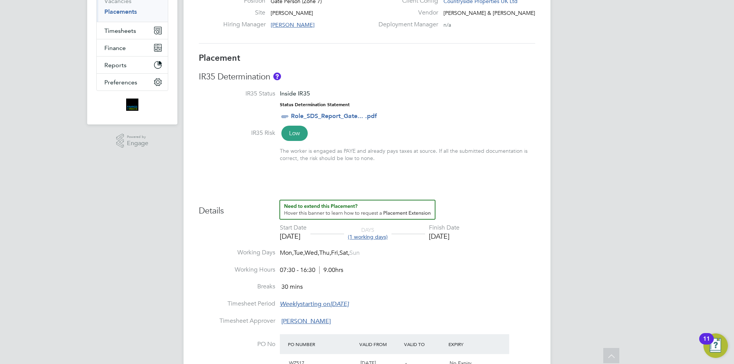
scroll to position [51, 0]
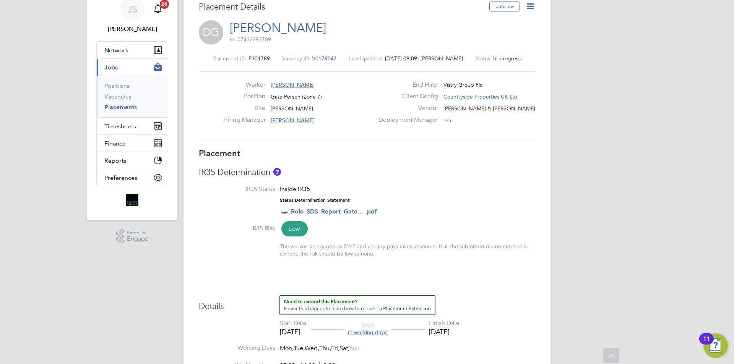
drag, startPoint x: 240, startPoint y: 213, endPoint x: 239, endPoint y: 192, distance: 21.4
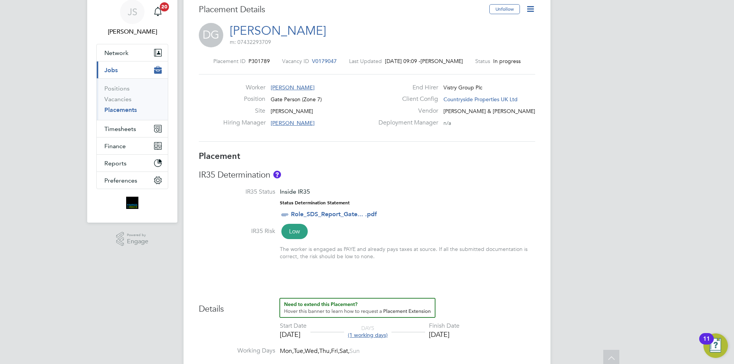
scroll to position [0, 0]
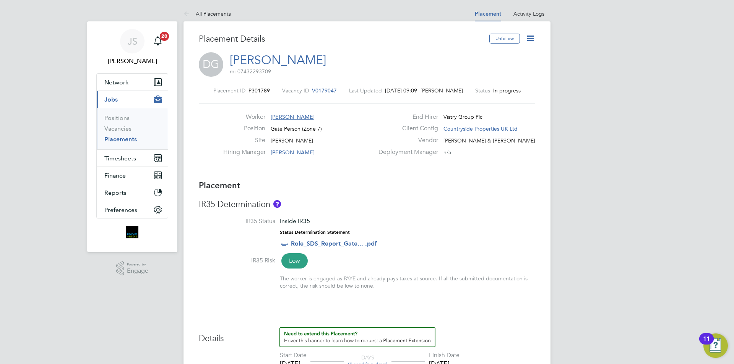
click at [529, 41] on icon at bounding box center [531, 39] width 10 height 10
click at [488, 56] on li "Edit Placement e" at bounding box center [505, 56] width 56 height 11
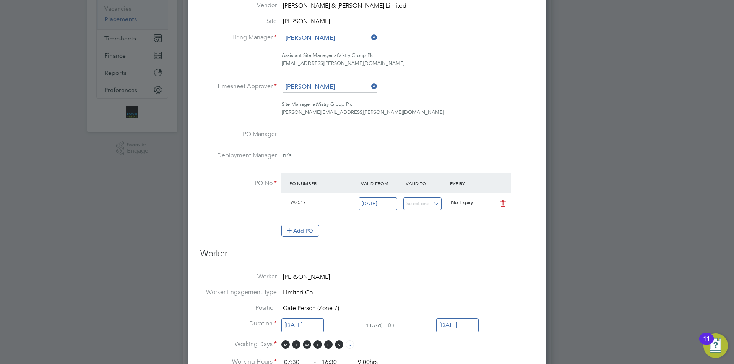
scroll to position [5, 0]
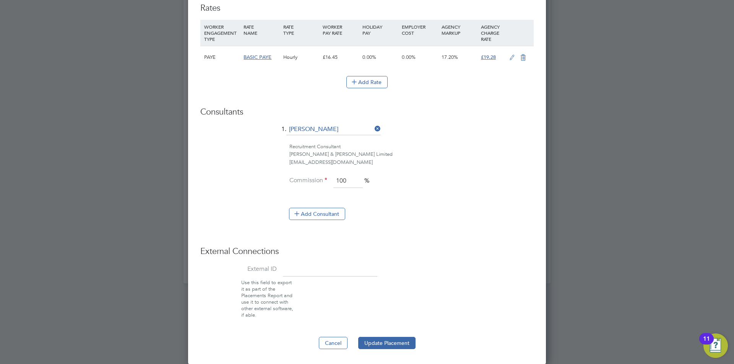
click at [325, 341] on button "Cancel" at bounding box center [333, 343] width 29 height 12
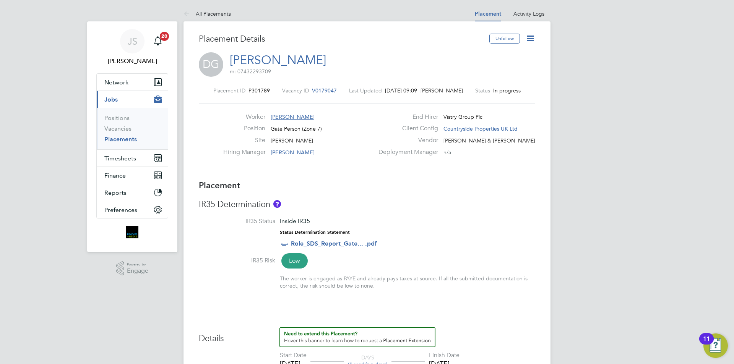
click at [527, 40] on icon at bounding box center [531, 39] width 10 height 10
click at [492, 57] on li "Edit Placement e" at bounding box center [505, 56] width 56 height 11
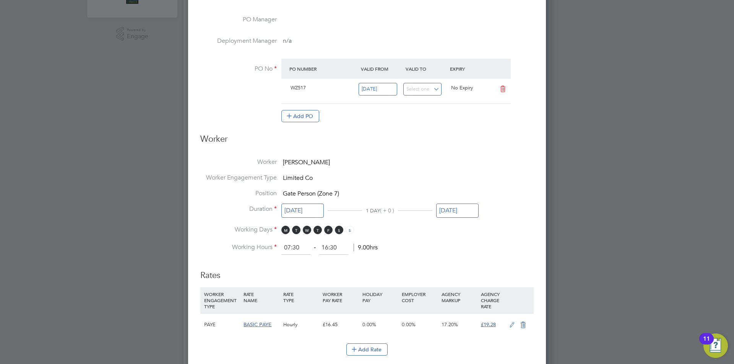
click at [299, 158] on ng-form "Deployment End Hirer Vistry Group Plc Client Config Countryside Properties UK L…" at bounding box center [366, 228] width 333 height 778
click at [300, 159] on span "Damien Gadsby" at bounding box center [306, 163] width 47 height 8
click at [302, 162] on span "Damien Gadsby" at bounding box center [306, 163] width 47 height 8
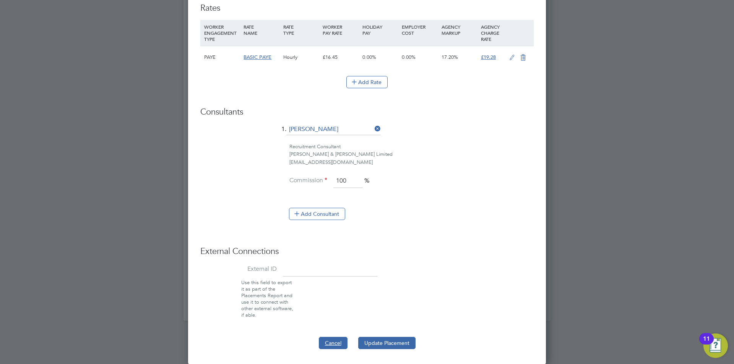
click at [335, 346] on button "Cancel" at bounding box center [333, 343] width 29 height 12
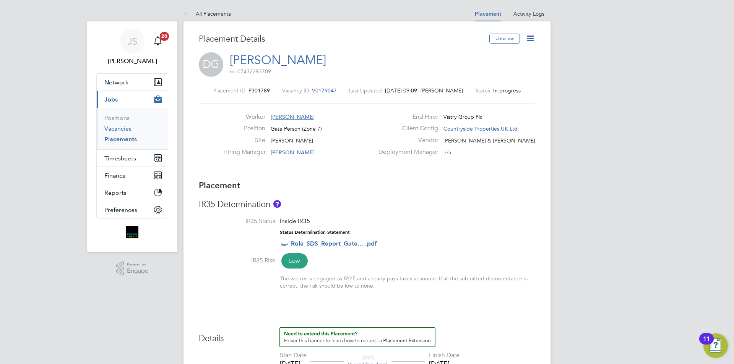
click at [119, 130] on link "Vacancies" at bounding box center [117, 128] width 27 height 7
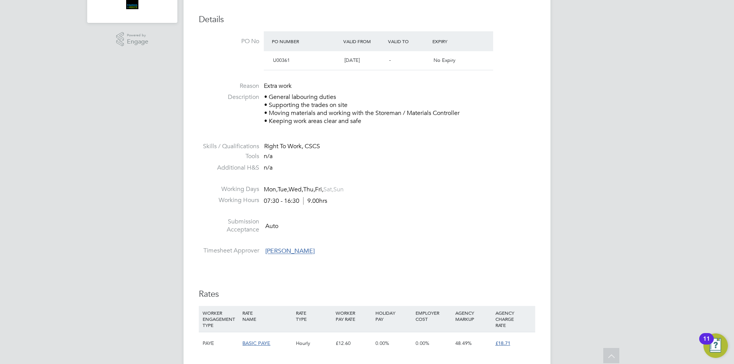
scroll to position [344, 0]
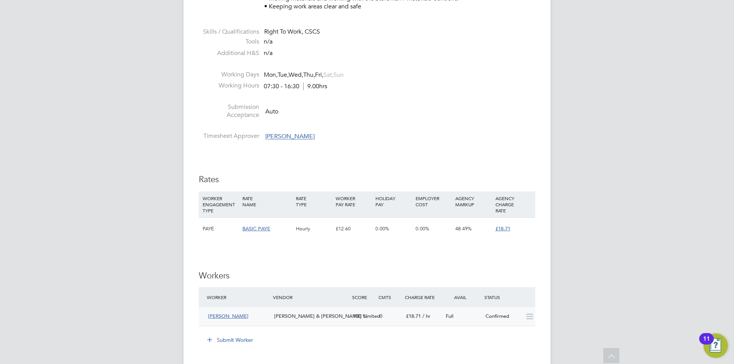
click at [385, 313] on div "0" at bounding box center [390, 316] width 26 height 13
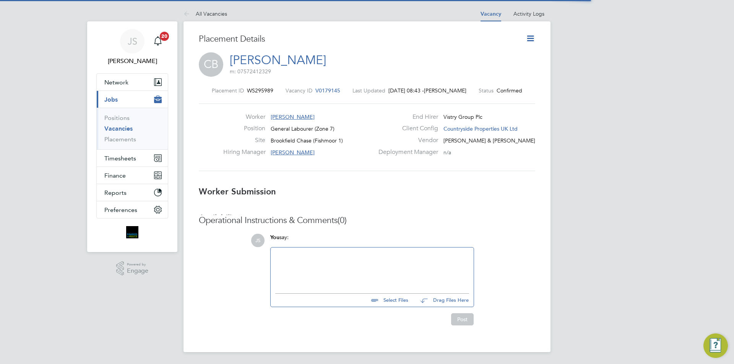
scroll to position [7, 43]
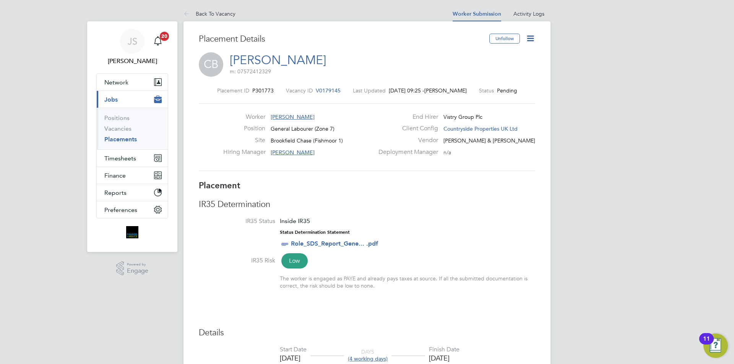
click at [526, 38] on icon at bounding box center [531, 39] width 10 height 10
click at [480, 81] on li "Start" at bounding box center [505, 82] width 56 height 11
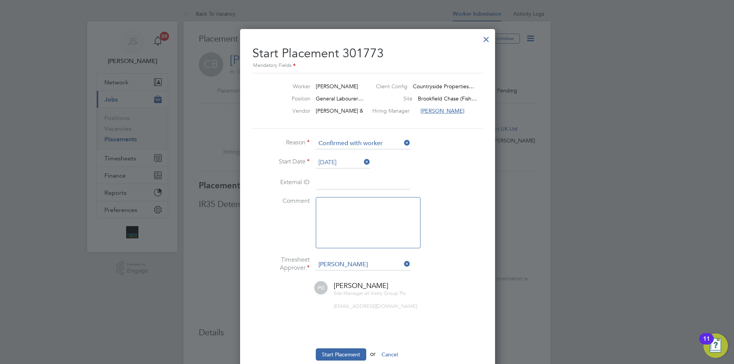
click at [483, 36] on div at bounding box center [486, 38] width 14 height 14
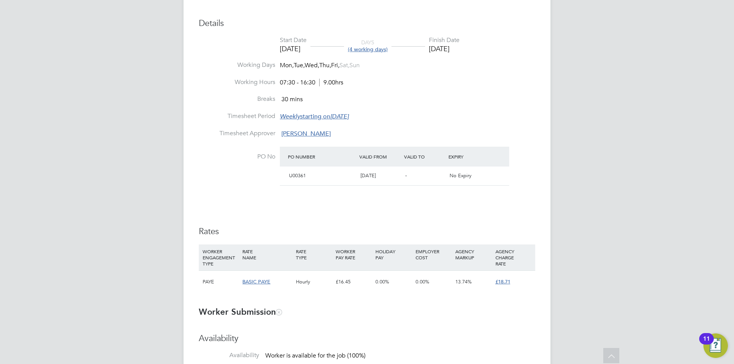
drag, startPoint x: 349, startPoint y: 250, endPoint x: 348, endPoint y: 261, distance: 11.9
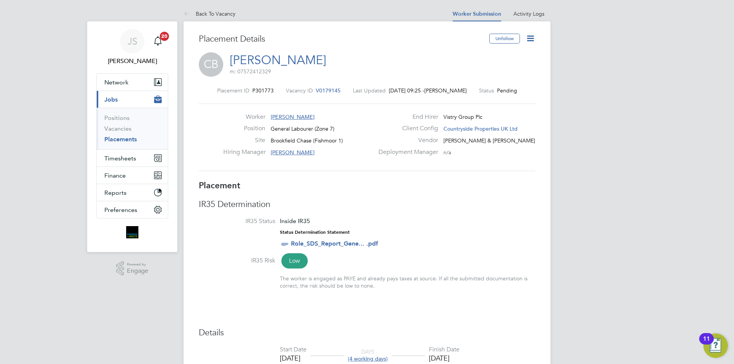
click at [530, 43] on icon at bounding box center [531, 39] width 10 height 10
click at [505, 79] on li "Start" at bounding box center [505, 82] width 56 height 11
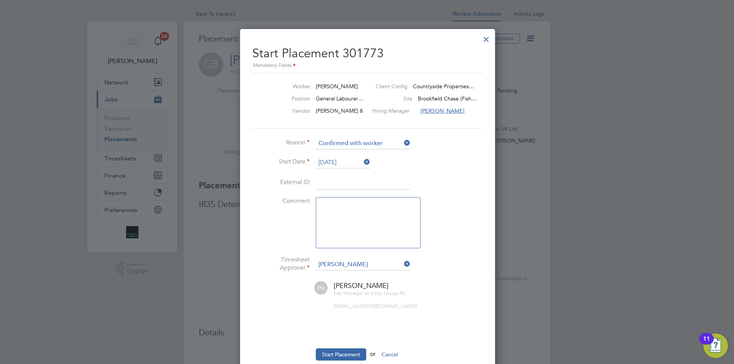
click at [341, 218] on textarea at bounding box center [368, 222] width 105 height 51
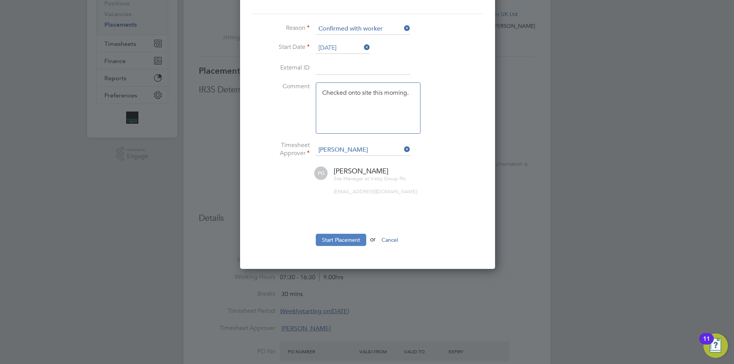
type textarea "Checked onto site this morning."
click at [337, 240] on button "Start Placement" at bounding box center [341, 240] width 50 height 12
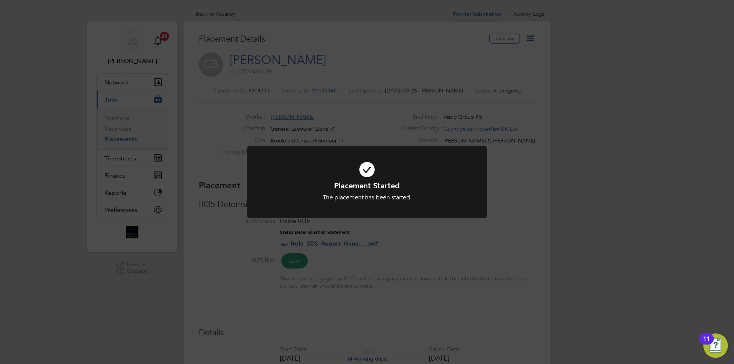
click at [449, 243] on div "Placement Started The placement has been started. Cancel Okay" at bounding box center [367, 182] width 734 height 364
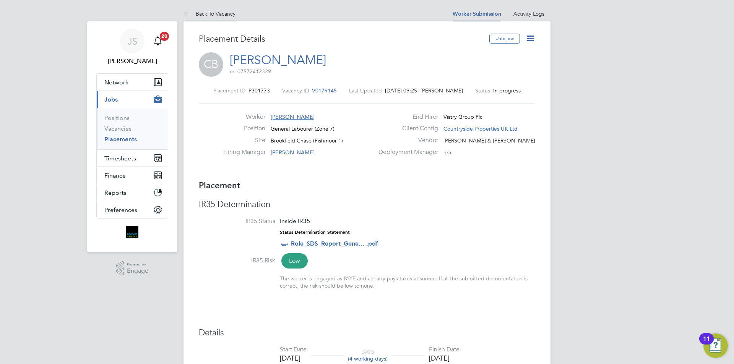
click at [189, 15] on icon at bounding box center [188, 15] width 10 height 10
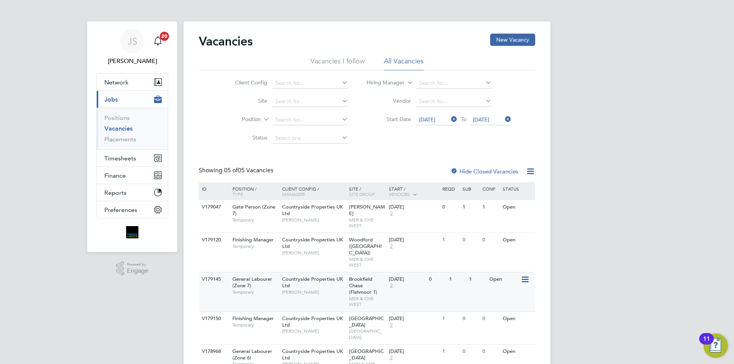
scroll to position [16, 0]
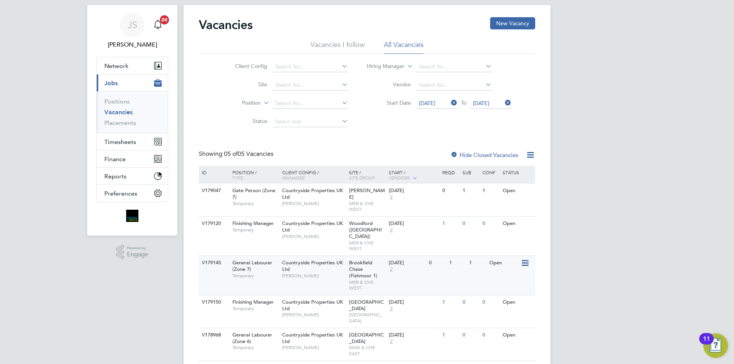
click at [518, 256] on div "Open" at bounding box center [503, 263] width 33 height 14
click at [455, 154] on div at bounding box center [454, 156] width 8 height 8
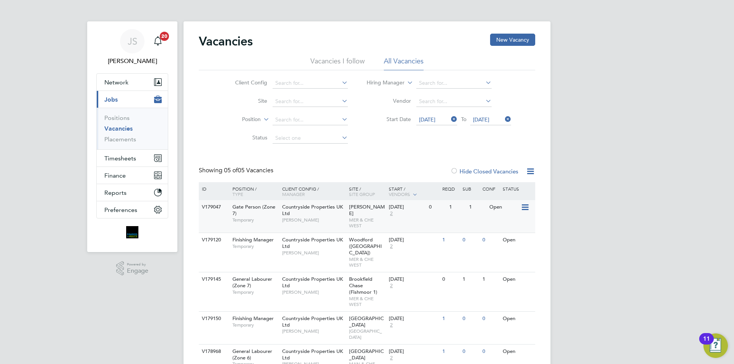
scroll to position [16, 0]
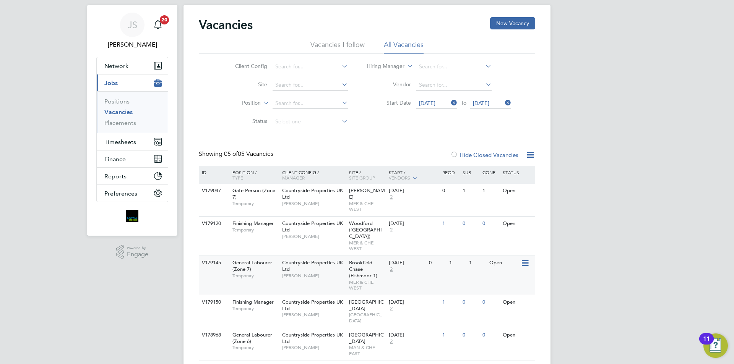
drag, startPoint x: 345, startPoint y: 217, endPoint x: 344, endPoint y: 251, distance: 34.1
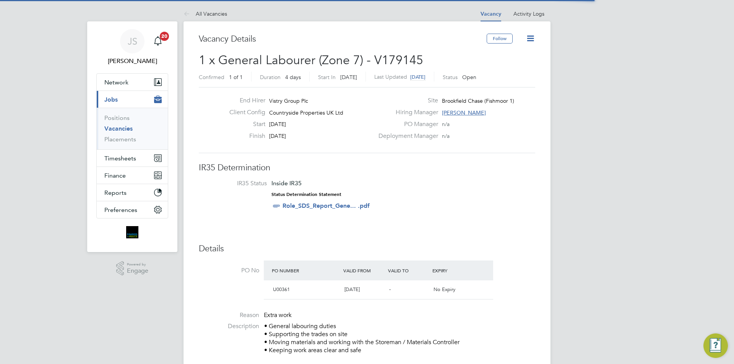
click at [532, 38] on icon at bounding box center [531, 39] width 10 height 10
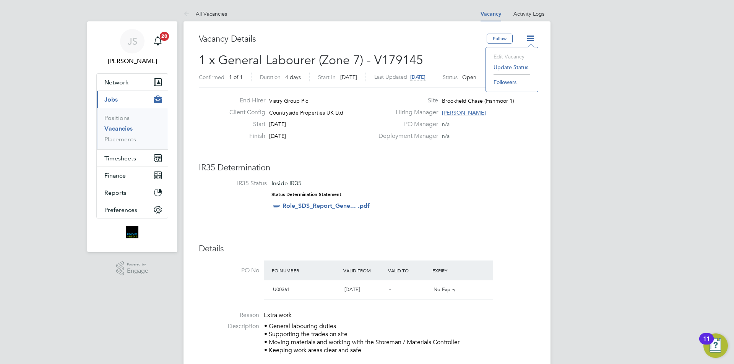
click at [500, 190] on li "IR35 Status Inside IR35 Status Determination Statement Role_SDS_Report_Gene... …" at bounding box center [366, 196] width 321 height 33
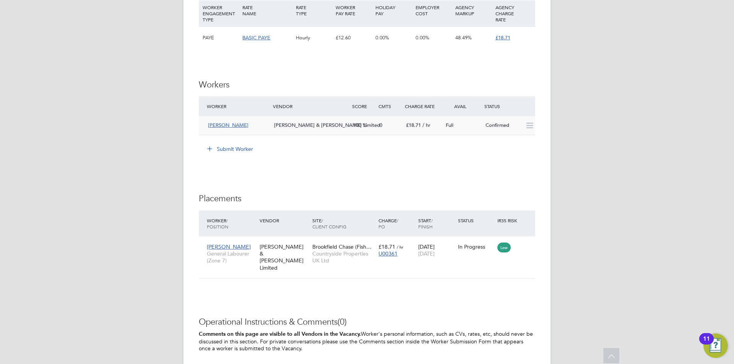
scroll to position [573, 0]
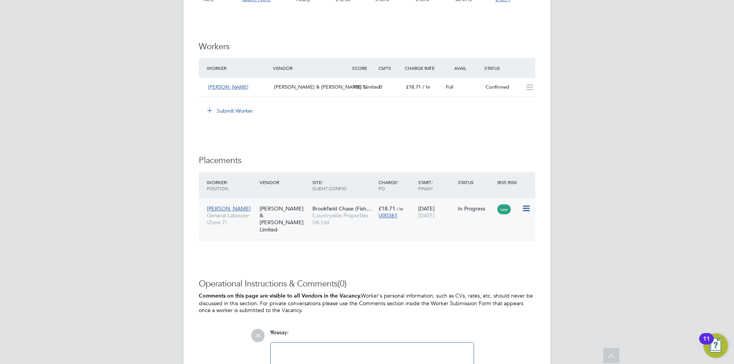
click at [428, 210] on div "[DATE] [DATE]" at bounding box center [436, 211] width 40 height 21
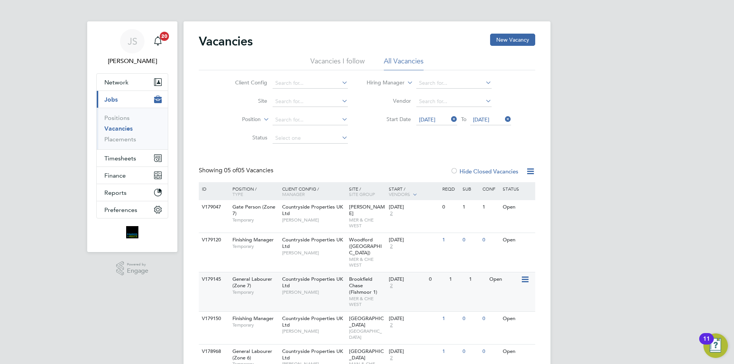
click at [314, 276] on div "Countryside Properties UK Ltd [PERSON_NAME]" at bounding box center [313, 286] width 67 height 26
click at [462, 170] on label "Hide Closed Vacancies" at bounding box center [484, 171] width 68 height 7
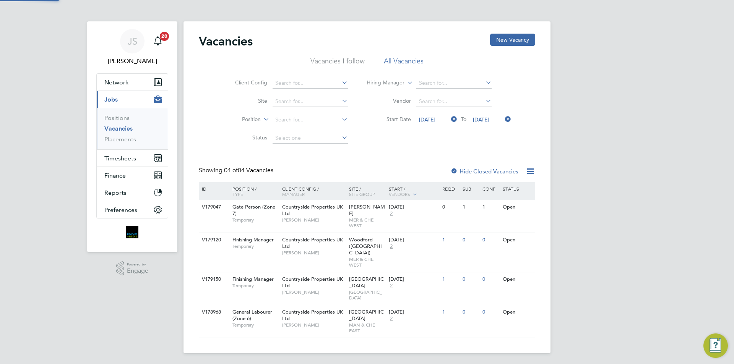
click at [462, 170] on label "Hide Closed Vacancies" at bounding box center [484, 171] width 68 height 7
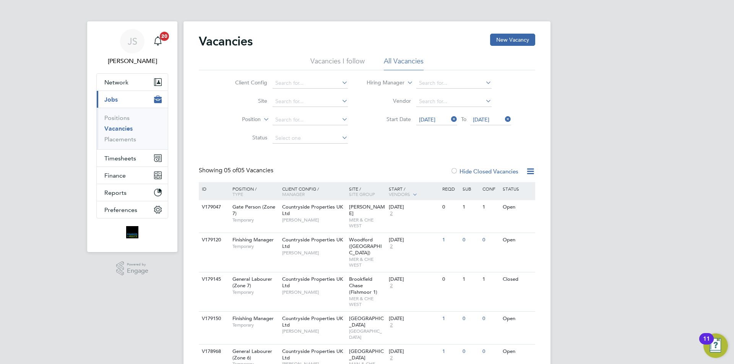
click at [456, 170] on div at bounding box center [454, 172] width 8 height 8
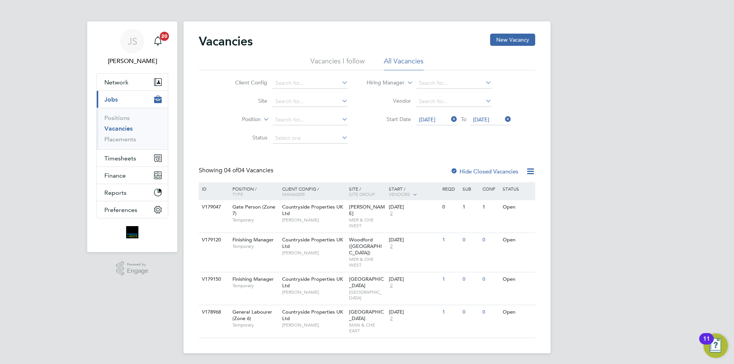
drag, startPoint x: 300, startPoint y: 277, endPoint x: 106, endPoint y: 370, distance: 216.1
click at [315, 215] on div "Countryside Properties UK Ltd [PERSON_NAME]" at bounding box center [313, 213] width 67 height 26
click at [260, 221] on span "Temporary" at bounding box center [255, 220] width 46 height 6
click at [310, 207] on span "Countryside Properties UK Ltd" at bounding box center [312, 210] width 61 height 13
click at [470, 160] on div "Vacancies New Vacancy Vacancies I follow All Vacancies Client Config Site Posit…" at bounding box center [367, 186] width 336 height 305
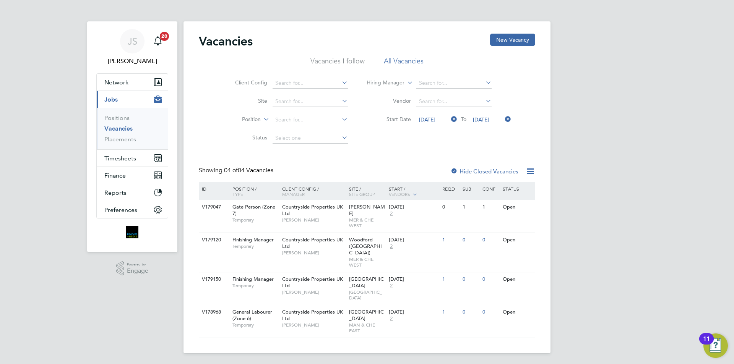
click at [469, 167] on div "Hide Closed Vacancies" at bounding box center [482, 172] width 75 height 10
click at [467, 169] on label "Hide Closed Vacancies" at bounding box center [484, 171] width 68 height 7
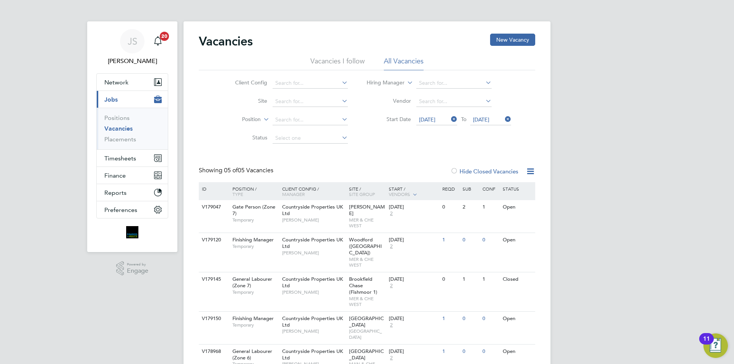
click at [467, 169] on label "Hide Closed Vacancies" at bounding box center [484, 171] width 68 height 7
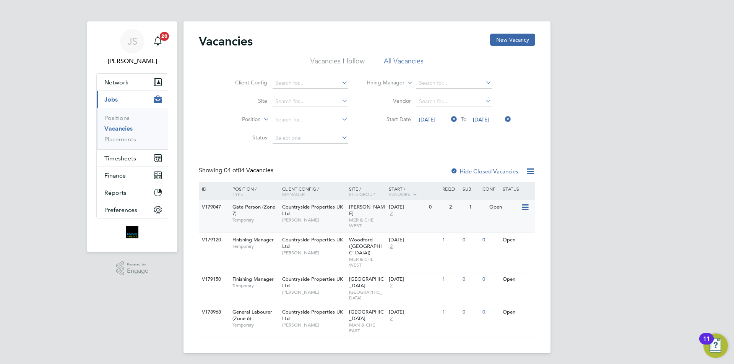
click at [319, 209] on span "Countryside Properties UK Ltd" at bounding box center [312, 210] width 61 height 13
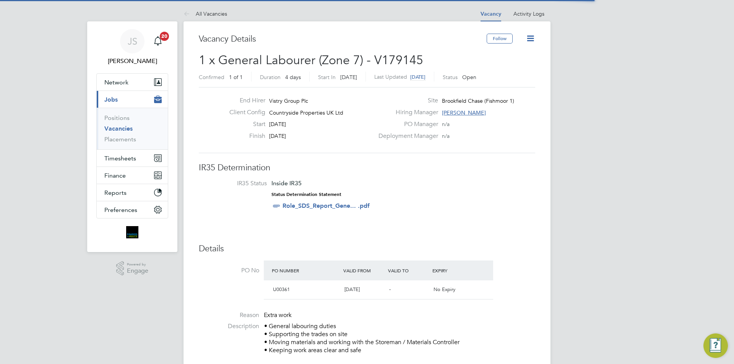
click at [535, 39] on icon at bounding box center [531, 39] width 10 height 10
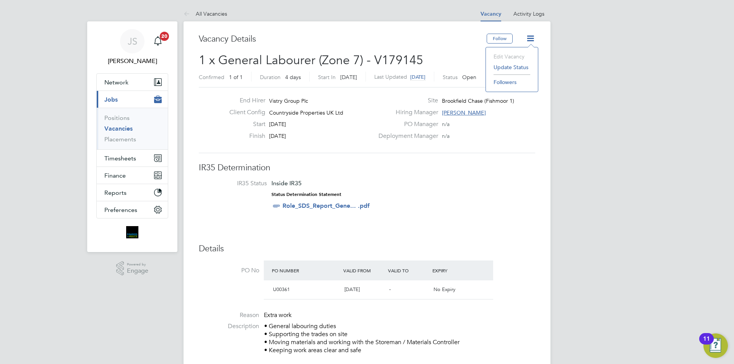
click at [508, 68] on li "Update Status" at bounding box center [512, 67] width 44 height 11
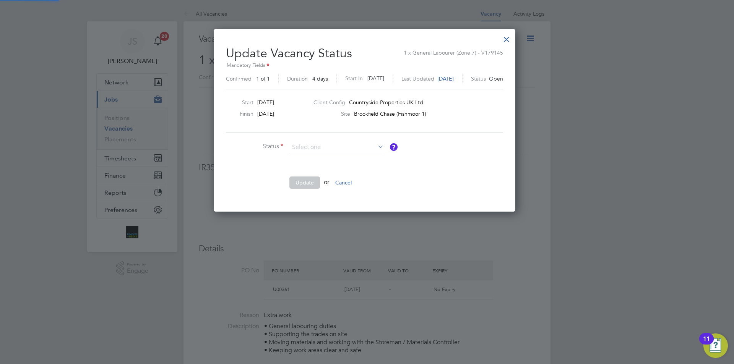
scroll to position [182, 306]
click at [329, 172] on li "Closed" at bounding box center [336, 168] width 95 height 10
type input "Closed"
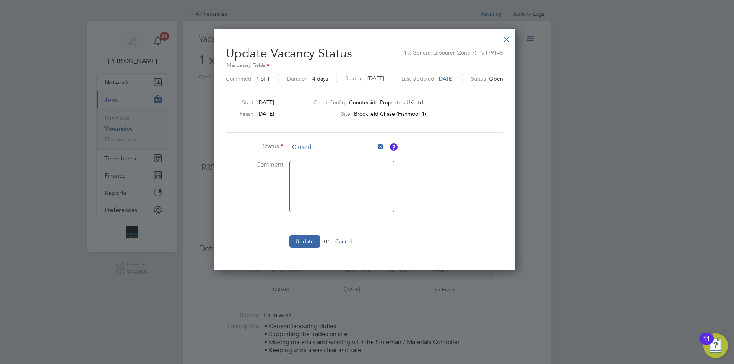
click at [317, 190] on textarea at bounding box center [341, 186] width 105 height 51
click at [302, 172] on textarea "chcked onto site ths morning" at bounding box center [341, 186] width 105 height 51
click at [354, 170] on textarea "checked onto site ths morning" at bounding box center [341, 186] width 105 height 51
drag, startPoint x: 352, startPoint y: 171, endPoint x: 387, endPoint y: 211, distance: 53.4
click at [354, 172] on textarea "checked onto site ths morning" at bounding box center [341, 186] width 105 height 51
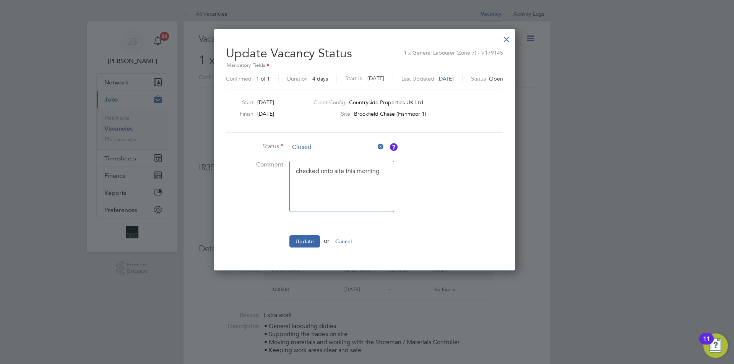
type textarea "checked onto site this morning"
click at [251, 208] on li "Comment checked onto site this morning" at bounding box center [340, 190] width 229 height 59
click at [300, 242] on button "Update" at bounding box center [304, 241] width 31 height 12
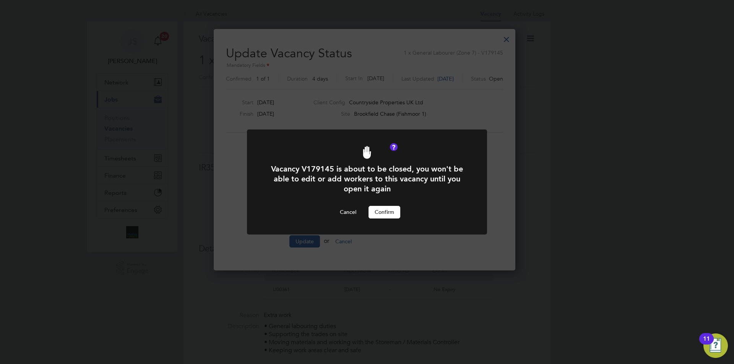
click at [386, 210] on button "Confirm" at bounding box center [384, 212] width 32 height 12
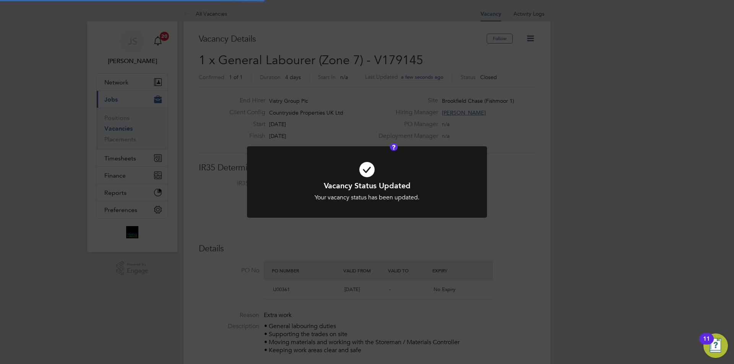
scroll to position [23, 54]
click at [212, 252] on div "Vacancy Status Updated Your vacancy status has been updated. Cancel Okay" at bounding box center [367, 182] width 734 height 364
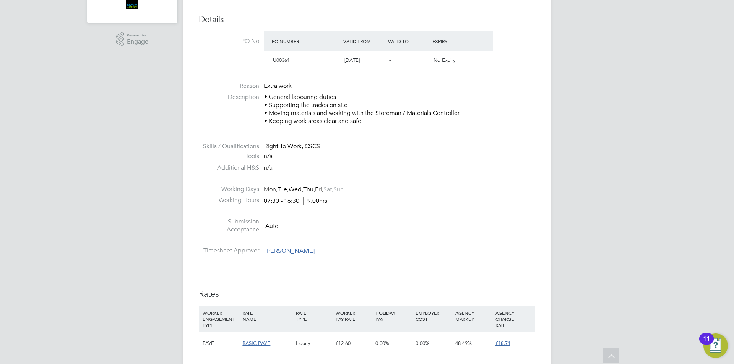
scroll to position [38, 0]
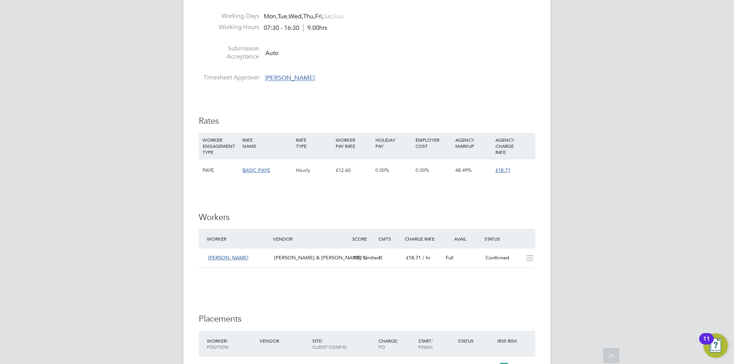
scroll to position [326, 0]
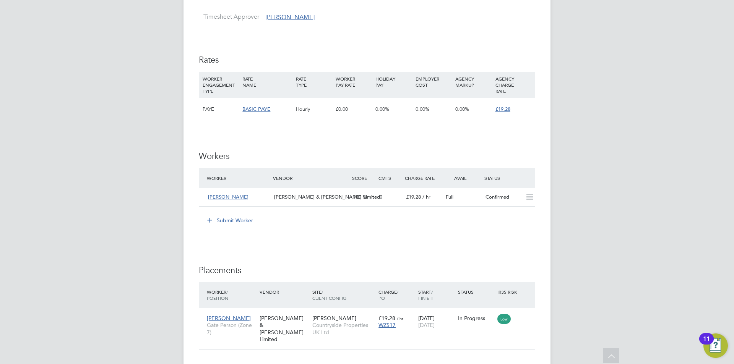
scroll to position [573, 0]
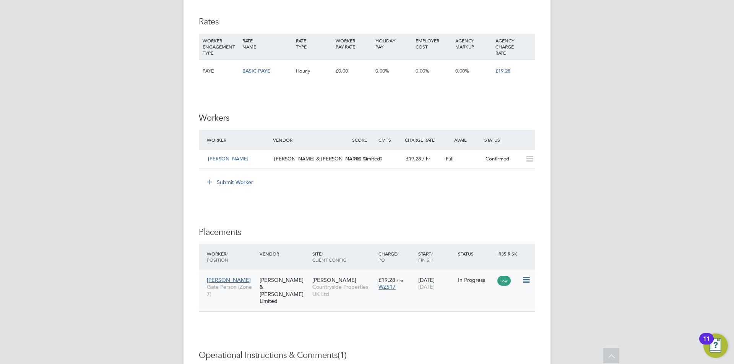
click at [528, 279] on icon at bounding box center [526, 280] width 8 height 9
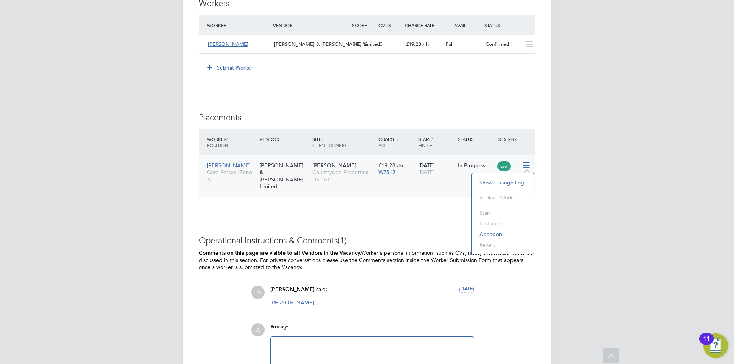
click at [233, 67] on button "Submit Worker" at bounding box center [230, 68] width 57 height 12
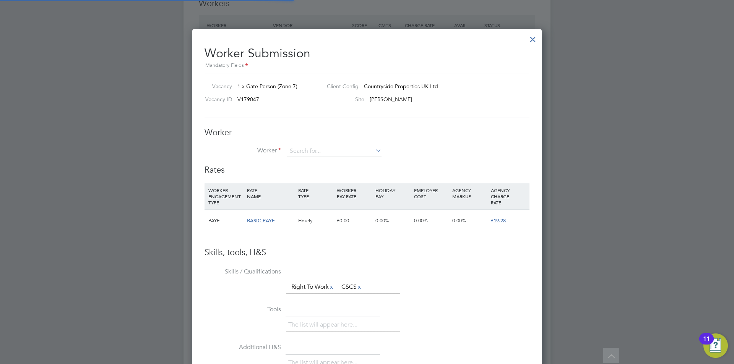
scroll to position [4, 4]
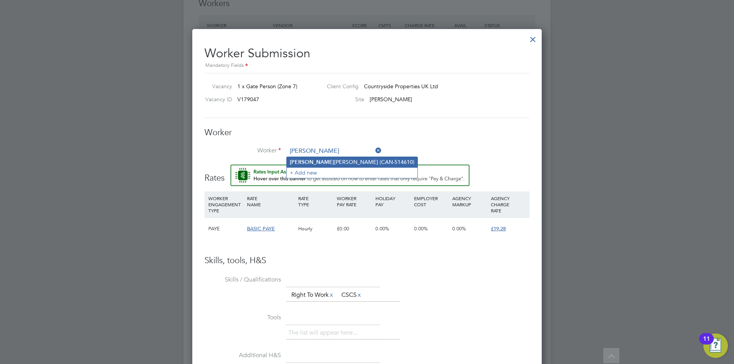
click at [302, 163] on b "Damion" at bounding box center [312, 162] width 44 height 6
type input "Damion Thornton (CAN-514610)"
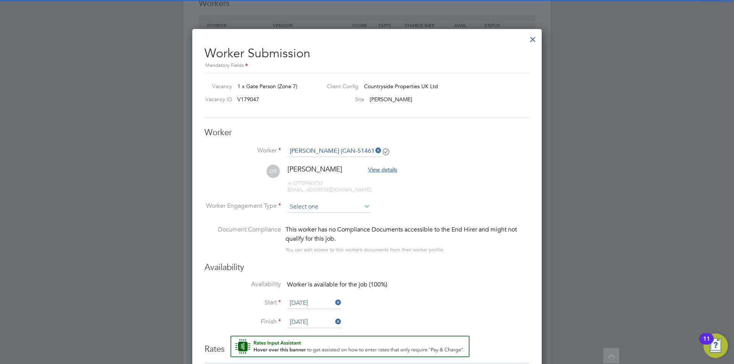
click at [308, 208] on input at bounding box center [328, 206] width 83 height 11
click at [297, 227] on li "PAYE" at bounding box center [329, 227] width 84 height 10
type input "PAYE"
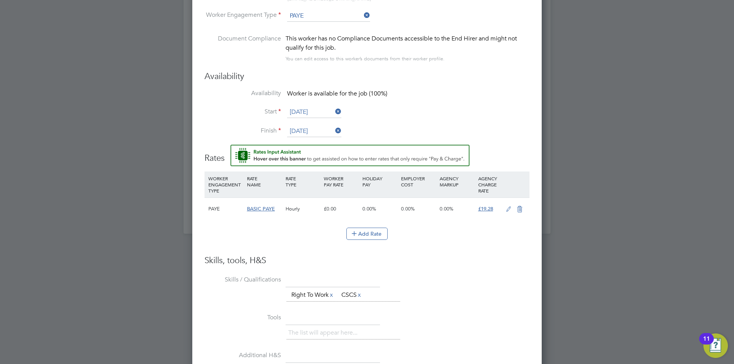
click at [506, 208] on icon at bounding box center [509, 209] width 10 height 6
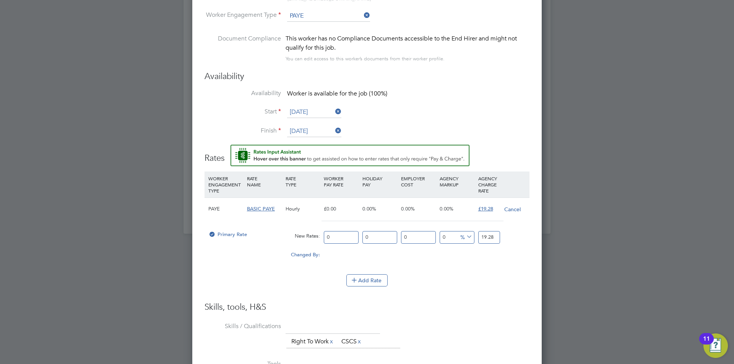
drag, startPoint x: 333, startPoint y: 235, endPoint x: 313, endPoint y: 235, distance: 19.1
click at [313, 235] on div "Primary Rate New Rates: 0 0 n/a 0 n/a 0 0 % 19.28" at bounding box center [367, 237] width 325 height 20
type input "1"
type input "16"
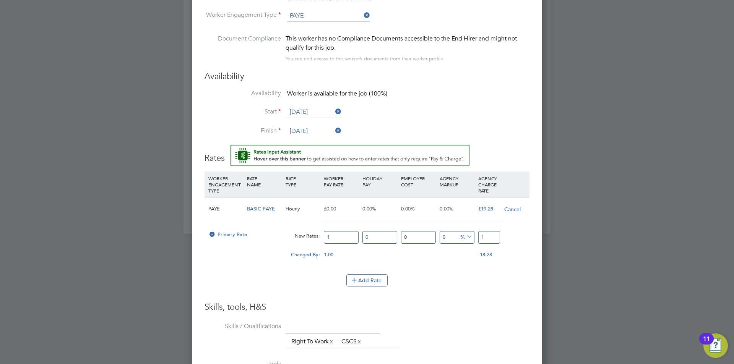
type input "16"
type input "16.4"
type input "16.45"
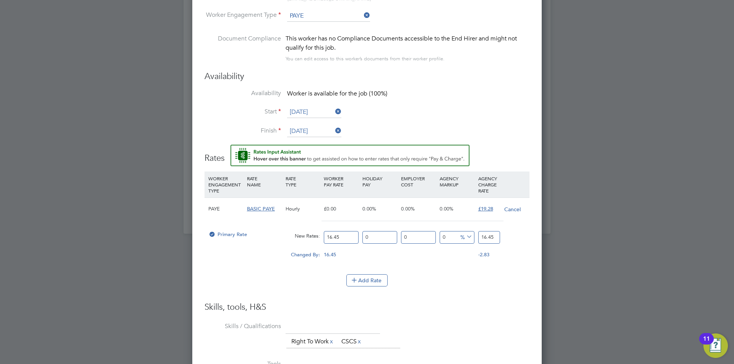
type input "16.45"
drag, startPoint x: 485, startPoint y: 239, endPoint x: 474, endPoint y: 234, distance: 11.6
click at [477, 235] on div "16.45" at bounding box center [489, 237] width 26 height 20
type input "-93.9209726443769"
type input "1"
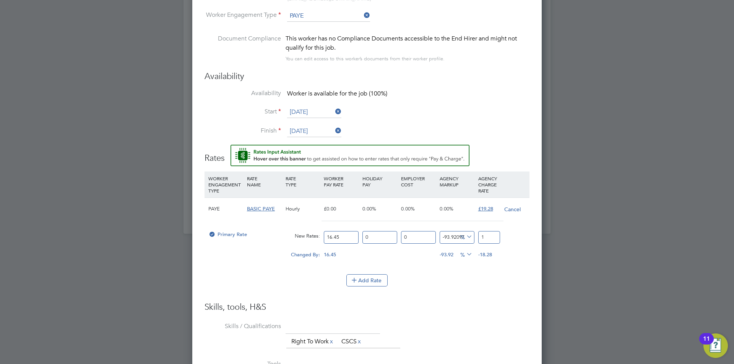
type input "15.501519756838906"
type input "19"
type input "16.717325227963524"
type input "19.2"
type input "17.203647416413375"
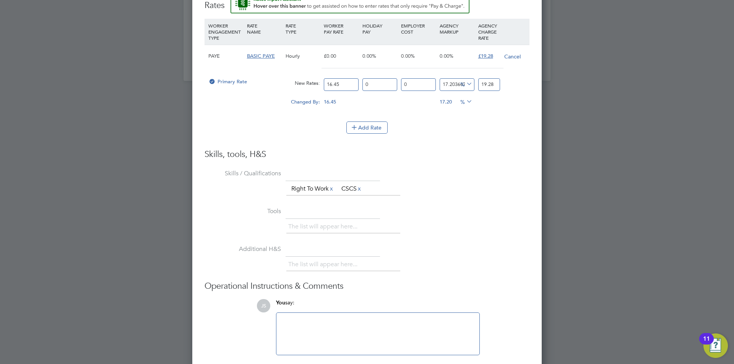
scroll to position [1062, 0]
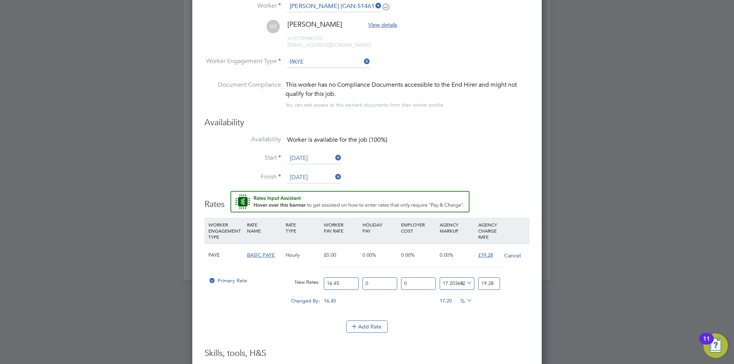
type input "19.28"
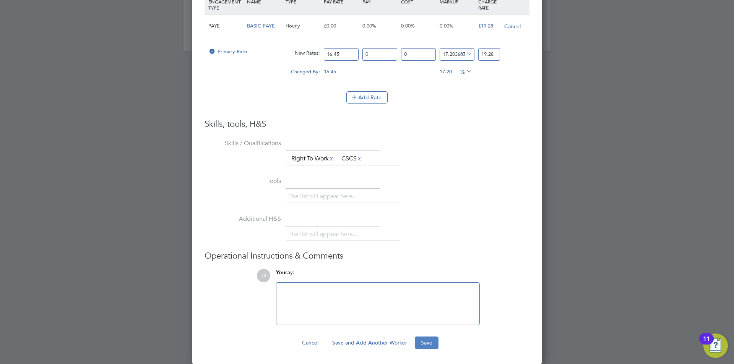
click at [428, 341] on button "Save" at bounding box center [427, 343] width 24 height 12
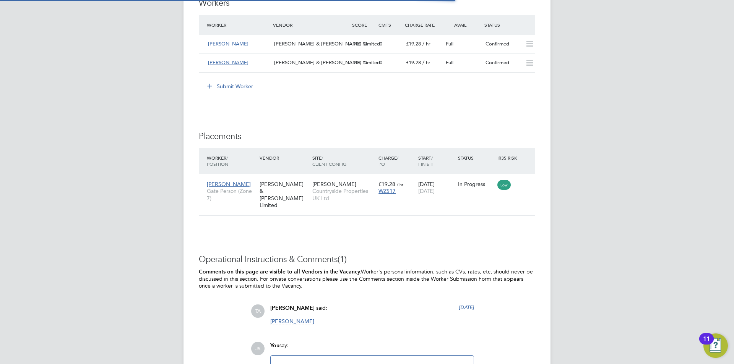
scroll to position [4, 4]
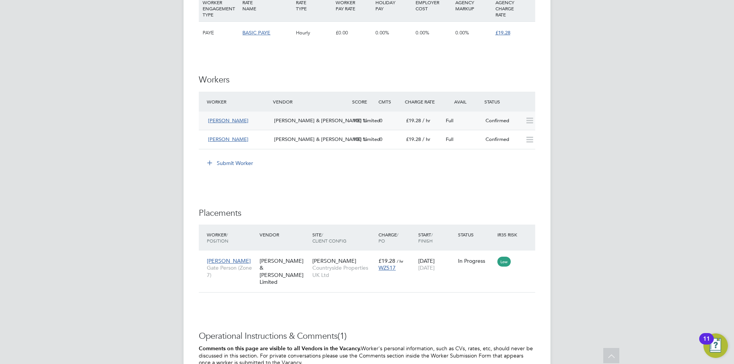
click at [292, 119] on span "[PERSON_NAME] & [PERSON_NAME] Limited" at bounding box center [327, 120] width 106 height 6
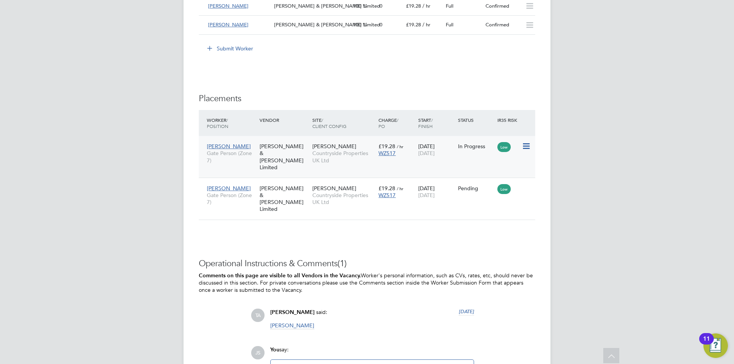
click at [528, 144] on icon at bounding box center [526, 146] width 8 height 9
click at [492, 213] on li "Abandon" at bounding box center [503, 215] width 54 height 11
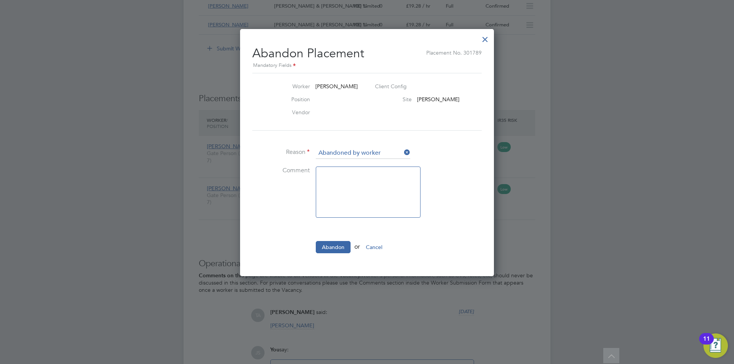
click at [352, 147] on ul "Worker [PERSON_NAME] Client Config Position Site Holden Ford Vendor Reason Aban…" at bounding box center [366, 167] width 229 height 188
click at [353, 153] on input at bounding box center [363, 153] width 94 height 11
click at [351, 153] on input at bounding box center [363, 153] width 94 height 11
click at [345, 162] on li "Abandoned by worker" at bounding box center [362, 163] width 95 height 10
type input "Abandoned by worker"
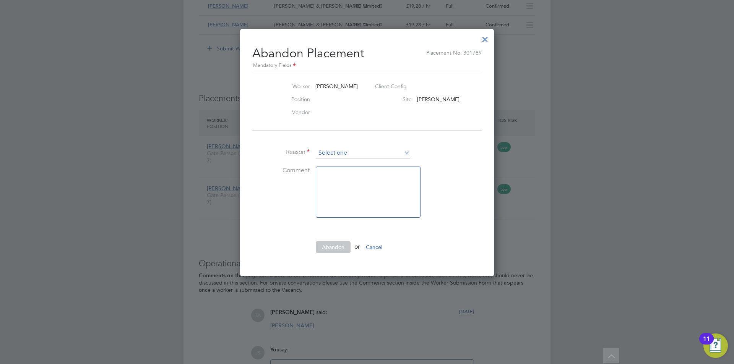
click at [335, 152] on input at bounding box center [363, 153] width 94 height 11
click at [344, 181] on li "Other" at bounding box center [362, 183] width 95 height 10
type input "Other"
click at [349, 191] on textarea at bounding box center [368, 192] width 105 height 51
click at [400, 178] on textarea "Wrong candidate added to Vacancy" at bounding box center [368, 192] width 105 height 51
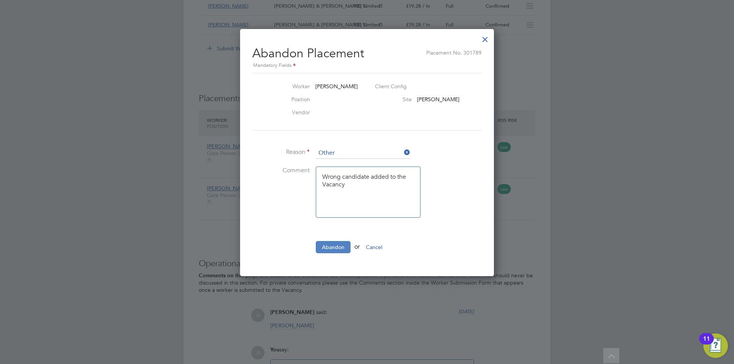
type textarea "Wrong candidate added to the Vacancy"
click at [327, 250] on button "Abandon" at bounding box center [333, 247] width 35 height 12
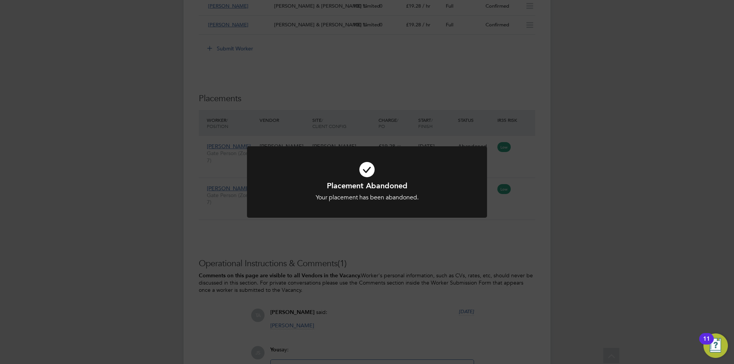
click at [356, 232] on div "Placement Abandoned Your placement has been abandoned. Cancel Okay" at bounding box center [367, 182] width 734 height 364
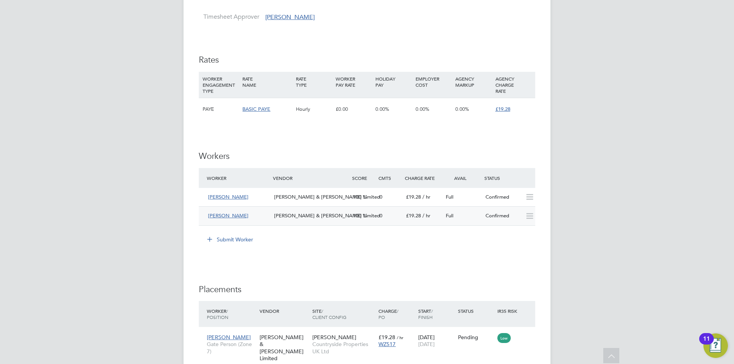
click at [411, 213] on span "£19.28" at bounding box center [413, 216] width 15 height 6
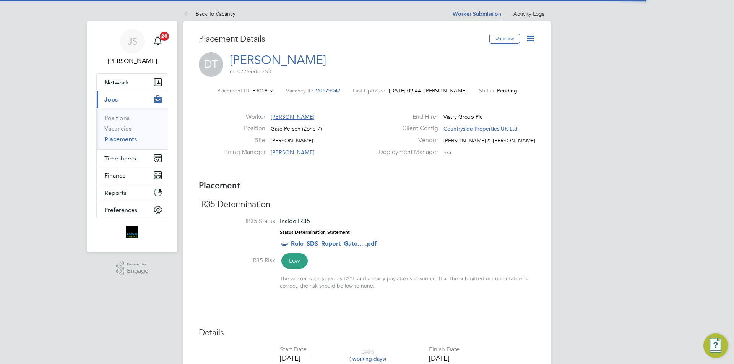
scroll to position [7, 38]
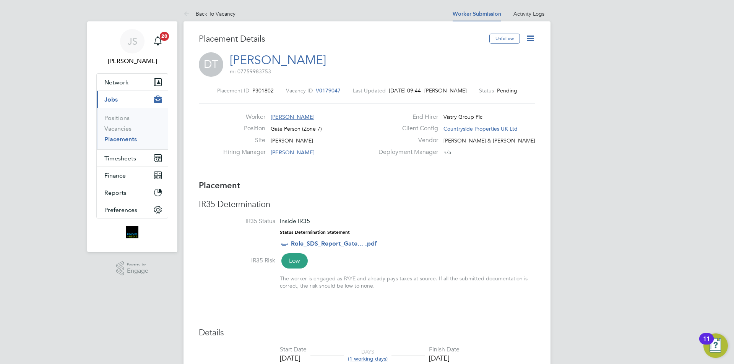
click at [529, 39] on icon at bounding box center [531, 39] width 10 height 10
click at [485, 80] on li "Start" at bounding box center [505, 82] width 56 height 11
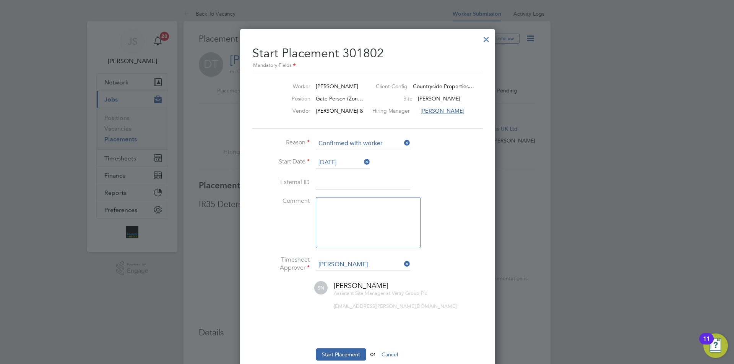
drag, startPoint x: 375, startPoint y: 220, endPoint x: 385, endPoint y: 210, distance: 13.8
click at [374, 221] on textarea at bounding box center [368, 222] width 105 height 51
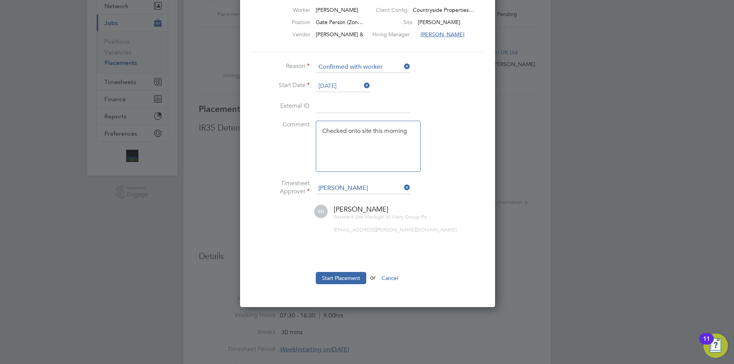
type textarea "Checked onto site this morning"
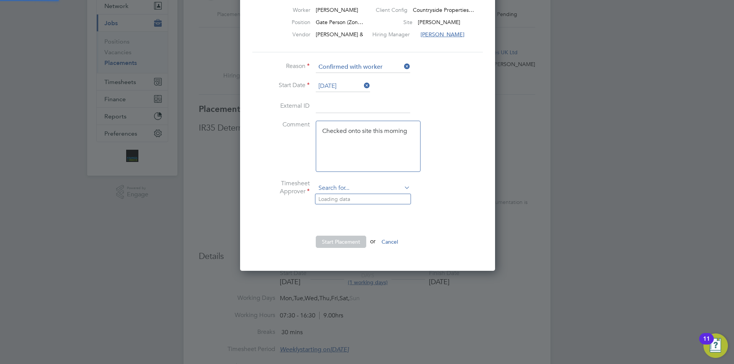
drag, startPoint x: 364, startPoint y: 194, endPoint x: 361, endPoint y: 191, distance: 4.1
click at [362, 191] on input at bounding box center [363, 188] width 94 height 11
click at [364, 200] on b "Ca" at bounding box center [367, 199] width 7 height 6
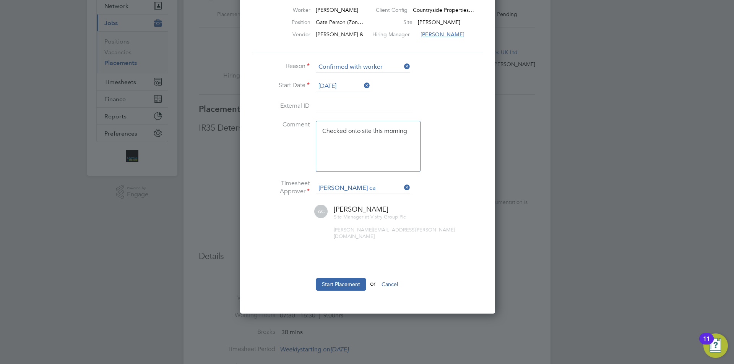
type input "[PERSON_NAME]"
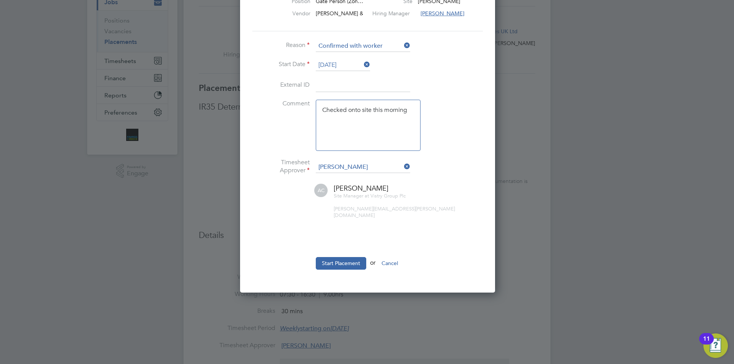
drag, startPoint x: 322, startPoint y: 221, endPoint x: 319, endPoint y: 254, distance: 33.4
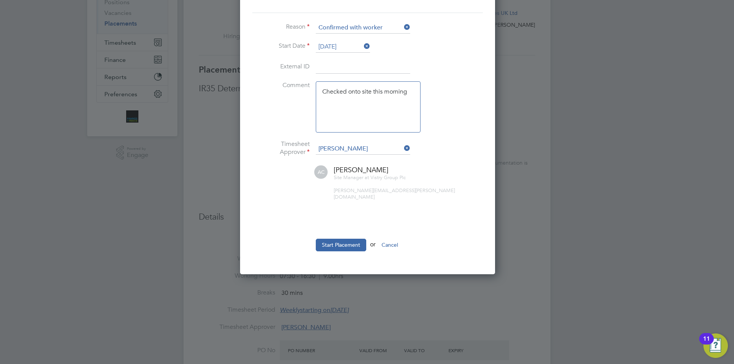
drag, startPoint x: 319, startPoint y: 255, endPoint x: 310, endPoint y: 258, distance: 9.9
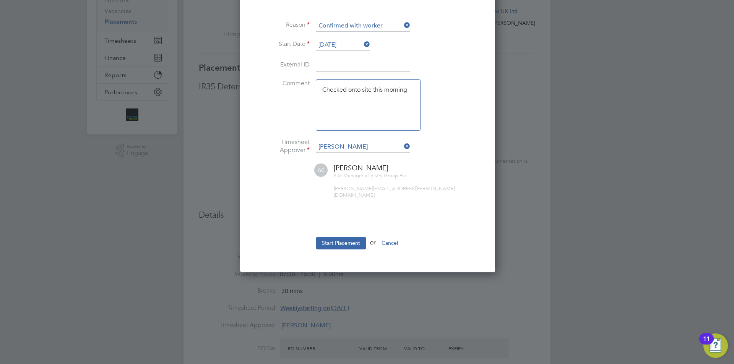
drag, startPoint x: 338, startPoint y: 239, endPoint x: 274, endPoint y: 215, distance: 68.3
click at [274, 215] on ul "Reason Confirmed with worker Start Date 26 Aug 2025 External ID Comment Checked…" at bounding box center [366, 138] width 229 height 237
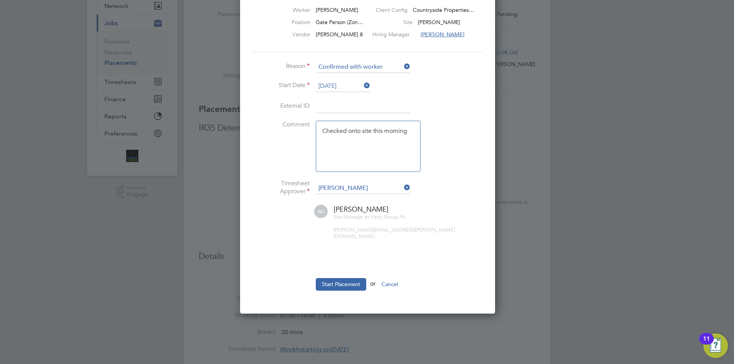
scroll to position [115, 0]
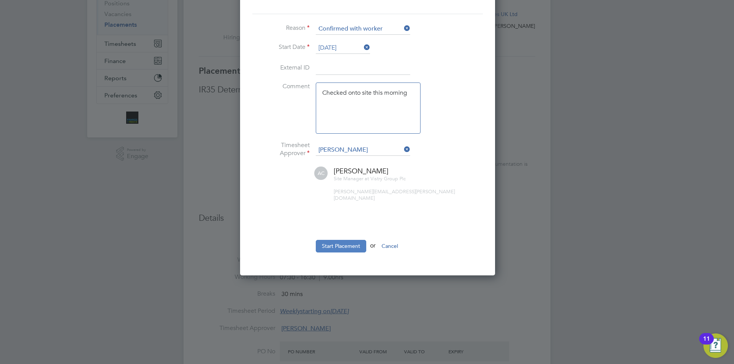
click at [337, 242] on button "Start Placement" at bounding box center [341, 246] width 50 height 12
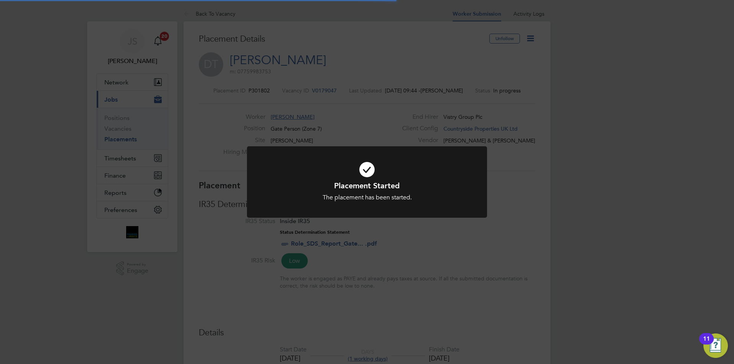
scroll to position [23, 54]
click at [534, 40] on div "Placement Started The placement has been started. Cancel Okay" at bounding box center [367, 182] width 734 height 364
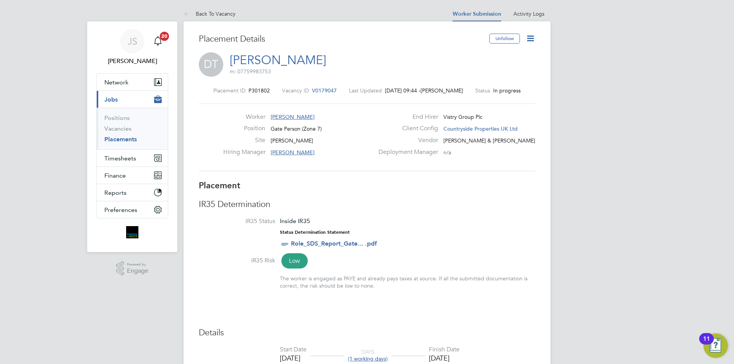
click at [529, 37] on icon at bounding box center [531, 39] width 10 height 10
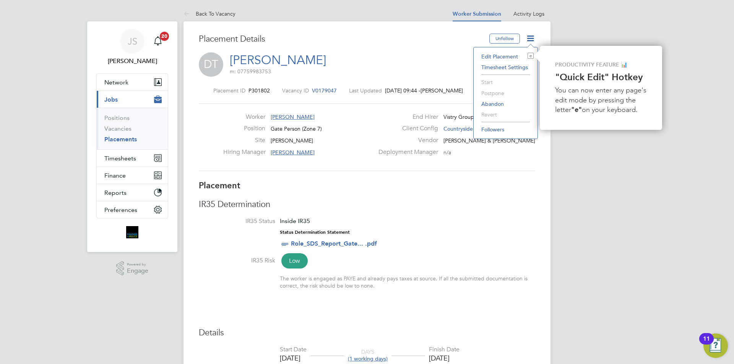
click at [489, 55] on li "Edit Placement e" at bounding box center [505, 56] width 56 height 11
type input "[PERSON_NAME]"
type input "[DATE]"
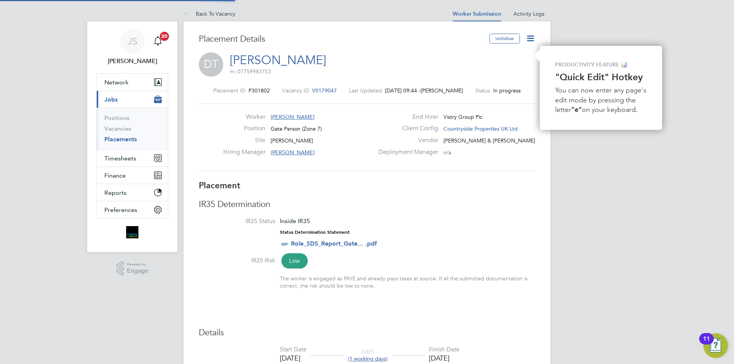
type input "07:30"
type input "16:30"
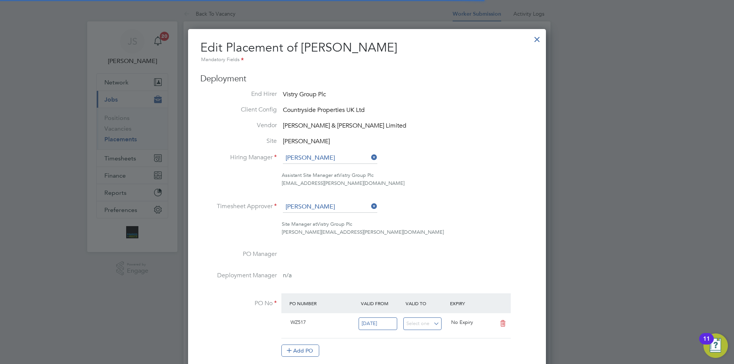
scroll to position [16, 334]
click at [542, 39] on div at bounding box center [537, 38] width 14 height 14
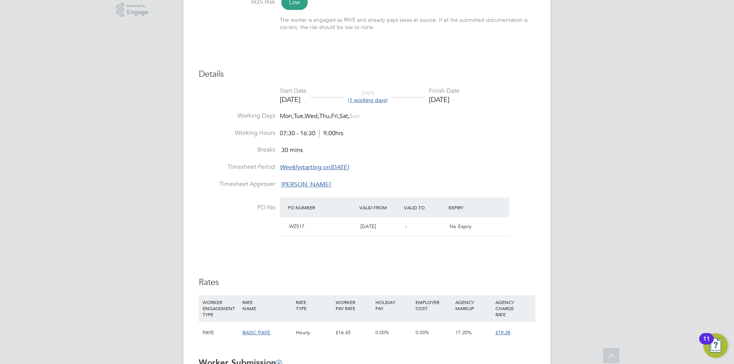
drag, startPoint x: 450, startPoint y: 211, endPoint x: 500, endPoint y: 224, distance: 52.1
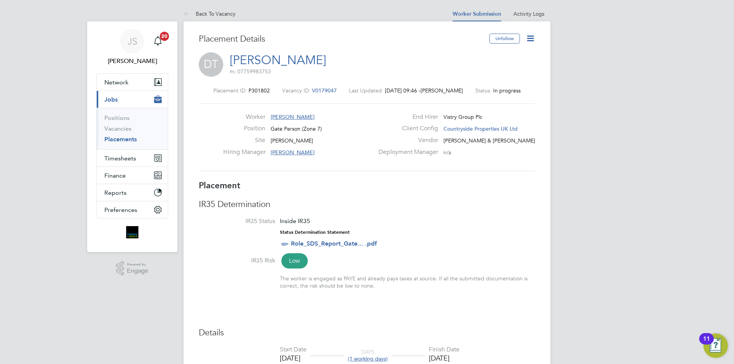
click at [535, 38] on icon at bounding box center [531, 39] width 10 height 10
drag, startPoint x: 485, startPoint y: 55, endPoint x: 438, endPoint y: 52, distance: 47.5
click at [438, 52] on div "DT Damion Thornton m: 07759983753" at bounding box center [367, 65] width 336 height 26
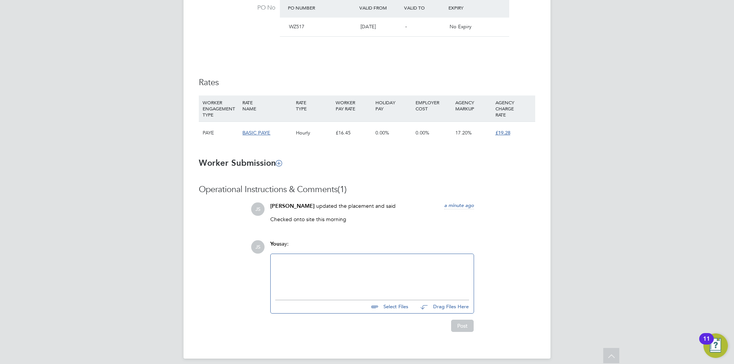
click at [365, 135] on div "£16.45" at bounding box center [354, 133] width 40 height 22
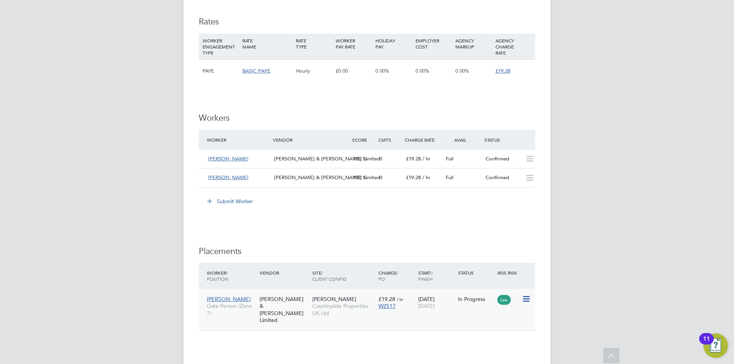
click at [408, 308] on div "WZ517" at bounding box center [396, 306] width 36 height 7
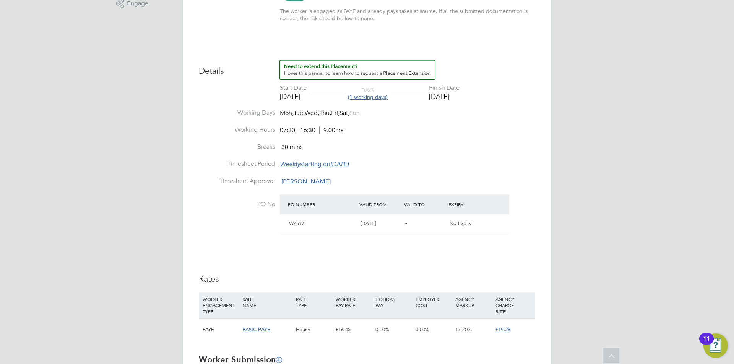
scroll to position [420, 0]
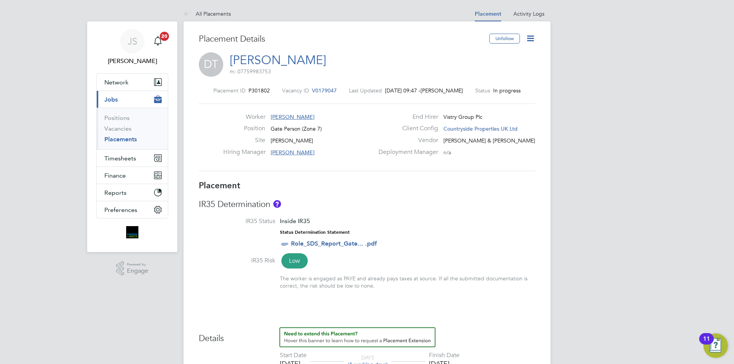
click at [526, 42] on icon at bounding box center [531, 39] width 10 height 10
click at [420, 57] on div "DT [PERSON_NAME] m: 07759983753" at bounding box center [367, 65] width 336 height 26
click at [526, 40] on icon at bounding box center [531, 39] width 10 height 10
click at [489, 81] on li "Start" at bounding box center [505, 82] width 56 height 11
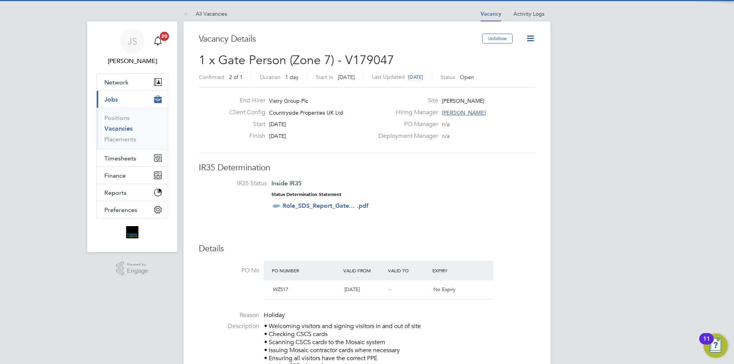
click at [532, 41] on icon at bounding box center [531, 39] width 10 height 10
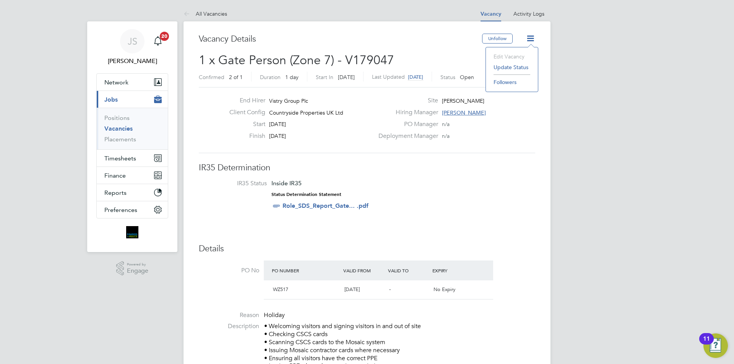
click at [418, 60] on h2 "1 x Gate Person (Zone 7) - V179047 Confirmed 2 of 1 Duration 1 day Start In Tod…" at bounding box center [367, 68] width 336 height 32
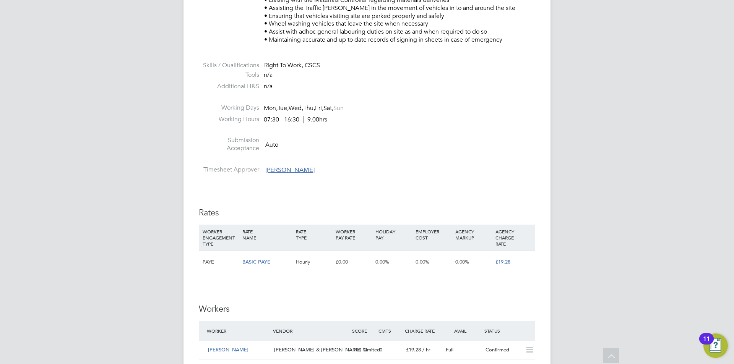
scroll to position [573, 0]
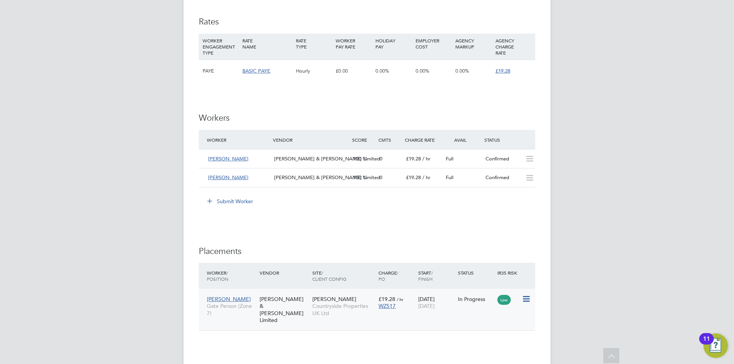
click at [320, 300] on span "[PERSON_NAME]" at bounding box center [334, 299] width 44 height 7
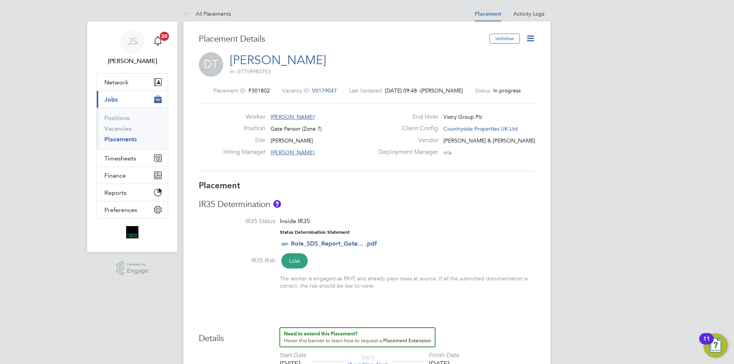
click at [532, 41] on icon at bounding box center [531, 39] width 10 height 10
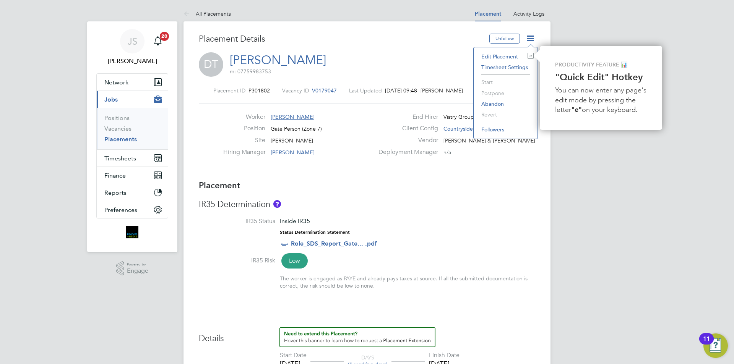
click at [490, 83] on li "Start" at bounding box center [505, 82] width 56 height 11
click at [433, 46] on div "Placement Details" at bounding box center [341, 43] width 285 height 19
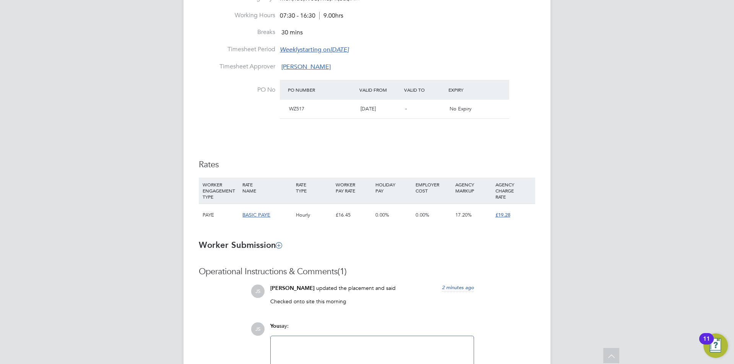
scroll to position [471, 0]
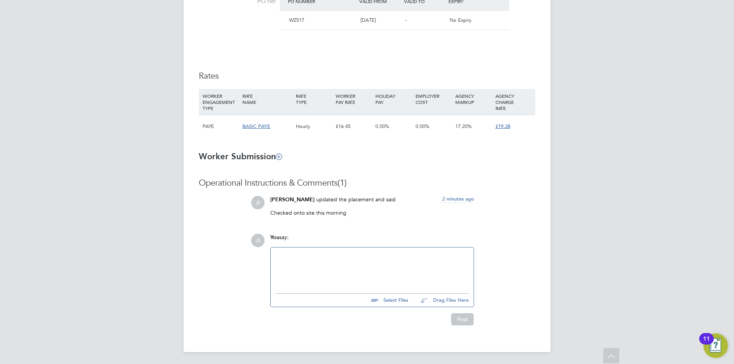
click at [403, 130] on div "0.00%" at bounding box center [393, 126] width 40 height 22
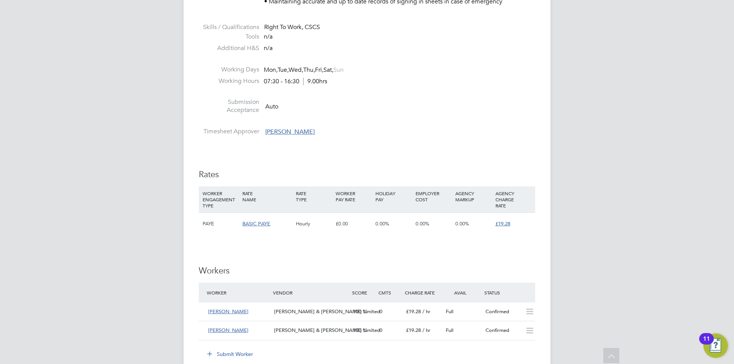
scroll to position [535, 0]
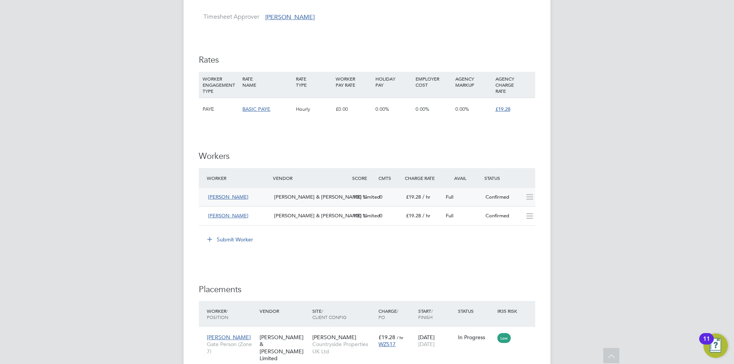
click at [391, 194] on div "0" at bounding box center [390, 197] width 26 height 13
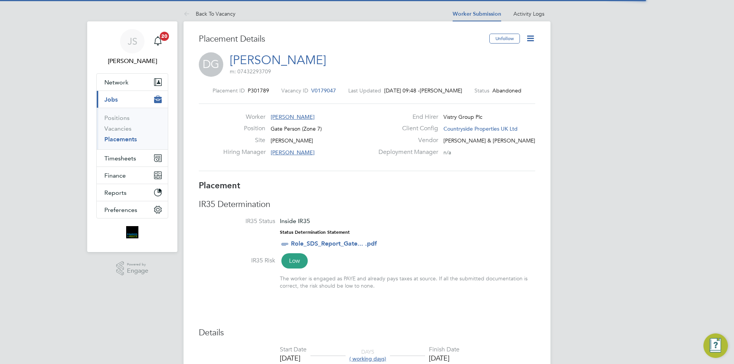
scroll to position [4, 4]
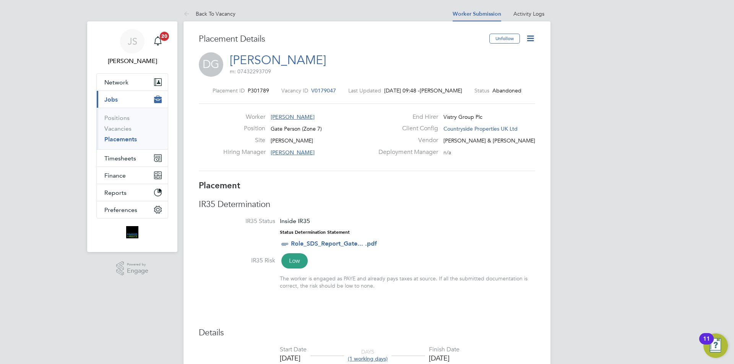
click at [530, 35] on icon at bounding box center [531, 39] width 10 height 10
drag, startPoint x: 404, startPoint y: 74, endPoint x: 375, endPoint y: 54, distance: 35.1
click at [403, 74] on div "DG [PERSON_NAME] m: 07432293709" at bounding box center [367, 65] width 336 height 26
click at [188, 11] on icon at bounding box center [188, 15] width 10 height 10
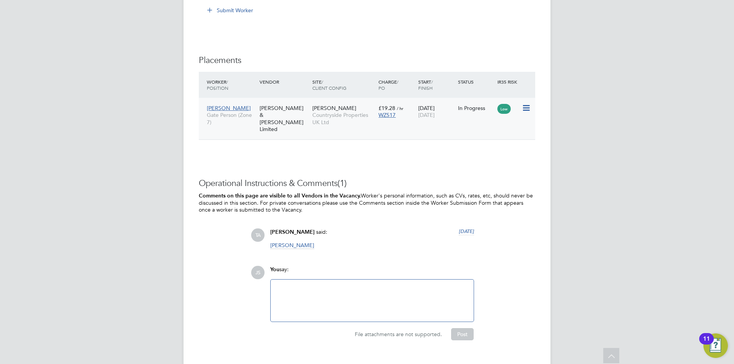
click at [412, 116] on div "WZ517" at bounding box center [396, 115] width 36 height 7
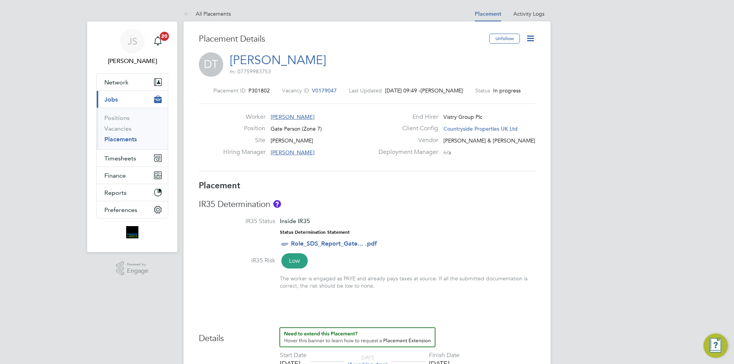
click at [531, 41] on icon at bounding box center [531, 39] width 10 height 10
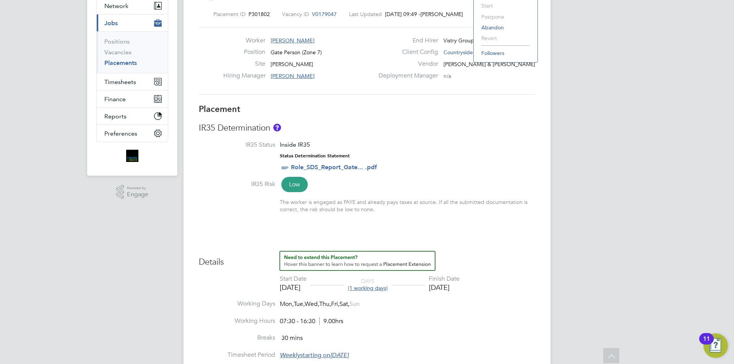
click at [445, 212] on div "The worker is engaged as PAYE and already pays taxes at source. If all the subm…" at bounding box center [407, 206] width 255 height 14
drag, startPoint x: 378, startPoint y: 213, endPoint x: 283, endPoint y: 209, distance: 94.9
click at [283, 209] on li "IR35 Risk Low The worker is engaged as PAYE and already pays taxes at source. I…" at bounding box center [367, 200] width 336 height 40
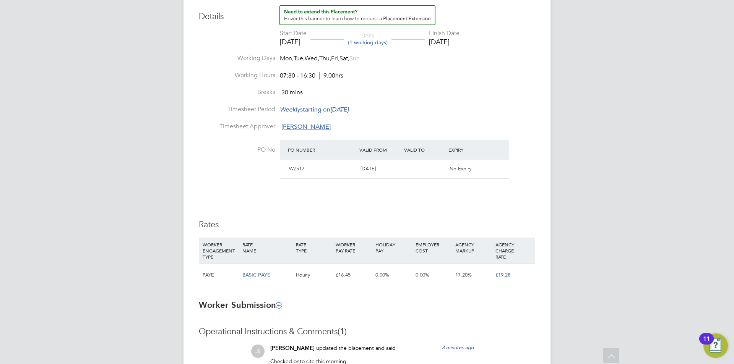
drag, startPoint x: 223, startPoint y: 154, endPoint x: 234, endPoint y: 185, distance: 33.4
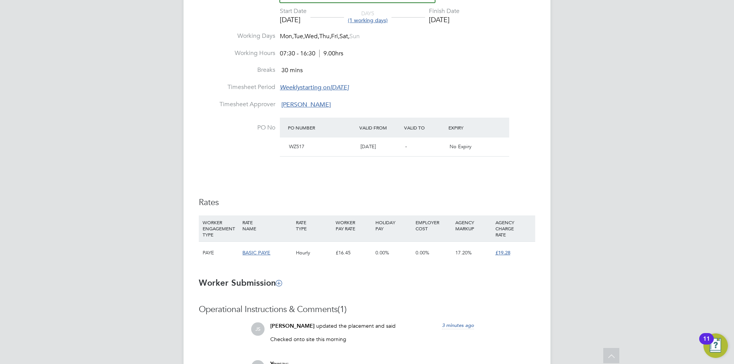
drag, startPoint x: 234, startPoint y: 178, endPoint x: 235, endPoint y: 184, distance: 6.7
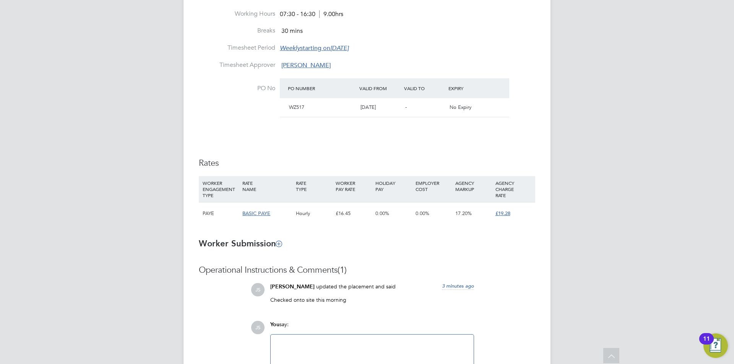
drag, startPoint x: 235, startPoint y: 183, endPoint x: 234, endPoint y: 177, distance: 6.6
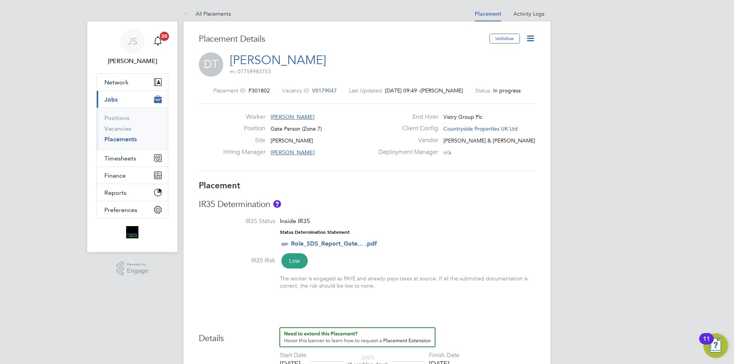
click at [531, 36] on icon at bounding box center [531, 39] width 10 height 10
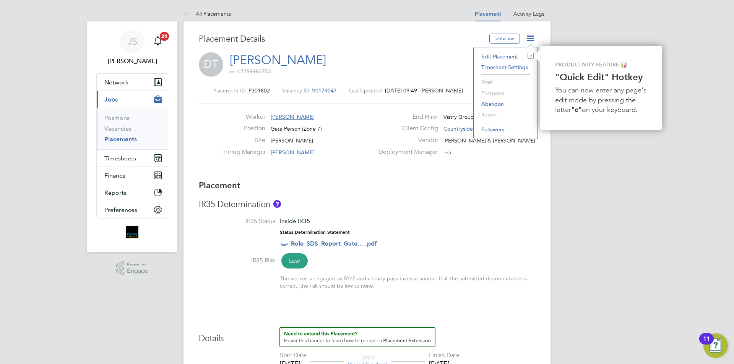
click at [513, 53] on li "Edit Placement e" at bounding box center [505, 56] width 56 height 11
type input "[PERSON_NAME]"
type input "[DATE]"
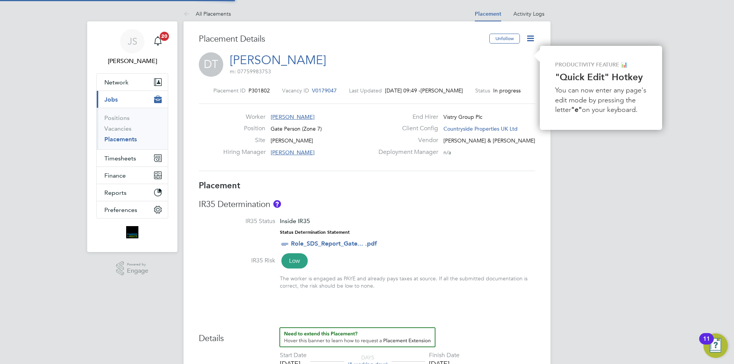
type input "07:30"
type input "16:30"
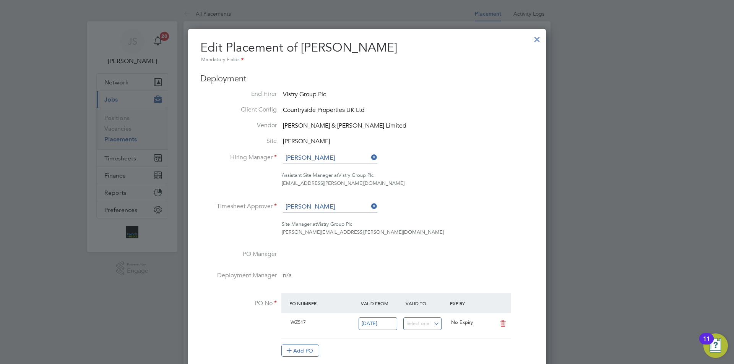
drag, startPoint x: 398, startPoint y: 275, endPoint x: 417, endPoint y: 212, distance: 66.1
click at [533, 41] on div at bounding box center [537, 38] width 14 height 14
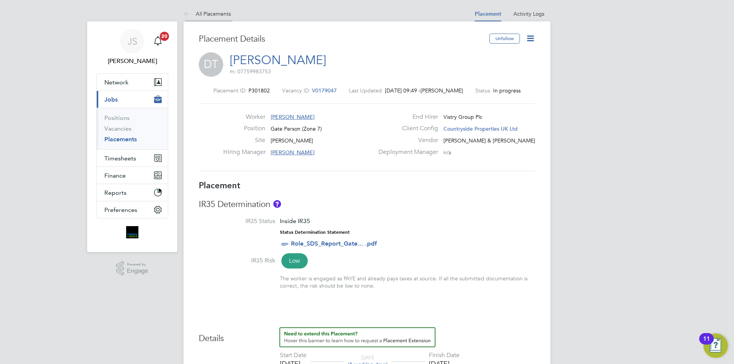
click at [200, 12] on link "All Placements" at bounding box center [206, 13] width 47 height 7
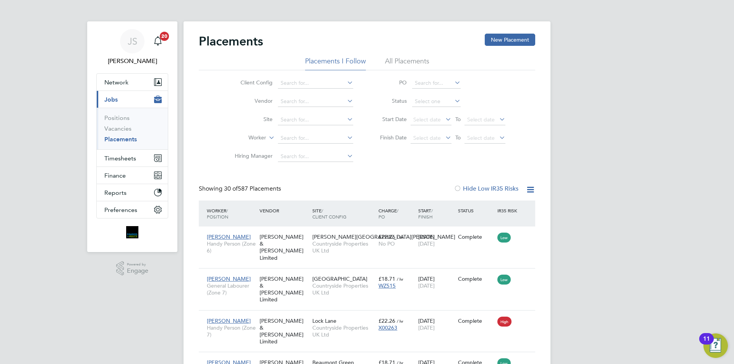
drag, startPoint x: 548, startPoint y: 165, endPoint x: 550, endPoint y: 123, distance: 42.5
drag, startPoint x: 730, startPoint y: 69, endPoint x: 565, endPoint y: 307, distance: 289.8
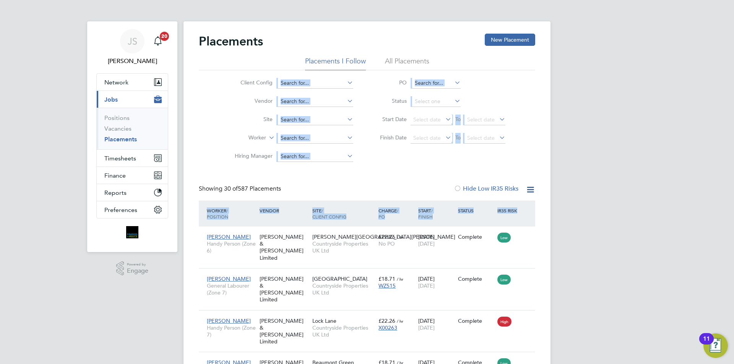
click at [522, 84] on div "Client Config Vendor Site Worker Hiring Manager PO Status Start Date Select dat…" at bounding box center [367, 118] width 336 height 96
click at [481, 83] on li "PO" at bounding box center [439, 83] width 152 height 18
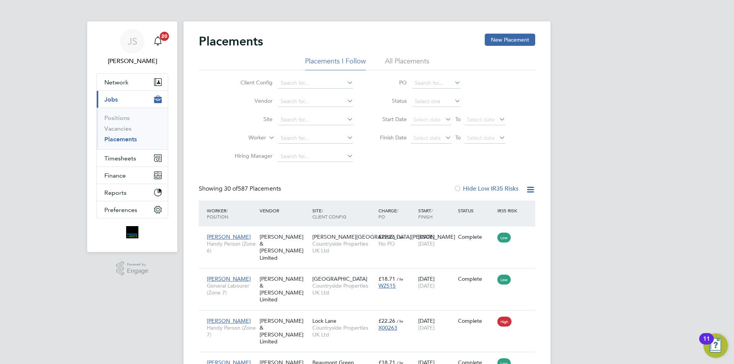
drag, startPoint x: 139, startPoint y: 310, endPoint x: 134, endPoint y: 310, distance: 5.0
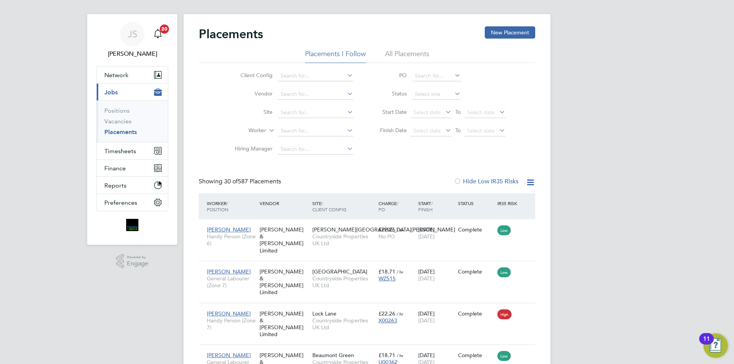
drag, startPoint x: 86, startPoint y: 330, endPoint x: 72, endPoint y: 342, distance: 18.7
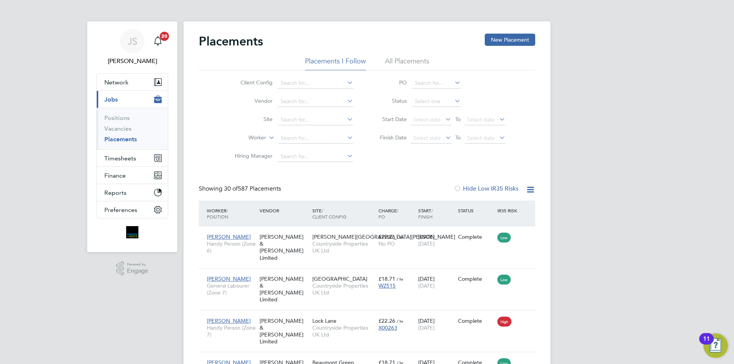
drag, startPoint x: 67, startPoint y: 317, endPoint x: 46, endPoint y: 168, distance: 149.7
